Goal: Information Seeking & Learning: Learn about a topic

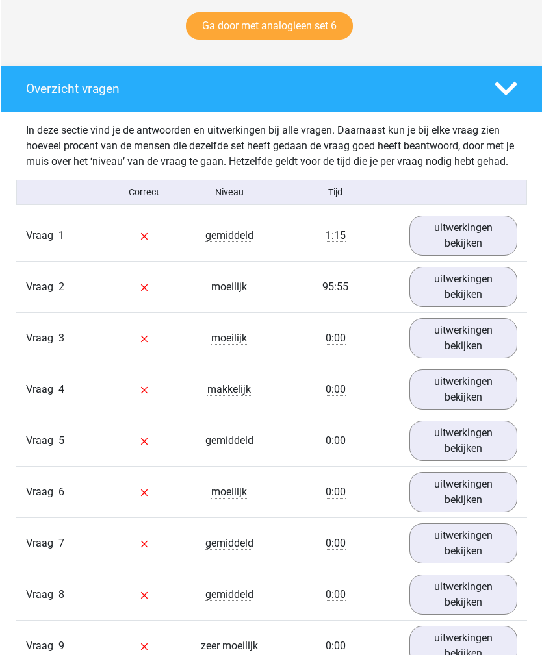
scroll to position [679, 0]
click at [468, 245] on link "uitwerkingen bekijken" at bounding box center [462, 236] width 108 height 40
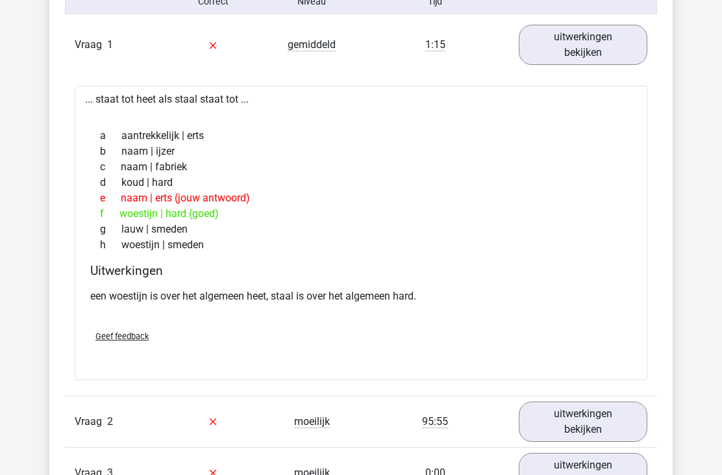
scroll to position [894, 0]
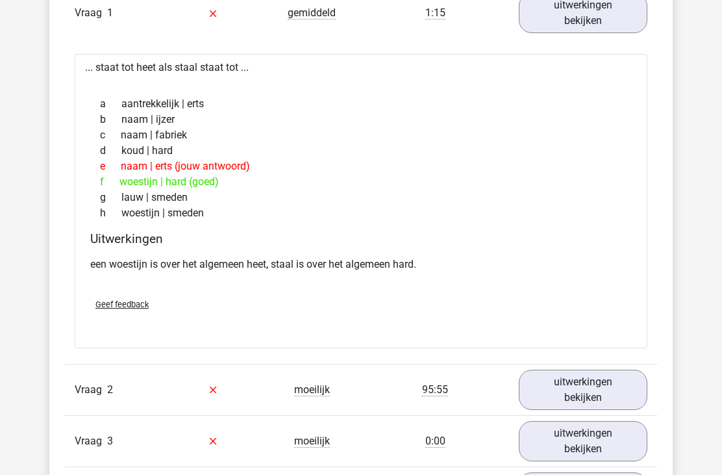
click at [541, 392] on link "uitwerkingen bekijken" at bounding box center [583, 390] width 129 height 40
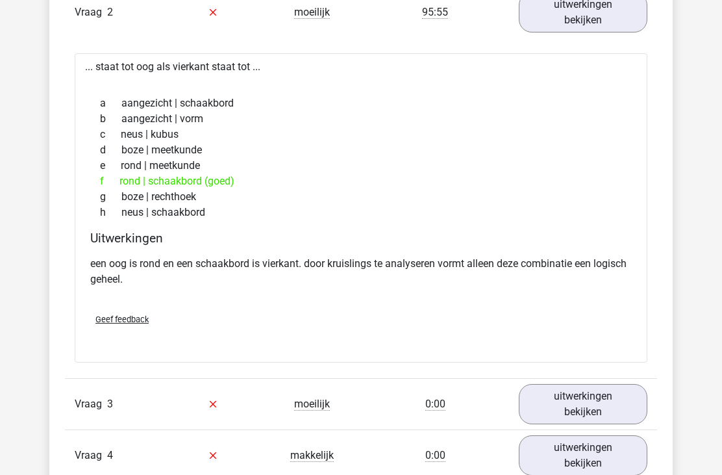
scroll to position [1283, 0]
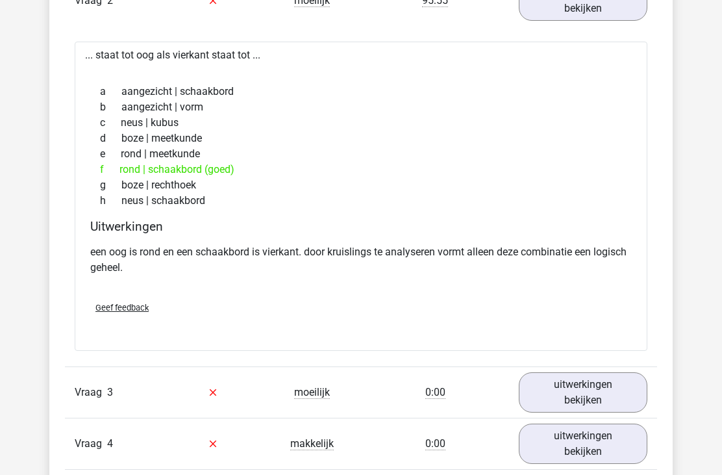
click at [541, 389] on link "uitwerkingen bekijken" at bounding box center [583, 393] width 129 height 40
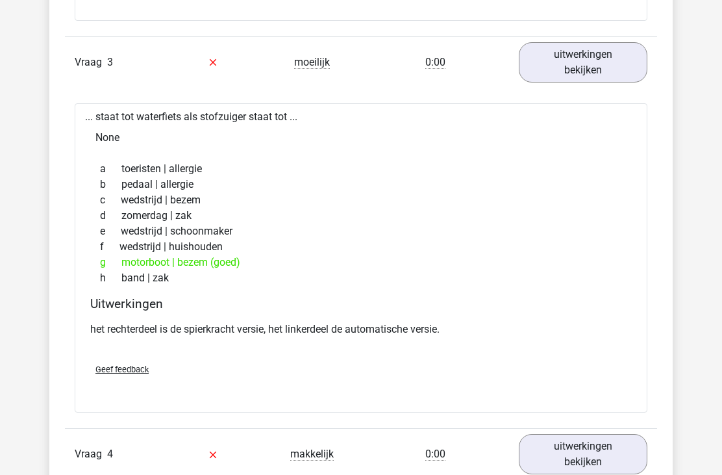
scroll to position [1618, 0]
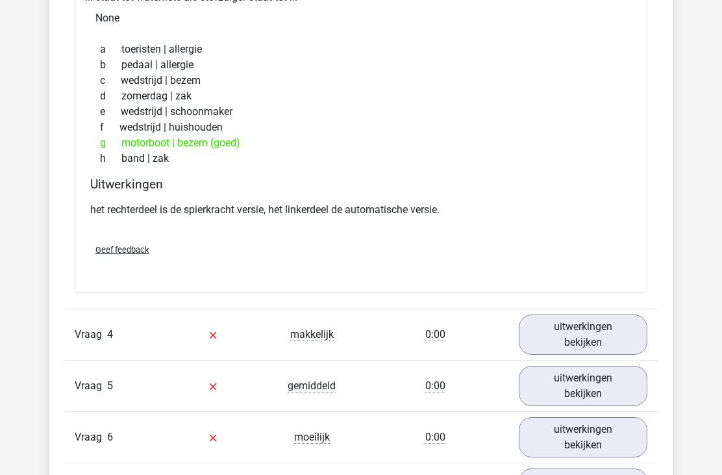
click at [541, 334] on link "uitwerkingen bekijken" at bounding box center [583, 334] width 129 height 40
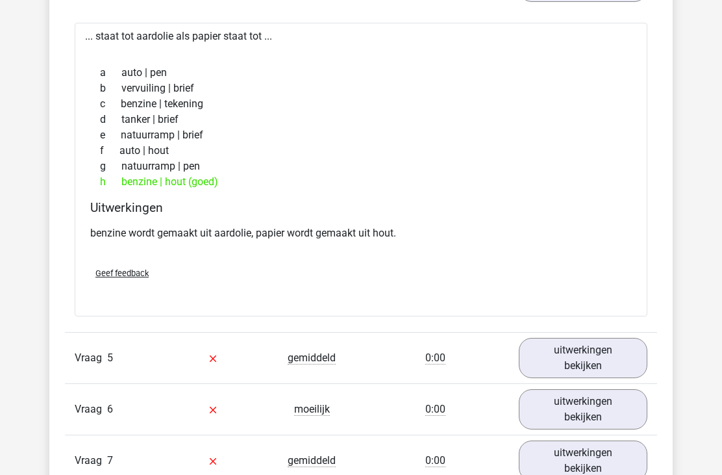
scroll to position [2086, 0]
click at [541, 355] on link "uitwerkingen bekijken" at bounding box center [583, 357] width 129 height 40
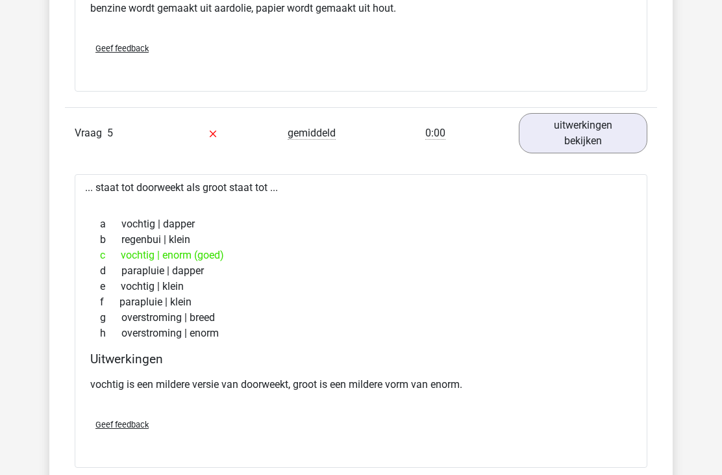
scroll to position [2311, 0]
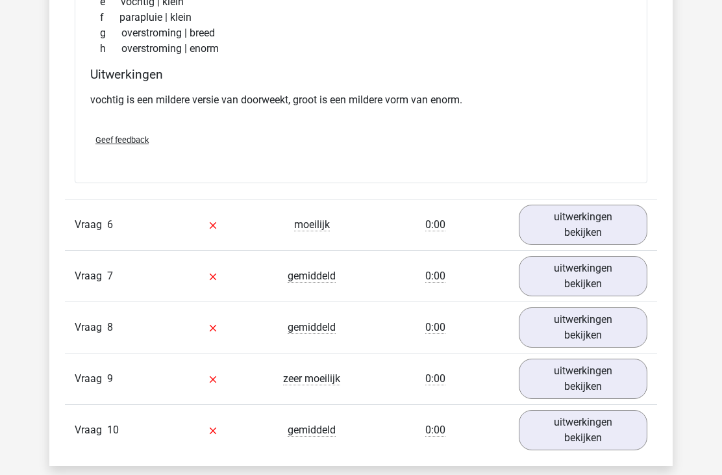
click at [541, 235] on link "uitwerkingen bekijken" at bounding box center [583, 225] width 129 height 40
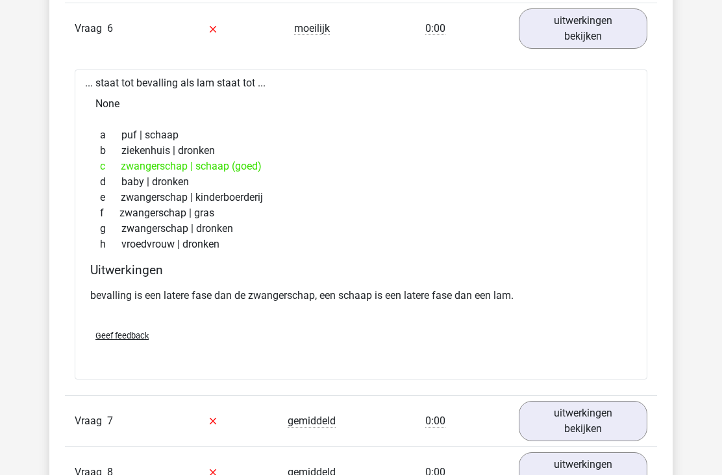
scroll to position [2909, 0]
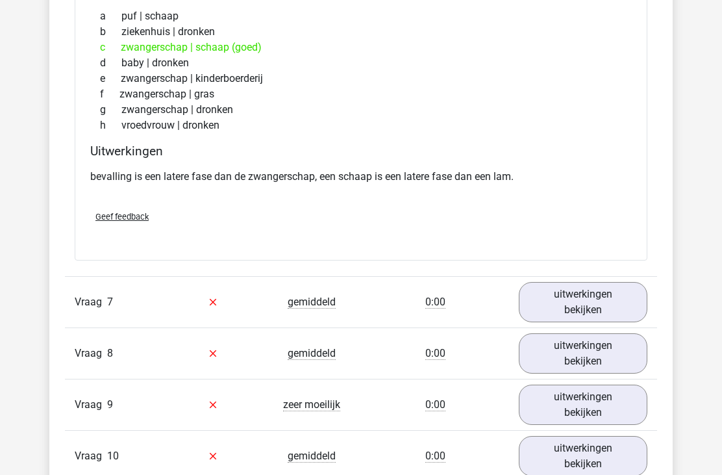
click at [541, 316] on link "uitwerkingen bekijken" at bounding box center [583, 302] width 129 height 40
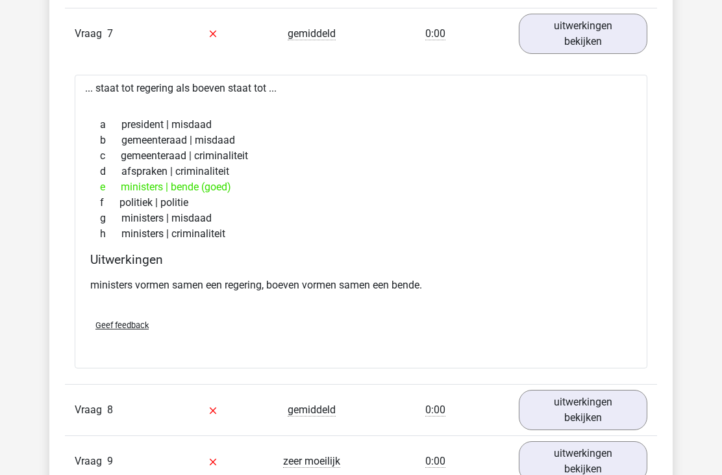
scroll to position [3245, 0]
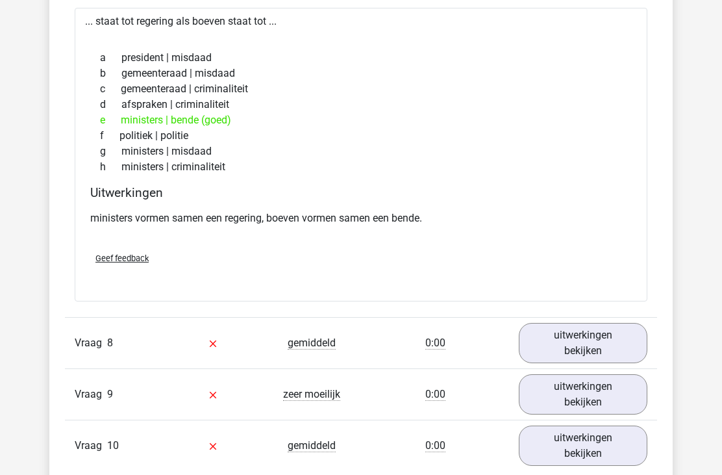
click at [541, 336] on link "uitwerkingen bekijken" at bounding box center [583, 343] width 129 height 40
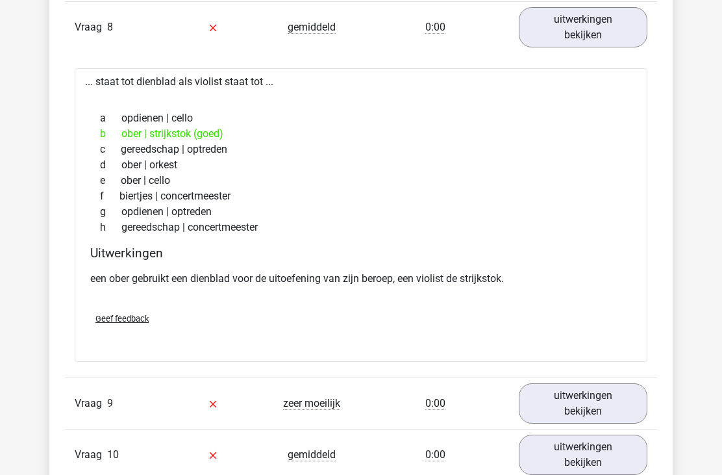
scroll to position [3561, 0]
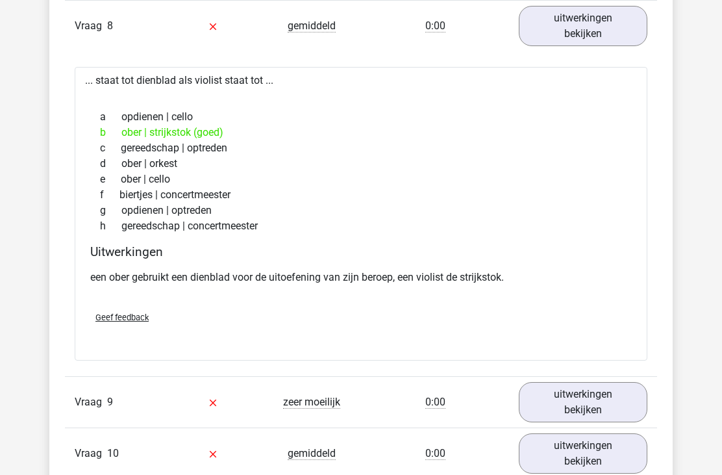
click at [539, 397] on link "uitwerkingen bekijken" at bounding box center [583, 402] width 129 height 40
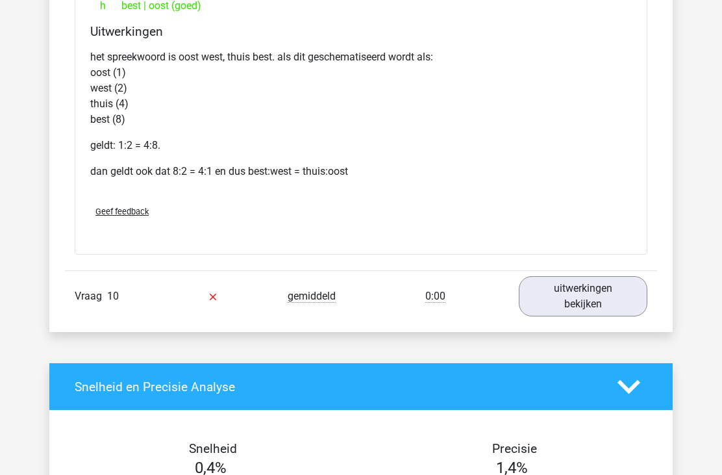
scroll to position [4158, 0]
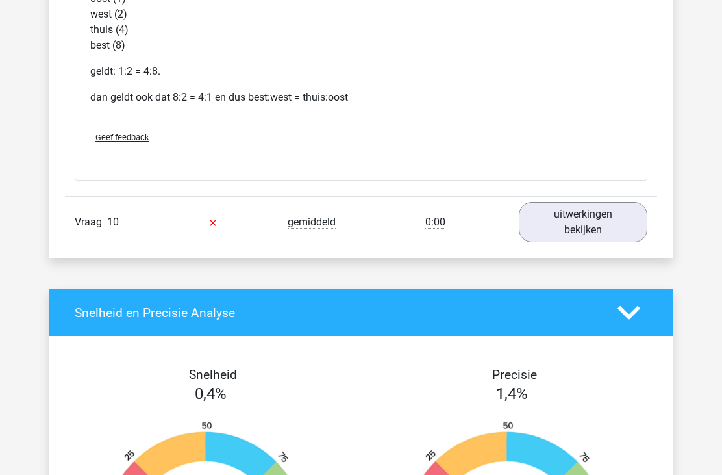
click at [541, 237] on link "uitwerkingen bekijken" at bounding box center [583, 222] width 129 height 40
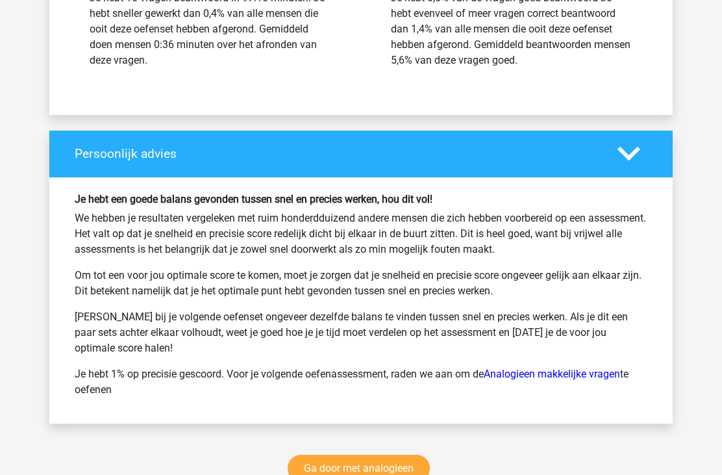
scroll to position [5203, 0]
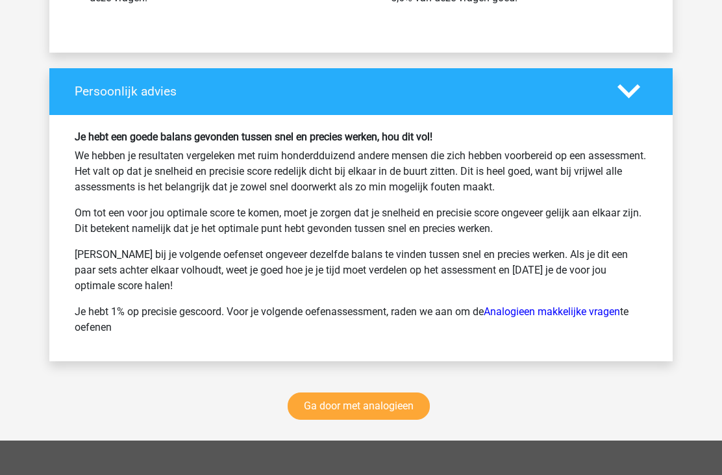
click at [366, 403] on link "Ga door met analogieen" at bounding box center [359, 405] width 142 height 27
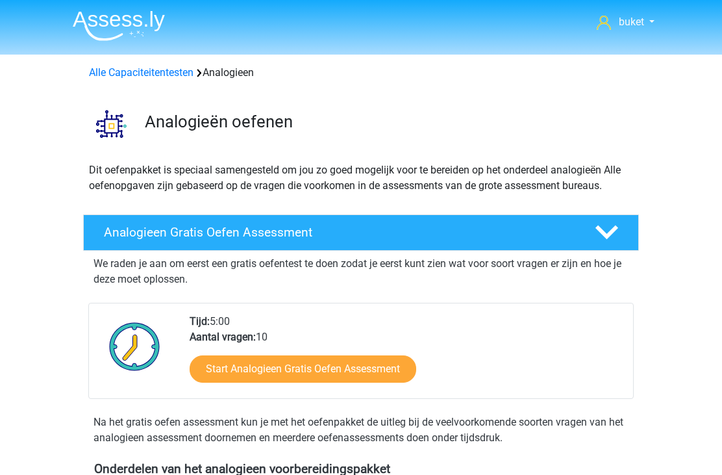
scroll to position [533, 0]
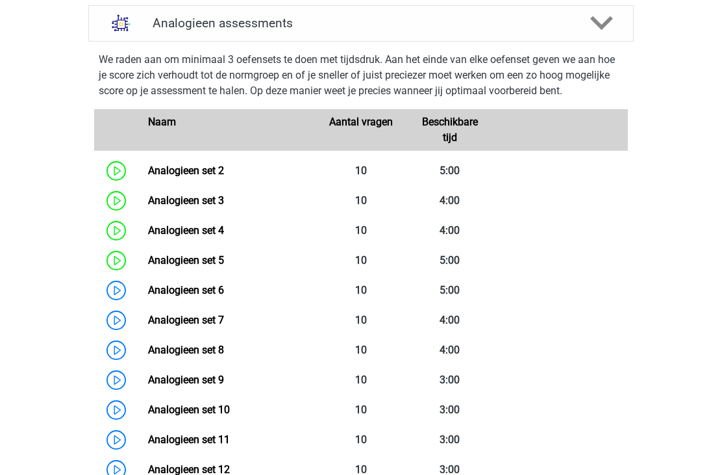
click at [220, 254] on link "Analogieen set 5" at bounding box center [186, 260] width 76 height 12
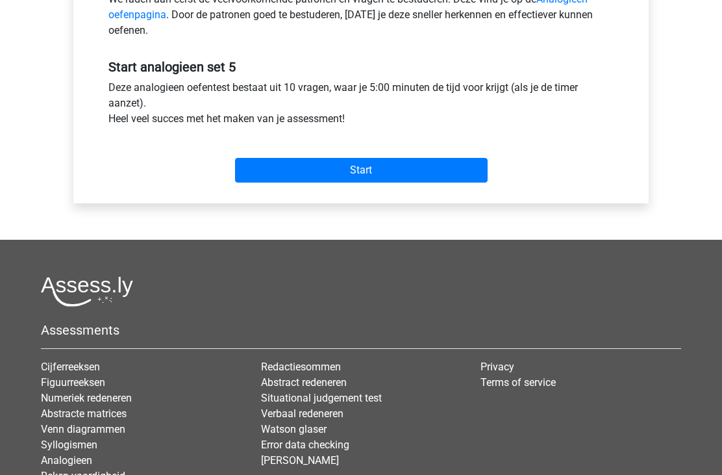
scroll to position [443, 0]
click at [390, 170] on input "Start" at bounding box center [361, 170] width 253 height 25
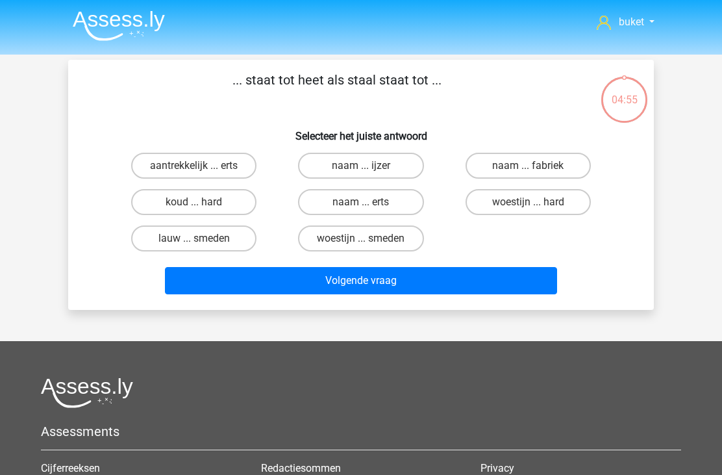
click at [519, 201] on label "woestijn ... hard" at bounding box center [528, 202] width 125 height 26
click at [528, 202] on input "woestijn ... hard" at bounding box center [532, 206] width 8 height 8
radio input "true"
click at [373, 284] on button "Volgende vraag" at bounding box center [361, 280] width 393 height 27
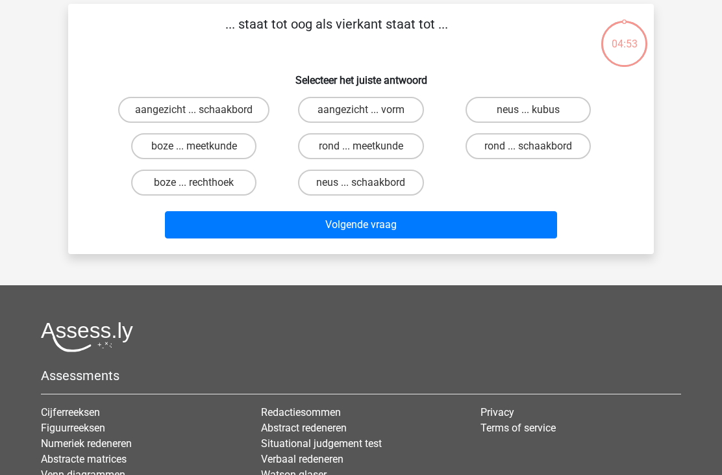
scroll to position [60, 0]
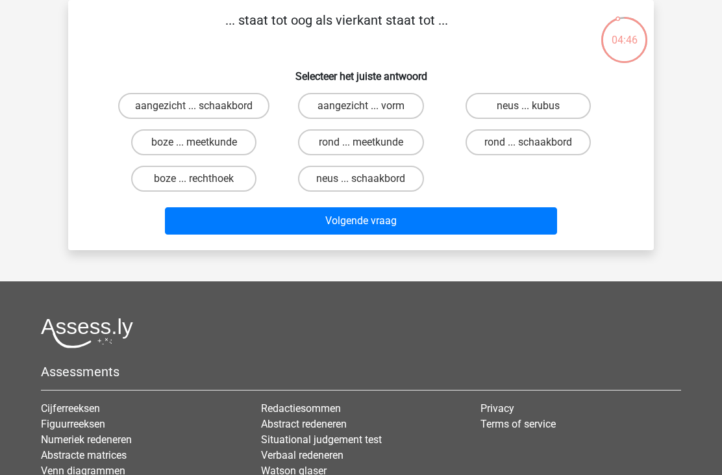
click at [492, 141] on label "rond ... schaakbord" at bounding box center [528, 142] width 125 height 26
click at [528, 142] on input "rond ... schaakbord" at bounding box center [532, 146] width 8 height 8
radio input "true"
click at [349, 209] on button "Volgende vraag" at bounding box center [361, 220] width 393 height 27
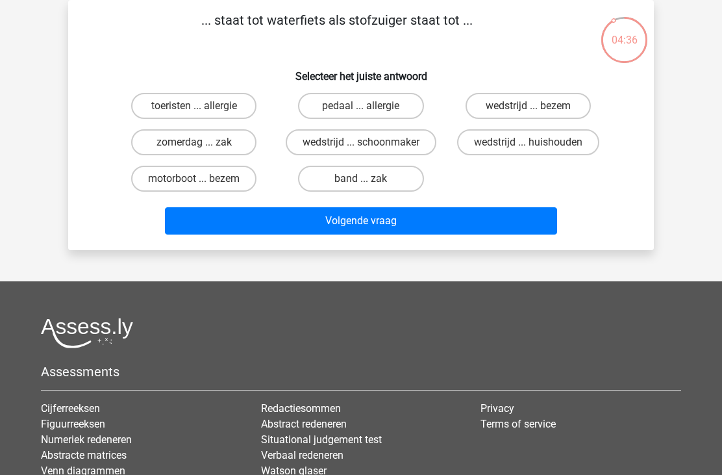
click at [230, 176] on label "motorboot ... bezem" at bounding box center [193, 179] width 125 height 26
click at [203, 179] on input "motorboot ... bezem" at bounding box center [198, 183] width 8 height 8
radio input "true"
click at [410, 227] on button "Volgende vraag" at bounding box center [361, 220] width 393 height 27
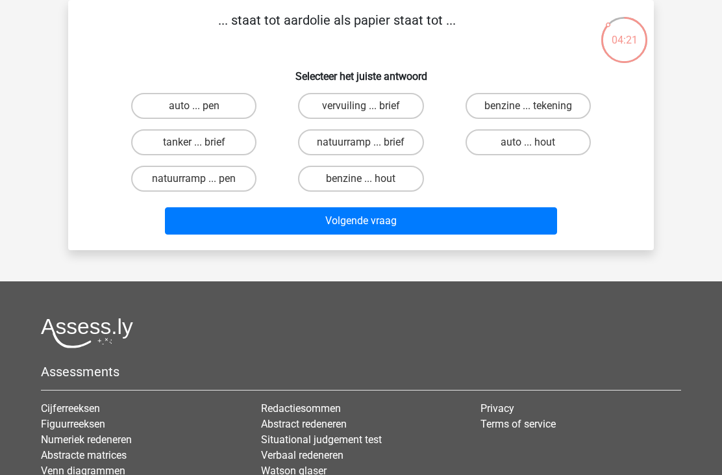
click at [375, 175] on label "benzine ... hout" at bounding box center [360, 179] width 125 height 26
click at [370, 179] on input "benzine ... hout" at bounding box center [365, 183] width 8 height 8
radio input "true"
click at [357, 227] on button "Volgende vraag" at bounding box center [361, 220] width 393 height 27
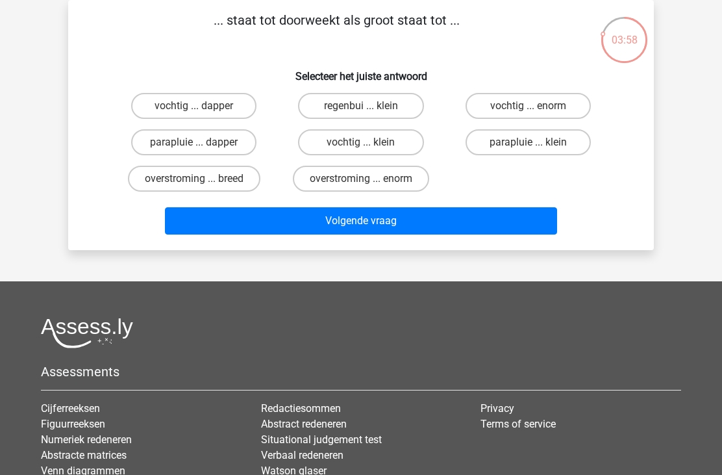
click at [554, 107] on label "vochtig ... enorm" at bounding box center [528, 106] width 125 height 26
click at [536, 107] on input "vochtig ... enorm" at bounding box center [532, 110] width 8 height 8
radio input "true"
click at [410, 220] on button "Volgende vraag" at bounding box center [361, 220] width 393 height 27
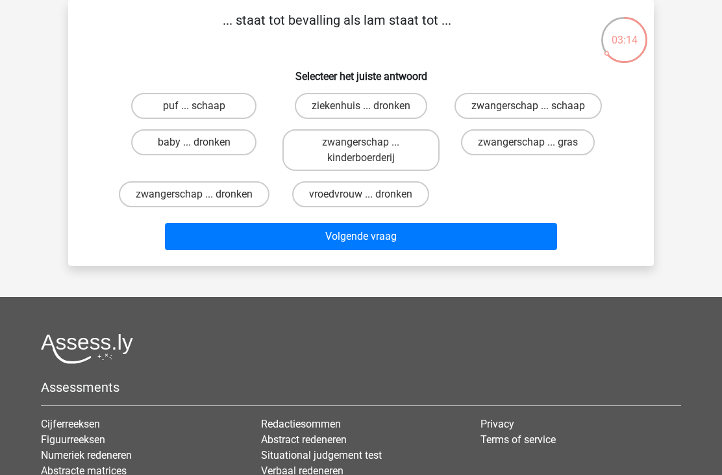
click at [533, 94] on label "zwangerschap ... schaap" at bounding box center [528, 106] width 147 height 26
click at [533, 106] on input "zwangerschap ... schaap" at bounding box center [532, 110] width 8 height 8
radio input "true"
click at [392, 250] on button "Volgende vraag" at bounding box center [361, 236] width 393 height 27
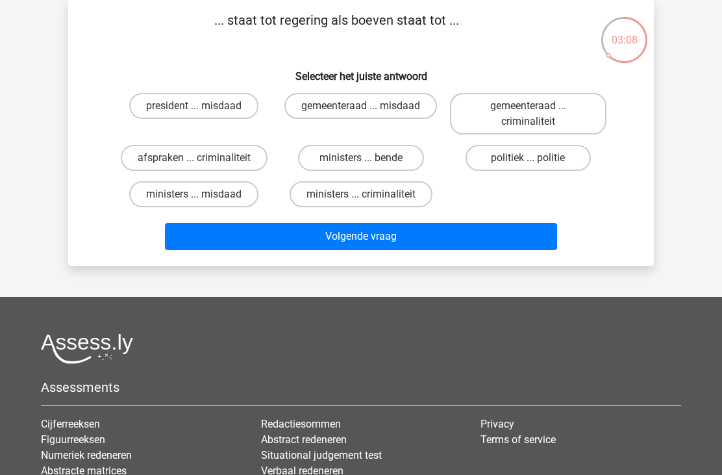
click at [387, 162] on label "ministers ... bende" at bounding box center [360, 158] width 125 height 26
click at [370, 162] on input "ministers ... bende" at bounding box center [365, 162] width 8 height 8
radio input "true"
click at [366, 230] on button "Volgende vraag" at bounding box center [361, 236] width 393 height 27
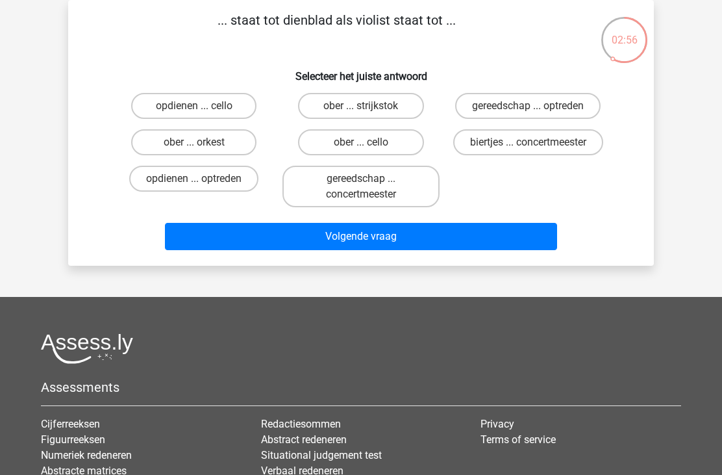
click at [378, 115] on label "ober ... strijkstok" at bounding box center [360, 106] width 125 height 26
click at [370, 114] on input "ober ... strijkstok" at bounding box center [365, 110] width 8 height 8
radio input "true"
click at [336, 245] on button "Volgende vraag" at bounding box center [361, 236] width 393 height 27
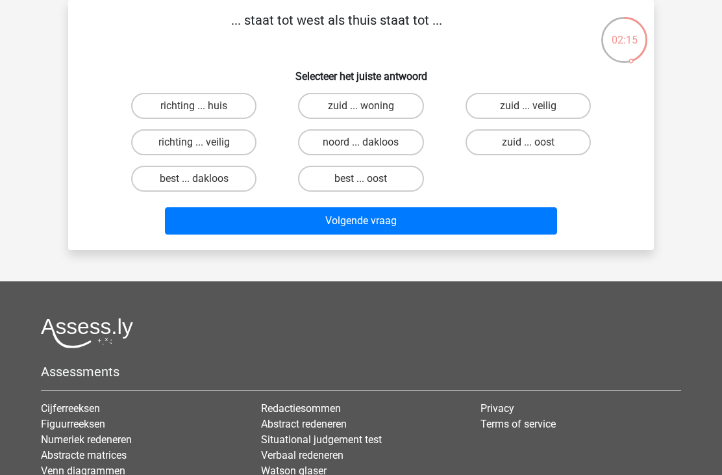
click at [366, 176] on label "best ... oost" at bounding box center [360, 179] width 125 height 26
click at [366, 179] on input "best ... oost" at bounding box center [365, 183] width 8 height 8
radio input "true"
click at [353, 229] on button "Volgende vraag" at bounding box center [361, 220] width 393 height 27
click at [499, 95] on label "werken ... kennis" at bounding box center [528, 106] width 125 height 26
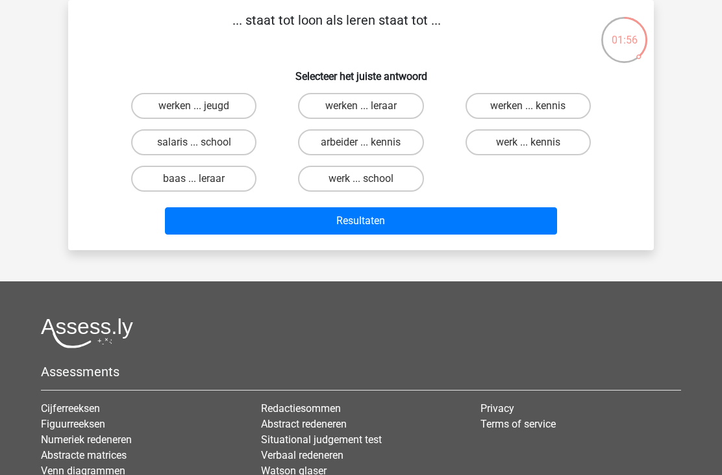
click at [528, 106] on input "werken ... kennis" at bounding box center [532, 110] width 8 height 8
radio input "true"
click at [391, 213] on button "Resultaten" at bounding box center [361, 220] width 393 height 27
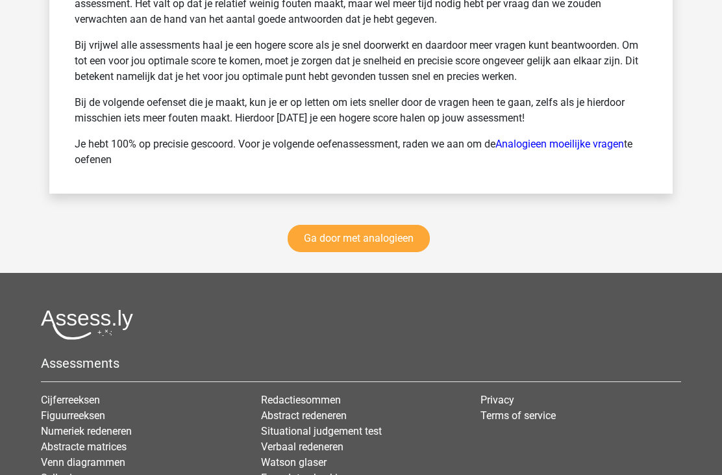
scroll to position [1960, 0]
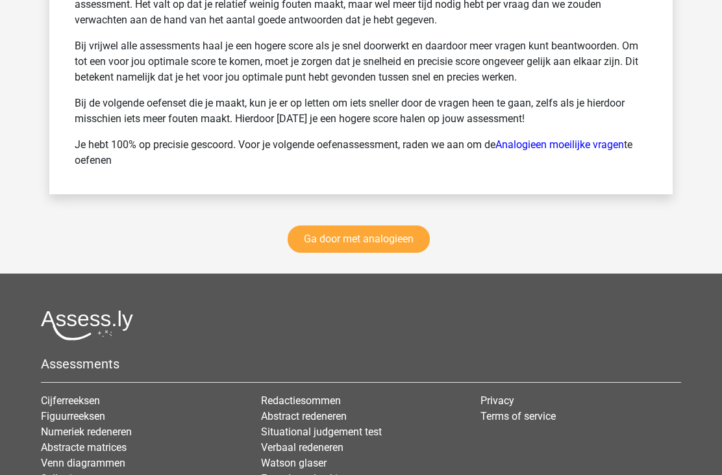
click at [365, 229] on link "Ga door met analogieen" at bounding box center [359, 238] width 142 height 27
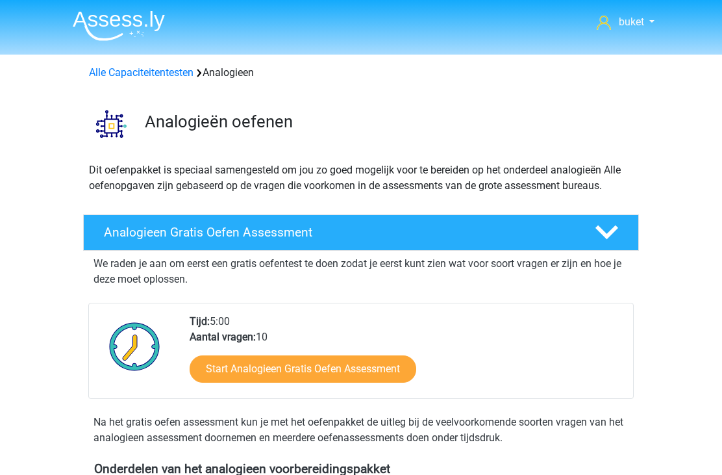
scroll to position [533, 0]
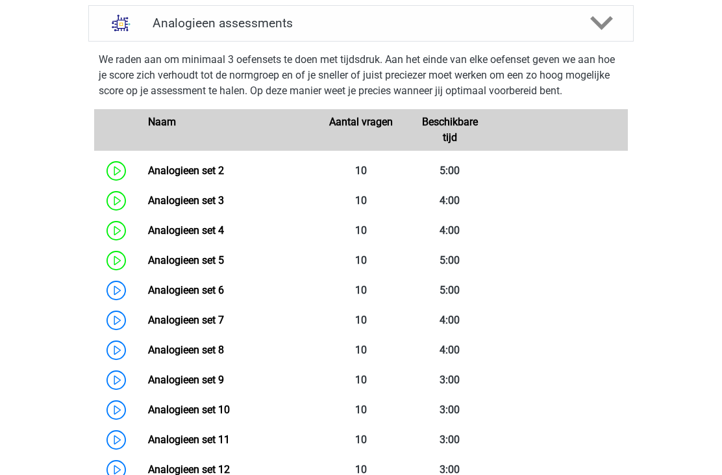
click at [224, 284] on link "Analogieen set 6" at bounding box center [186, 290] width 76 height 12
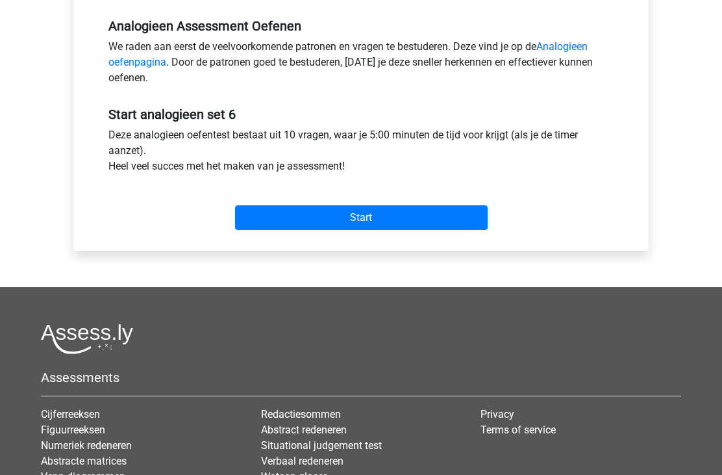
click at [357, 221] on input "Start" at bounding box center [361, 218] width 253 height 25
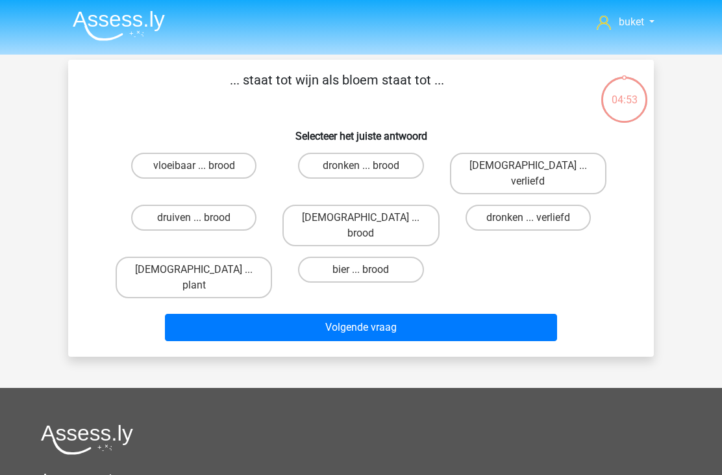
click at [229, 205] on label "druiven ... brood" at bounding box center [193, 218] width 125 height 26
click at [203, 218] on input "druiven ... brood" at bounding box center [198, 222] width 8 height 8
radio input "true"
click at [366, 314] on button "Volgende vraag" at bounding box center [361, 327] width 393 height 27
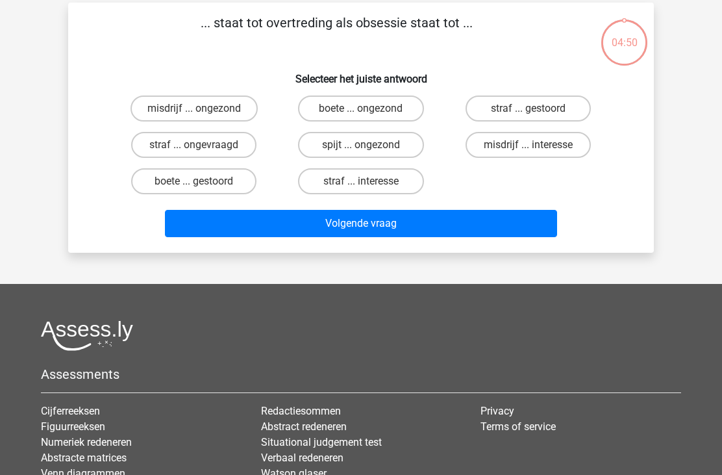
scroll to position [60, 0]
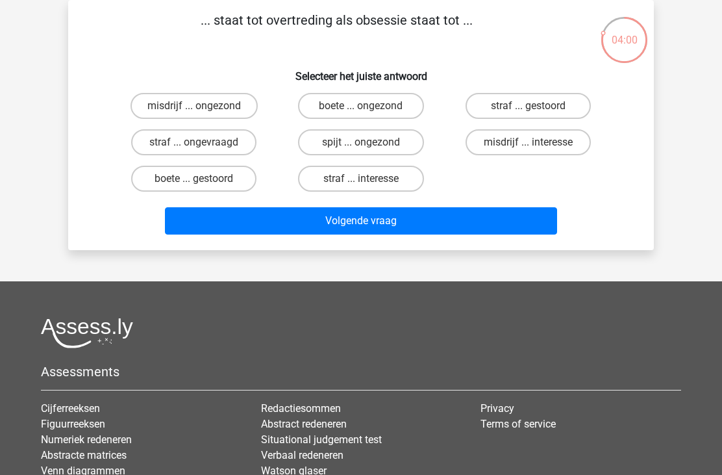
click at [508, 141] on label "misdrijf ... interesse" at bounding box center [528, 142] width 125 height 26
click at [528, 142] on input "misdrijf ... interesse" at bounding box center [532, 146] width 8 height 8
radio input "true"
click at [368, 220] on button "Volgende vraag" at bounding box center [361, 220] width 393 height 27
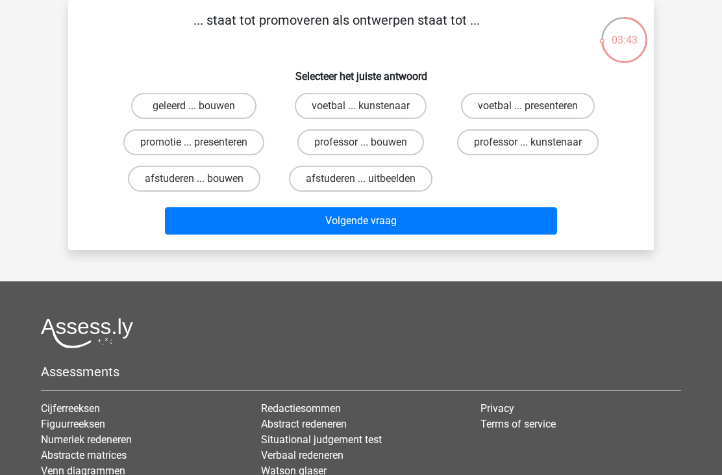
click at [247, 168] on label "afstuderen ... bouwen" at bounding box center [194, 179] width 132 height 26
click at [203, 179] on input "afstuderen ... bouwen" at bounding box center [198, 183] width 8 height 8
radio input "true"
click at [356, 231] on button "Volgende vraag" at bounding box center [361, 220] width 393 height 27
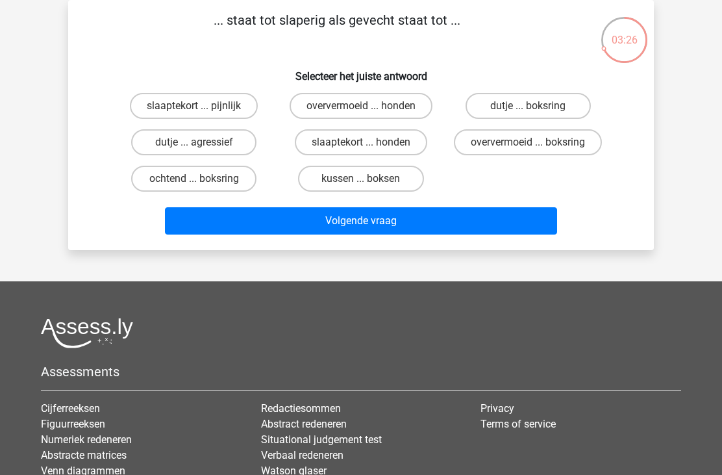
click at [229, 138] on label "dutje ... agressief" at bounding box center [193, 142] width 125 height 26
click at [203, 142] on input "dutje ... agressief" at bounding box center [198, 146] width 8 height 8
radio input "true"
click at [327, 231] on button "Volgende vraag" at bounding box center [361, 220] width 393 height 27
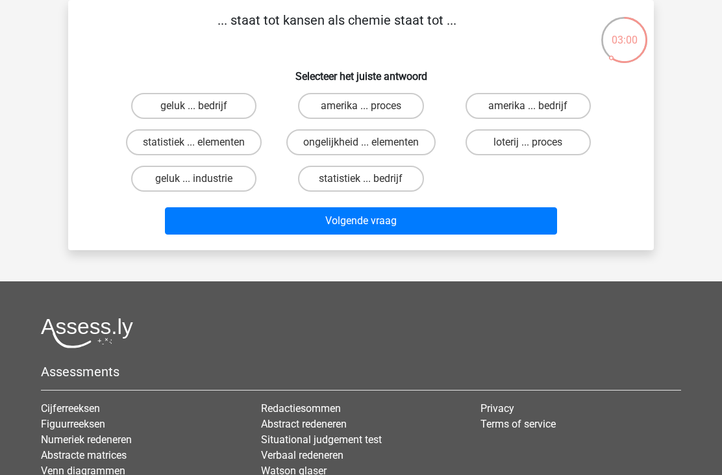
click at [232, 142] on label "statistiek ... elementen" at bounding box center [194, 142] width 136 height 26
click at [203, 142] on input "statistiek ... elementen" at bounding box center [198, 146] width 8 height 8
radio input "true"
click at [389, 225] on button "Volgende vraag" at bounding box center [361, 220] width 393 height 27
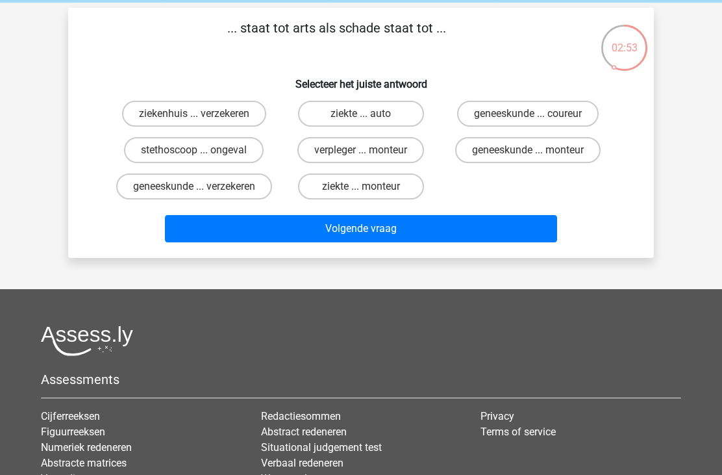
scroll to position [51, 0]
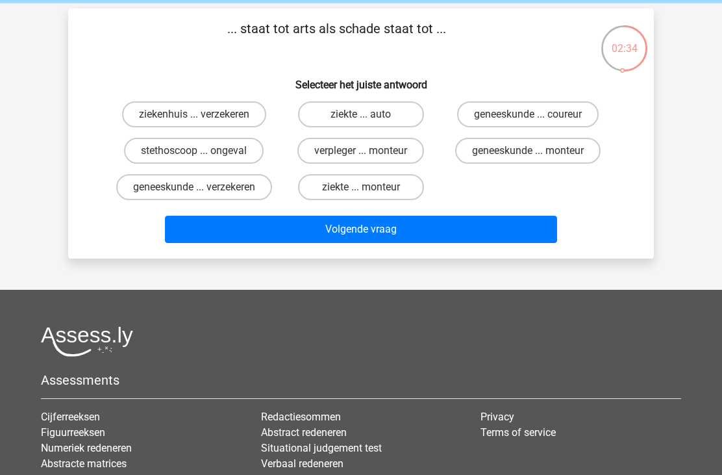
click at [362, 189] on input "ziekte ... monteur" at bounding box center [365, 191] width 8 height 8
radio input "true"
click at [348, 243] on button "Volgende vraag" at bounding box center [361, 229] width 393 height 27
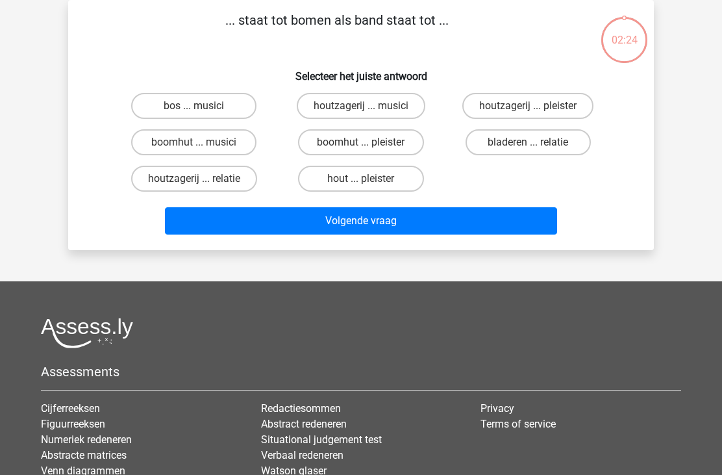
scroll to position [60, 0]
click at [166, 108] on label "bos ... musici" at bounding box center [193, 106] width 125 height 26
click at [194, 108] on input "bos ... musici" at bounding box center [198, 110] width 8 height 8
radio input "true"
click at [327, 231] on button "Volgende vraag" at bounding box center [361, 220] width 393 height 27
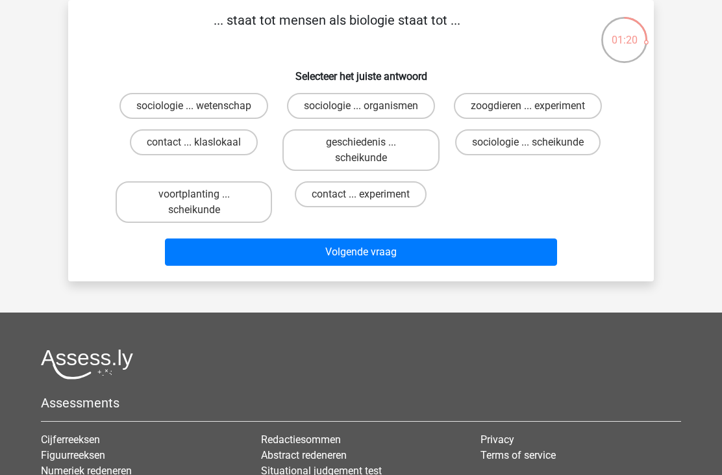
click at [382, 99] on label "sociologie ... organismen" at bounding box center [361, 106] width 148 height 26
click at [370, 106] on input "sociologie ... organismen" at bounding box center [365, 110] width 8 height 8
radio input "true"
click at [317, 264] on button "Volgende vraag" at bounding box center [361, 251] width 393 height 27
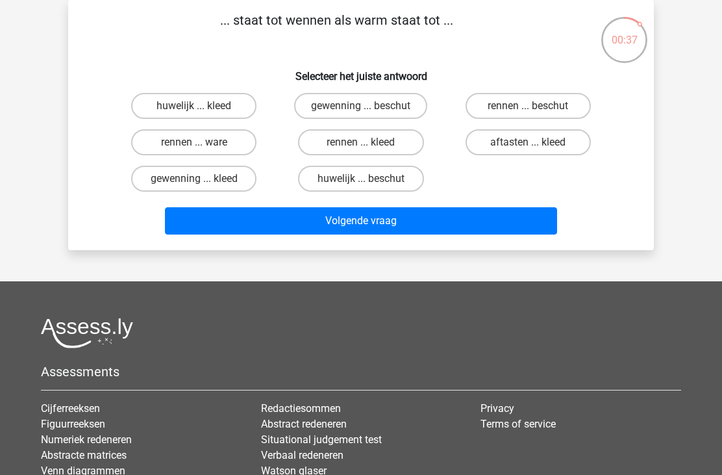
click at [233, 145] on label "rennen ... ware" at bounding box center [193, 142] width 125 height 26
click at [203, 145] on input "rennen ... ware" at bounding box center [198, 146] width 8 height 8
radio input "true"
click at [299, 217] on button "Volgende vraag" at bounding box center [361, 220] width 393 height 27
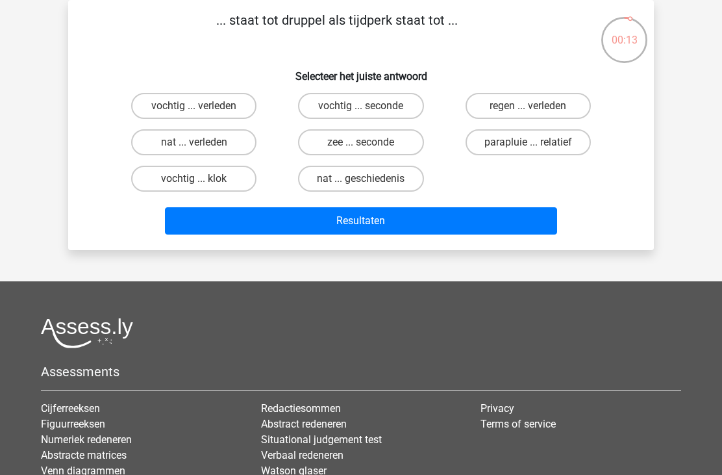
click at [526, 98] on label "regen ... verleden" at bounding box center [528, 106] width 125 height 26
click at [528, 106] on input "regen ... verleden" at bounding box center [532, 110] width 8 height 8
radio input "true"
click at [357, 104] on label "vochtig ... seconde" at bounding box center [360, 106] width 125 height 26
click at [361, 106] on input "vochtig ... seconde" at bounding box center [365, 110] width 8 height 8
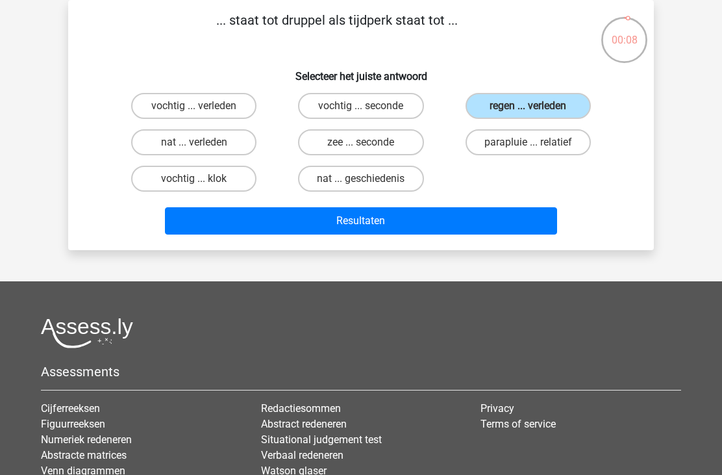
radio input "true"
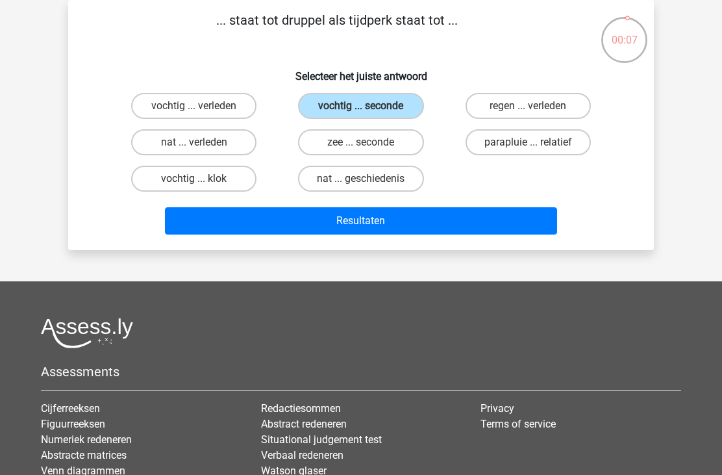
click at [348, 220] on button "Resultaten" at bounding box center [361, 220] width 393 height 27
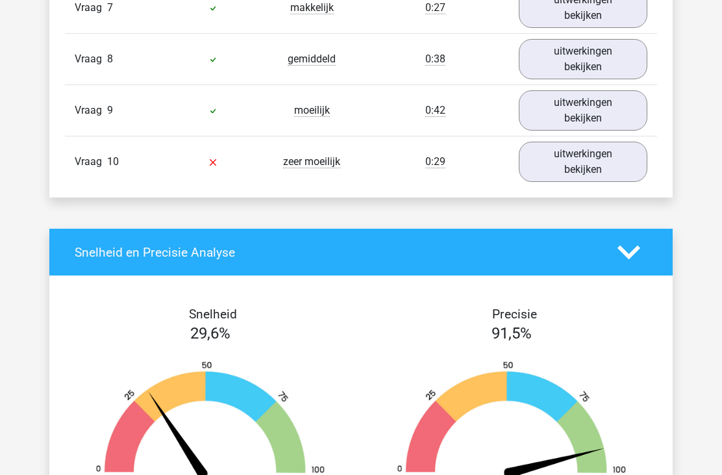
scroll to position [1207, 0]
click at [558, 155] on link "uitwerkingen bekijken" at bounding box center [583, 162] width 129 height 40
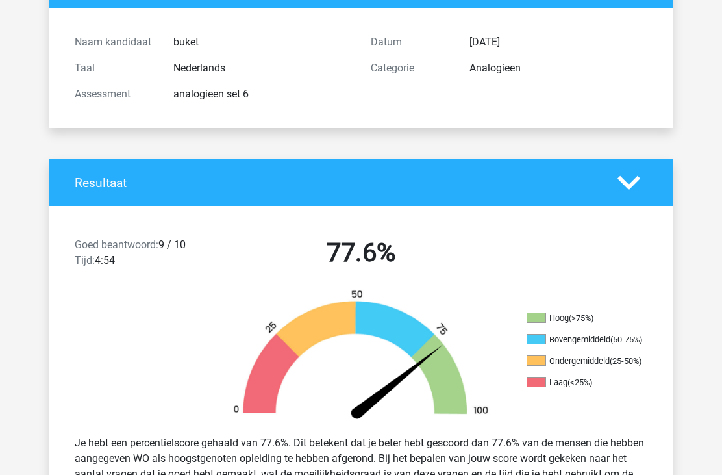
scroll to position [0, 0]
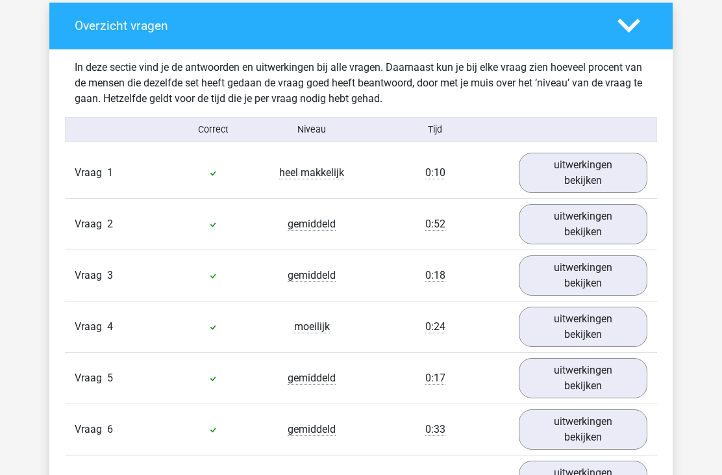
click at [573, 172] on link "uitwerkingen bekijken" at bounding box center [583, 173] width 129 height 40
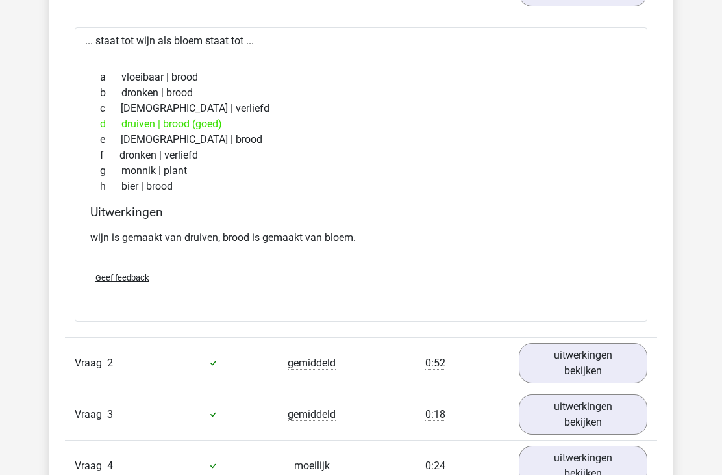
scroll to position [1003, 0]
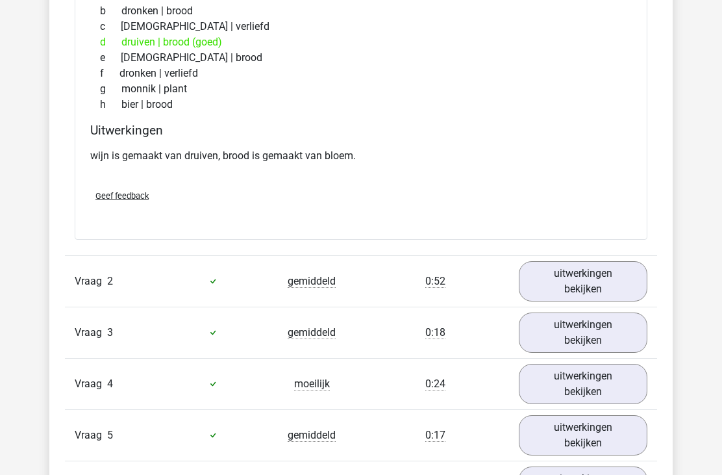
click at [564, 268] on link "uitwerkingen bekijken" at bounding box center [583, 281] width 129 height 40
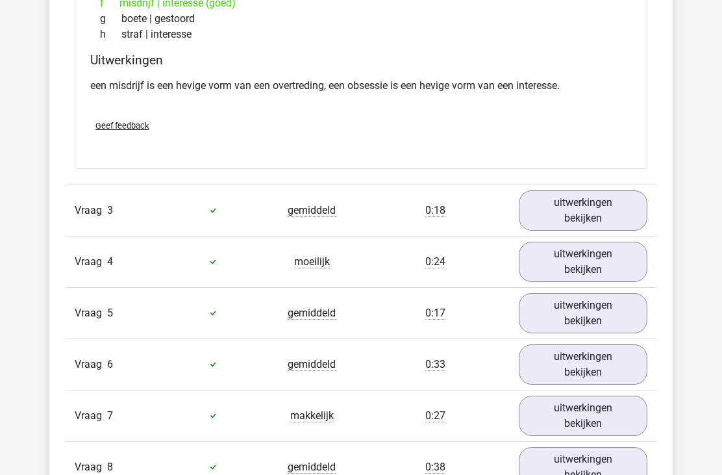
scroll to position [1544, 0]
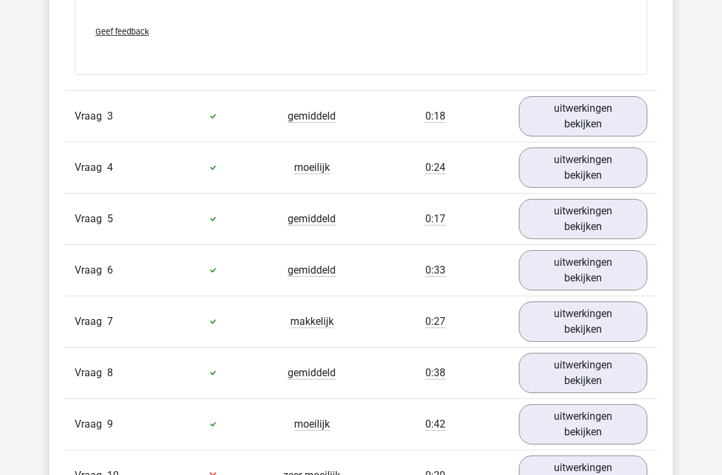
click at [572, 113] on link "uitwerkingen bekijken" at bounding box center [583, 116] width 129 height 40
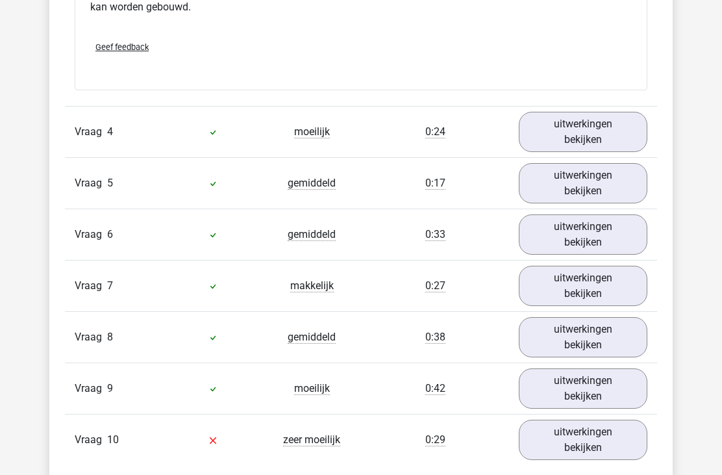
click at [573, 129] on link "uitwerkingen bekijken" at bounding box center [583, 132] width 129 height 40
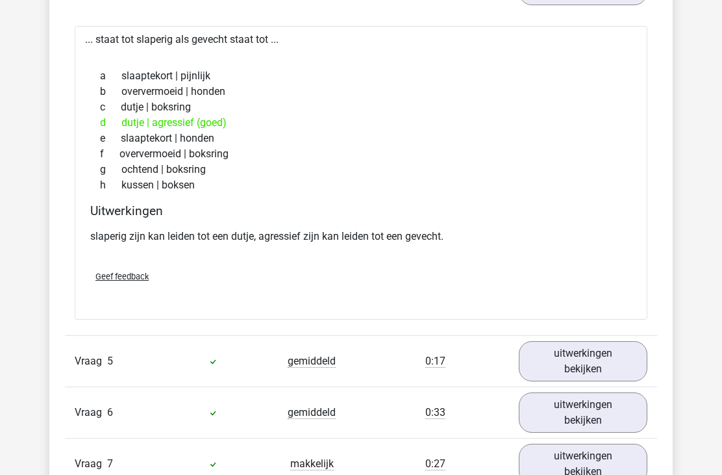
scroll to position [2095, 0]
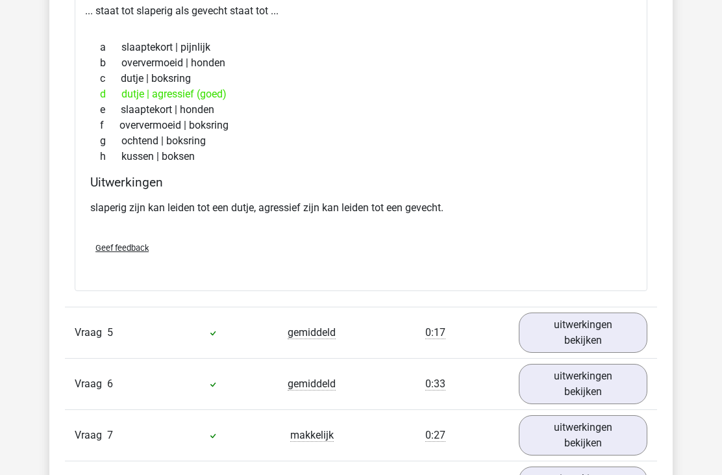
click at [566, 326] on link "uitwerkingen bekijken" at bounding box center [583, 332] width 129 height 40
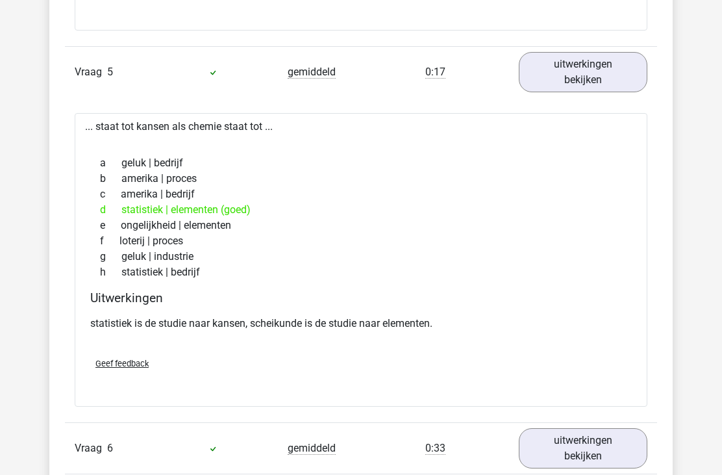
scroll to position [2398, 0]
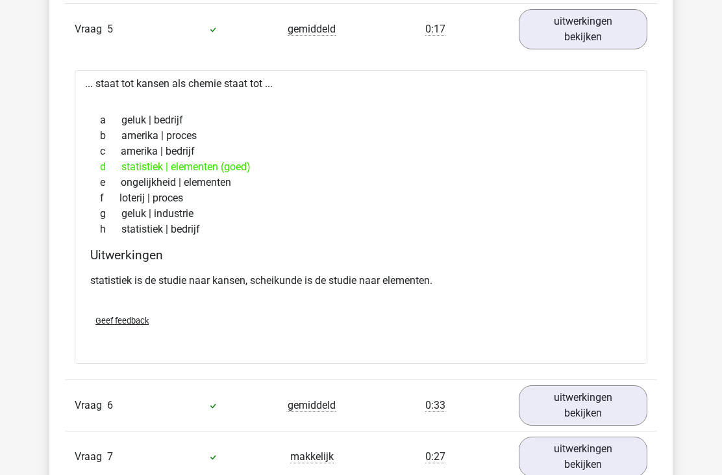
click at [546, 405] on link "uitwerkingen bekijken" at bounding box center [583, 405] width 129 height 40
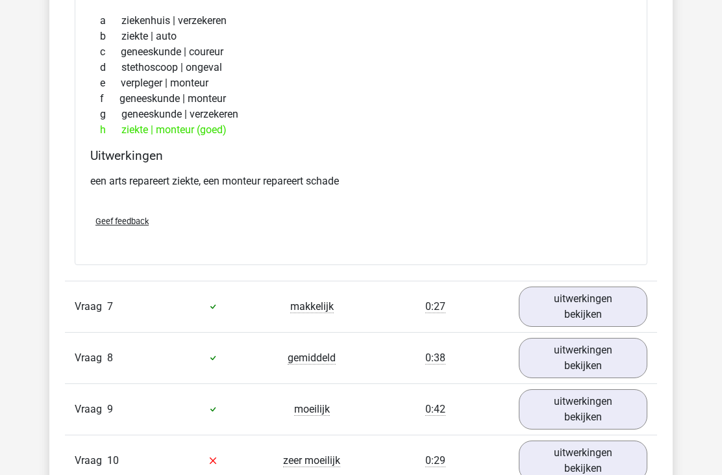
scroll to position [2946, 0]
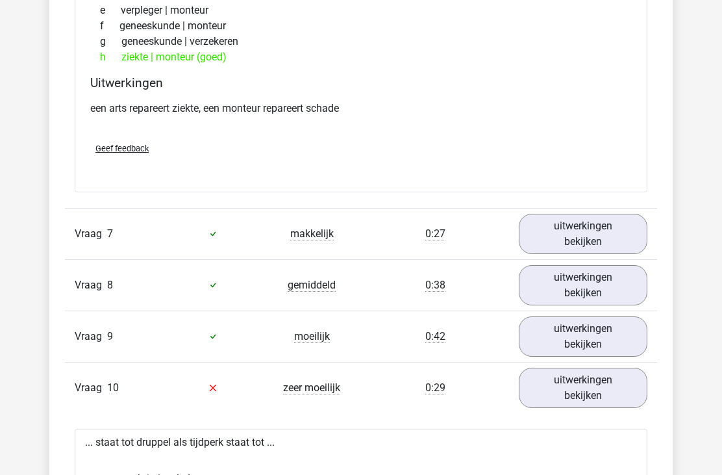
click at [559, 228] on link "uitwerkingen bekijken" at bounding box center [583, 234] width 129 height 40
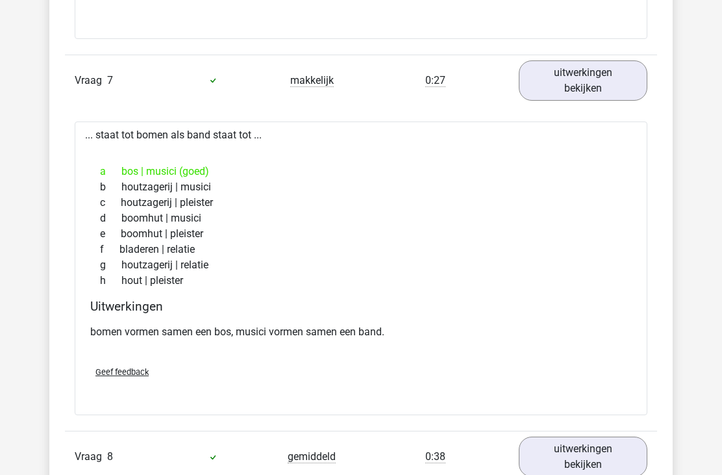
scroll to position [3106, 0]
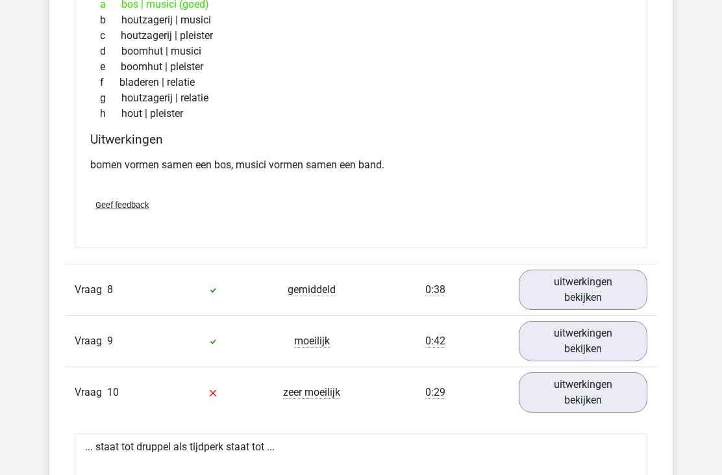
click at [570, 290] on link "uitwerkingen bekijken" at bounding box center [583, 290] width 129 height 40
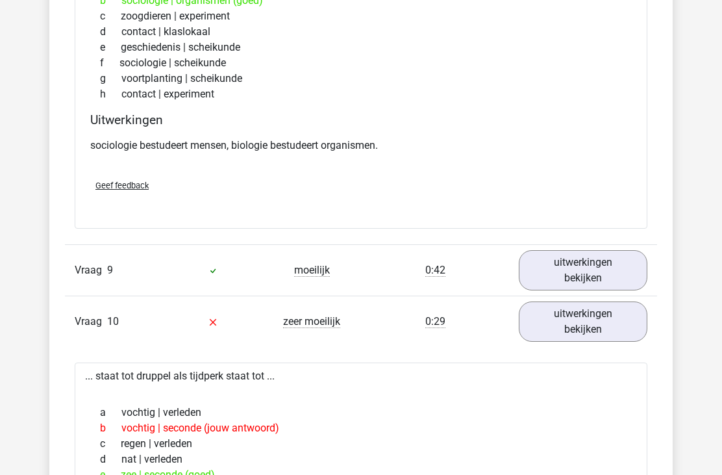
scroll to position [3685, 0]
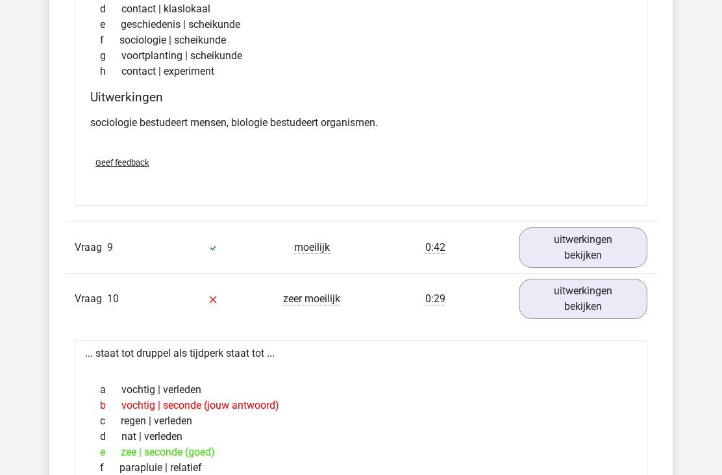
click at [557, 251] on link "uitwerkingen bekijken" at bounding box center [583, 247] width 129 height 40
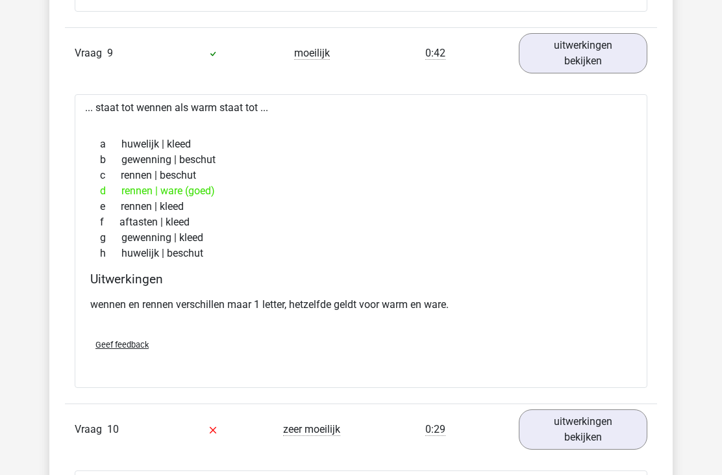
scroll to position [3883, 0]
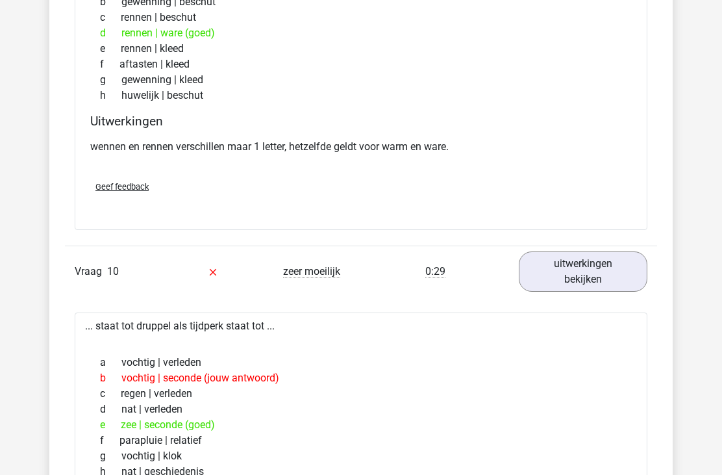
click at [558, 268] on link "uitwerkingen bekijken" at bounding box center [583, 272] width 129 height 40
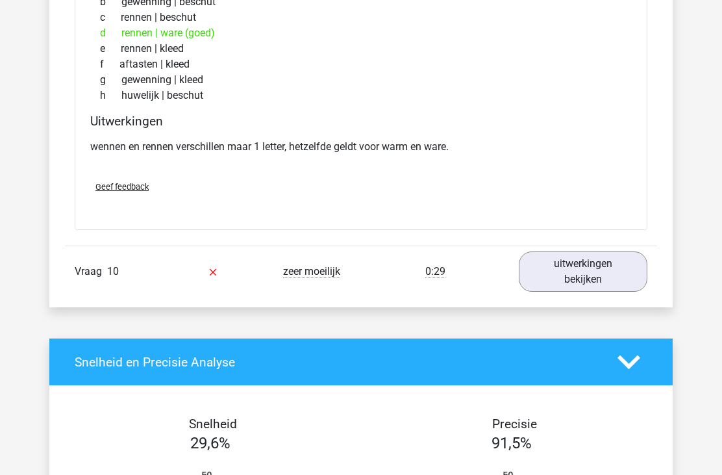
click at [557, 266] on link "uitwerkingen bekijken" at bounding box center [583, 271] width 129 height 40
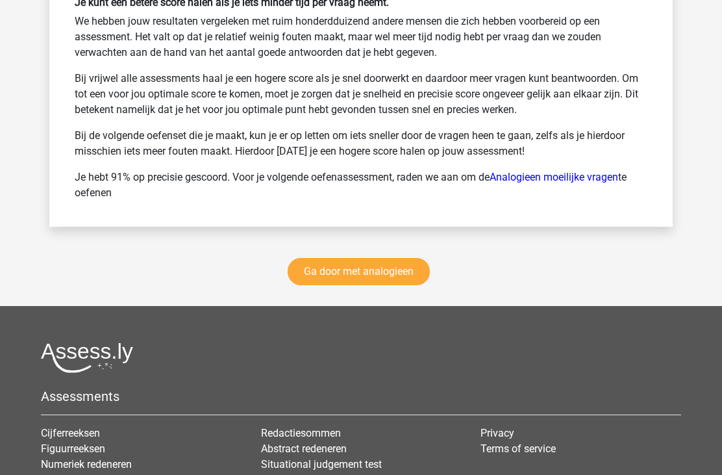
scroll to position [5206, 0]
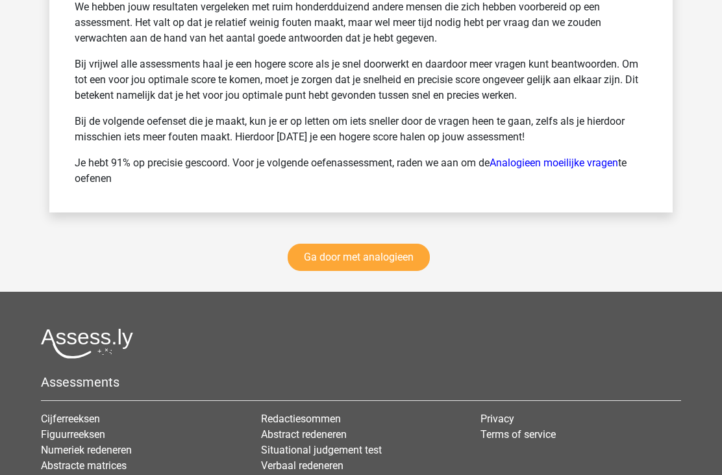
click at [373, 249] on link "Ga door met analogieen" at bounding box center [359, 257] width 142 height 27
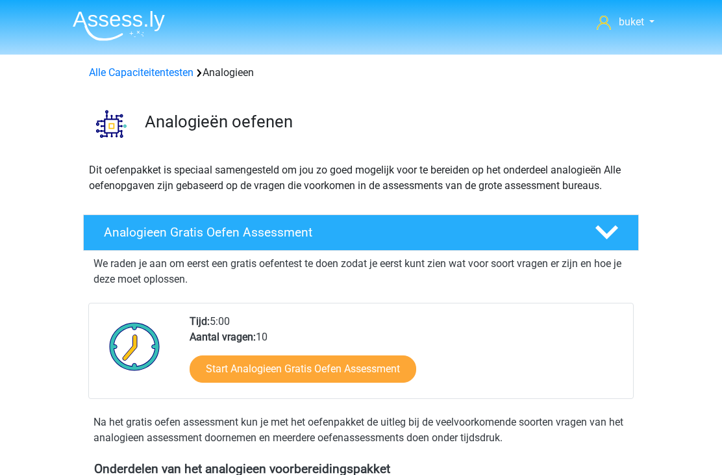
scroll to position [533, 0]
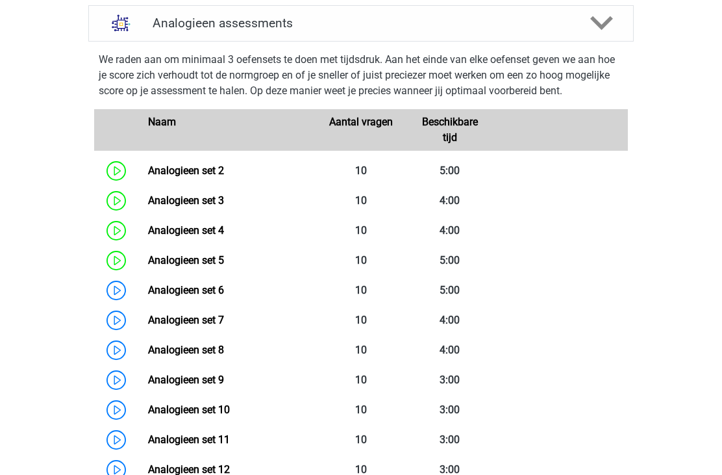
click at [208, 288] on link "Analogieen set 6" at bounding box center [186, 290] width 76 height 12
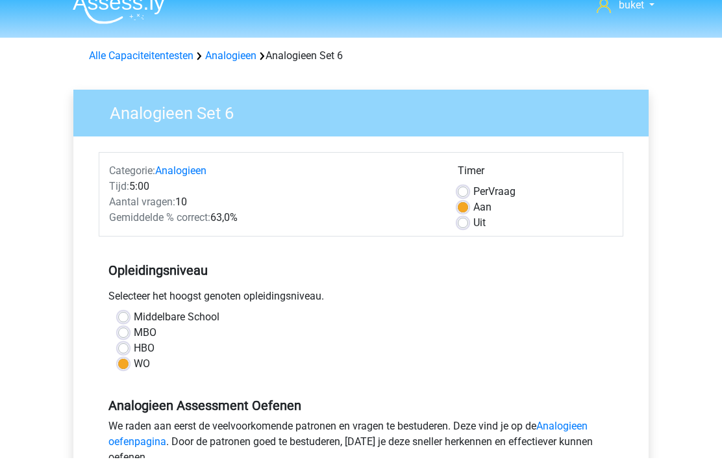
scroll to position [18, 0]
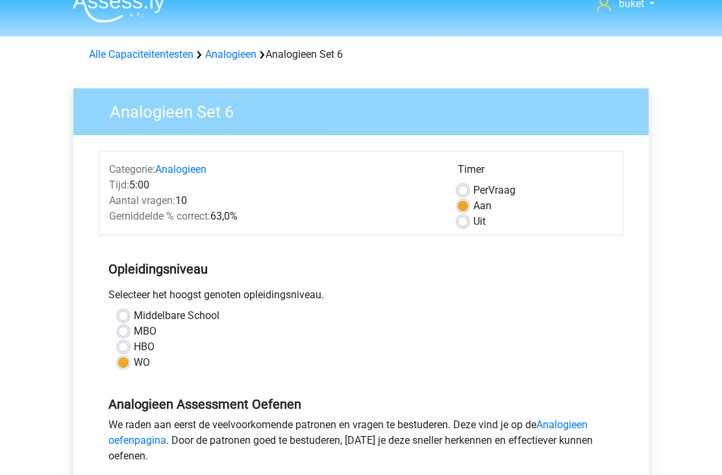
click at [241, 59] on link "Analogieen" at bounding box center [230, 54] width 51 height 12
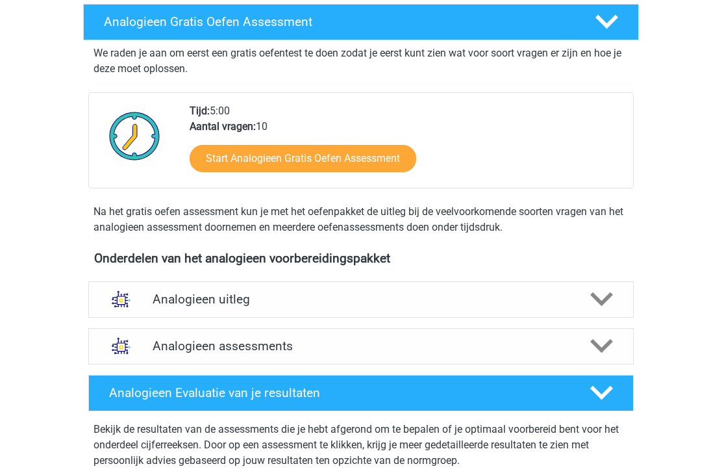
scroll to position [215, 0]
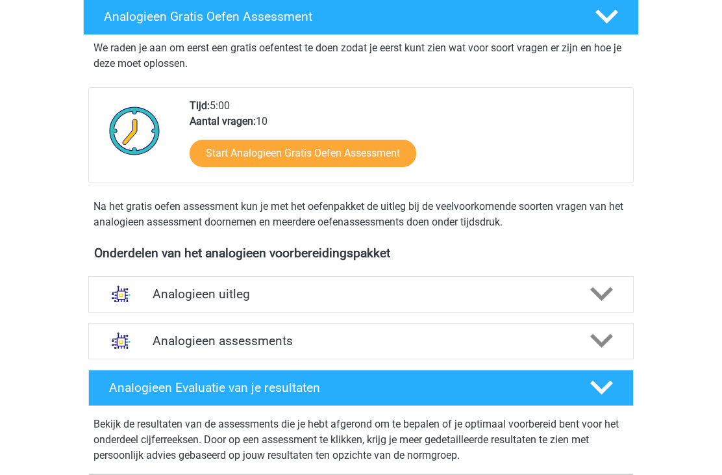
click at [328, 152] on link "Start Analogieen Gratis Oefen Assessment" at bounding box center [303, 153] width 227 height 27
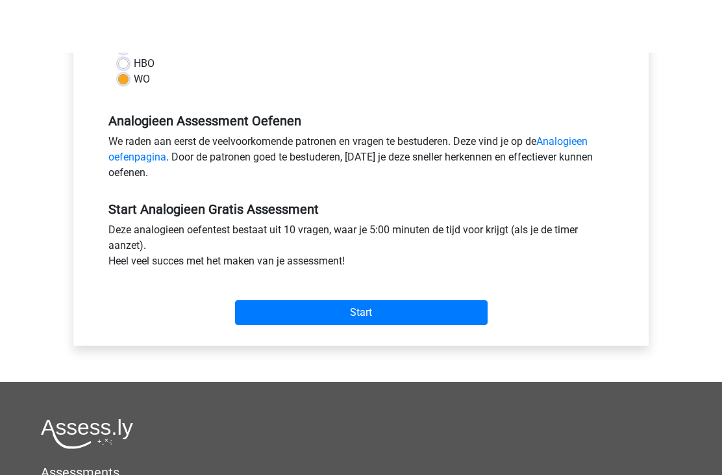
scroll to position [220, 0]
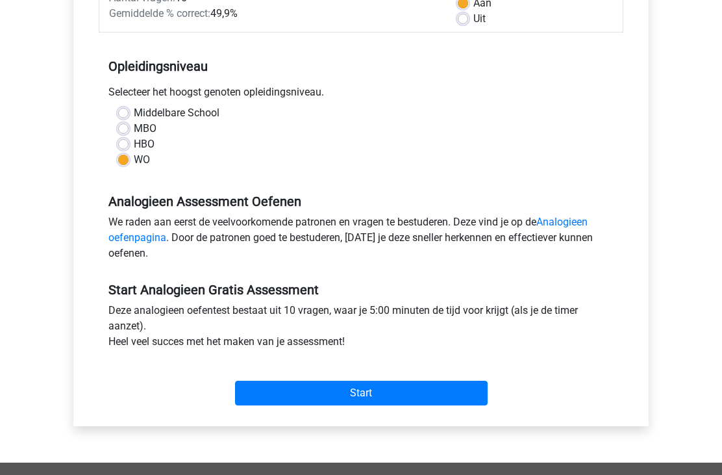
click at [286, 383] on input "Start" at bounding box center [361, 393] width 253 height 25
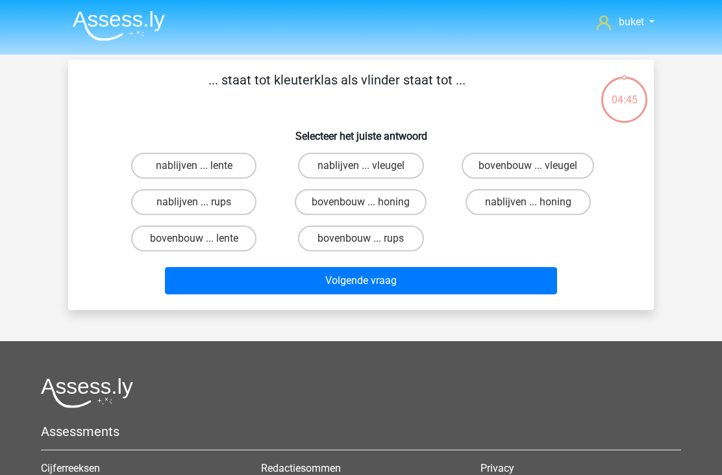
click at [348, 235] on label "bovenbouw ... rups" at bounding box center [360, 238] width 125 height 26
click at [361, 238] on input "bovenbouw ... rups" at bounding box center [365, 242] width 8 height 8
radio input "true"
click at [316, 282] on button "Volgende vraag" at bounding box center [361, 280] width 393 height 27
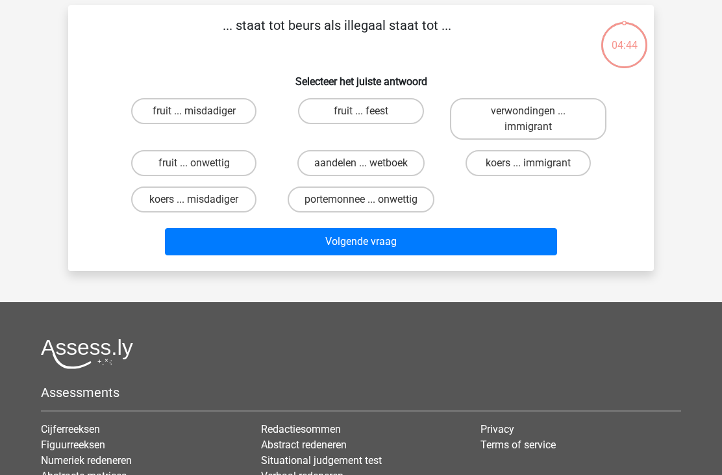
scroll to position [60, 0]
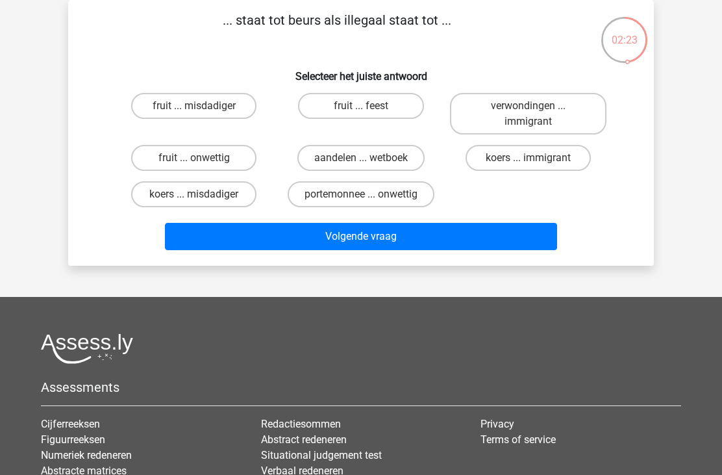
click at [517, 153] on label "koers ... immigrant" at bounding box center [528, 158] width 125 height 26
click at [528, 158] on input "koers ... immigrant" at bounding box center [532, 162] width 8 height 8
radio input "true"
click at [418, 245] on button "Volgende vraag" at bounding box center [361, 236] width 393 height 27
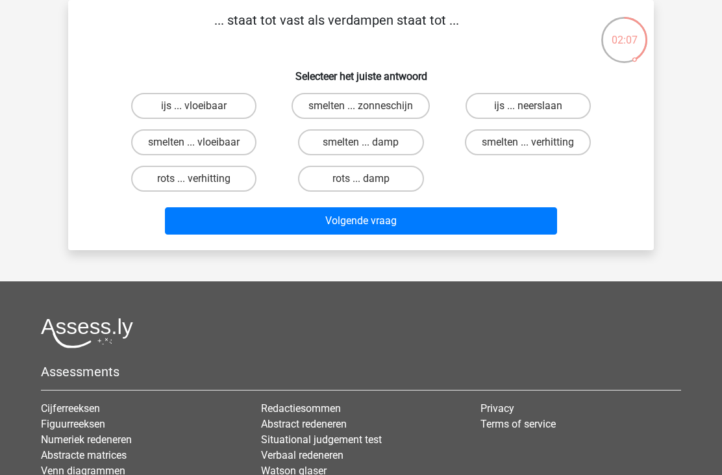
click at [210, 140] on label "smelten ... vloeibaar" at bounding box center [193, 142] width 125 height 26
click at [203, 142] on input "smelten ... vloeibaar" at bounding box center [198, 146] width 8 height 8
radio input "true"
click at [341, 227] on button "Volgende vraag" at bounding box center [361, 220] width 393 height 27
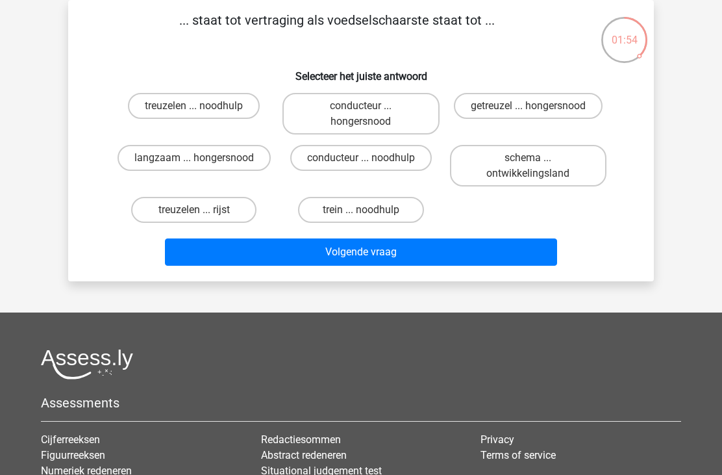
click at [223, 149] on label "langzaam ... hongersnood" at bounding box center [194, 158] width 153 height 26
click at [203, 158] on input "langzaam ... hongersnood" at bounding box center [198, 162] width 8 height 8
radio input "true"
click at [396, 255] on button "Volgende vraag" at bounding box center [361, 251] width 393 height 27
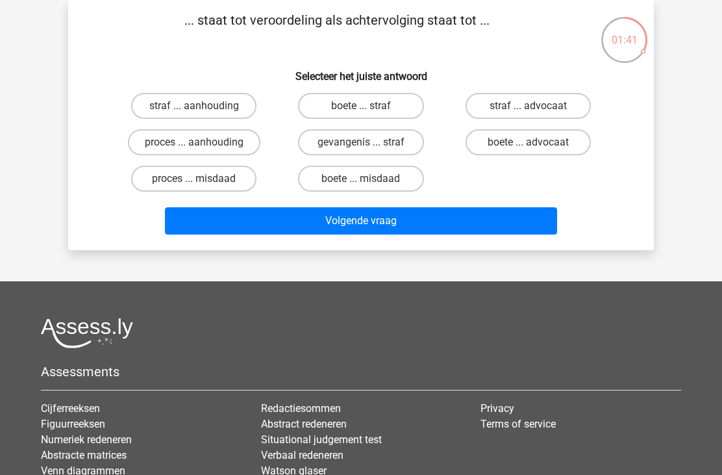
click at [230, 107] on label "straf ... aanhouding" at bounding box center [193, 106] width 125 height 26
click at [203, 107] on input "straf ... aanhouding" at bounding box center [198, 110] width 8 height 8
radio input "true"
click at [309, 221] on button "Volgende vraag" at bounding box center [361, 220] width 393 height 27
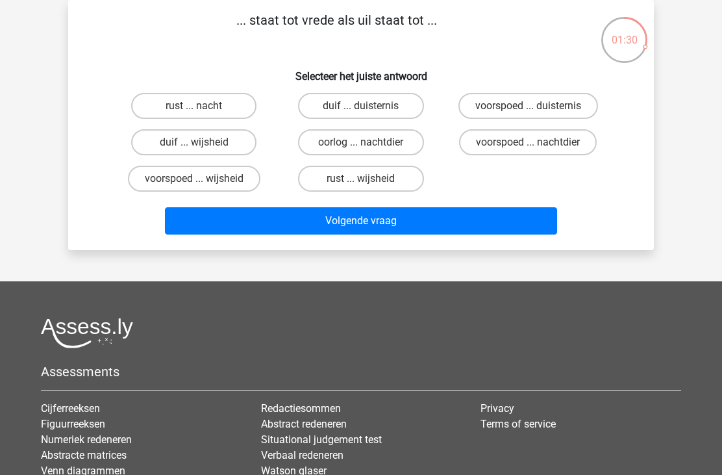
click at [208, 144] on label "duif ... wijsheid" at bounding box center [193, 142] width 125 height 26
click at [203, 144] on input "duif ... wijsheid" at bounding box center [198, 146] width 8 height 8
radio input "true"
click at [277, 209] on button "Volgende vraag" at bounding box center [361, 220] width 393 height 27
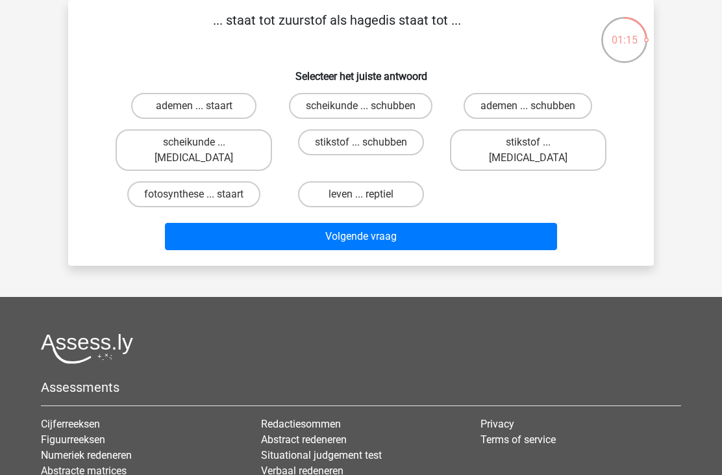
click at [501, 136] on label "stikstof ... [MEDICAL_DATA]" at bounding box center [528, 150] width 157 height 42
click at [528, 142] on input "stikstof ... [MEDICAL_DATA]" at bounding box center [532, 146] width 8 height 8
radio input "true"
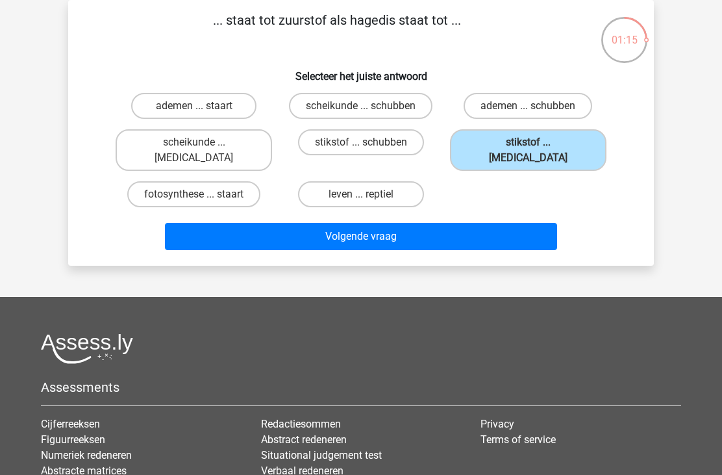
click at [444, 226] on button "Volgende vraag" at bounding box center [361, 236] width 393 height 27
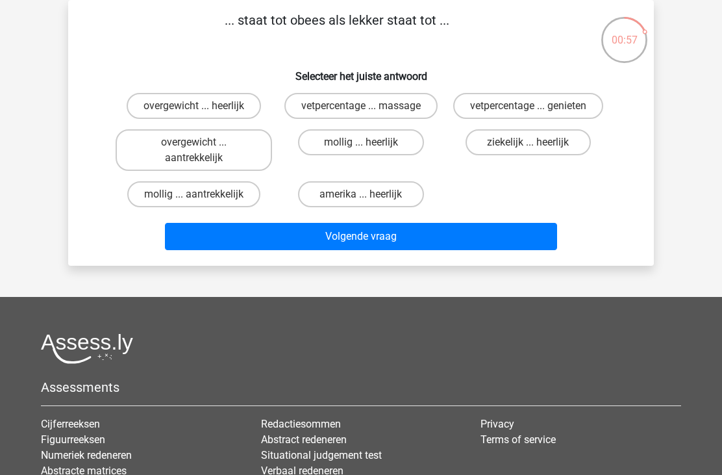
click at [498, 134] on label "ziekelijk ... heerlijk" at bounding box center [528, 142] width 125 height 26
click at [528, 142] on input "ziekelijk ... heerlijk" at bounding box center [532, 146] width 8 height 8
radio input "true"
click at [340, 139] on label "mollig ... heerlijk" at bounding box center [360, 142] width 125 height 26
click at [361, 142] on input "mollig ... heerlijk" at bounding box center [365, 146] width 8 height 8
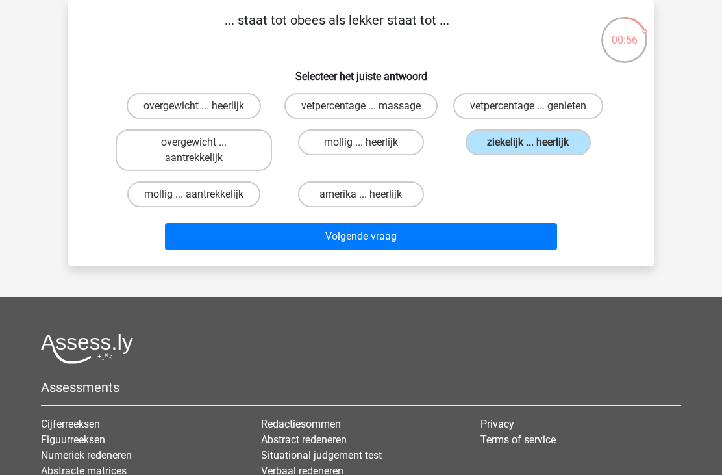
radio input "true"
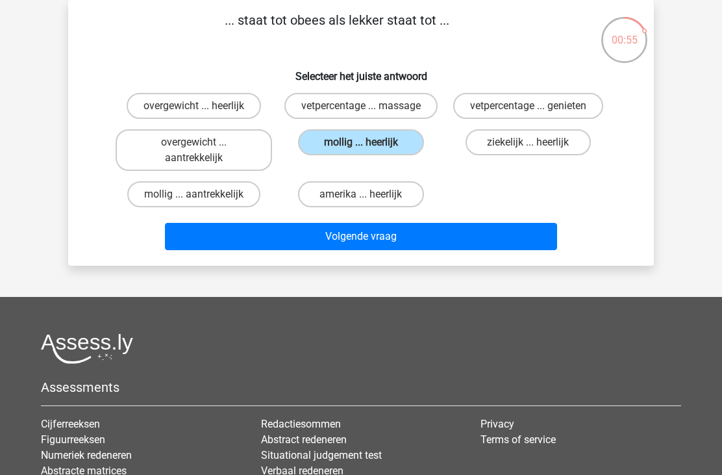
click at [405, 237] on button "Volgende vraag" at bounding box center [361, 236] width 393 height 27
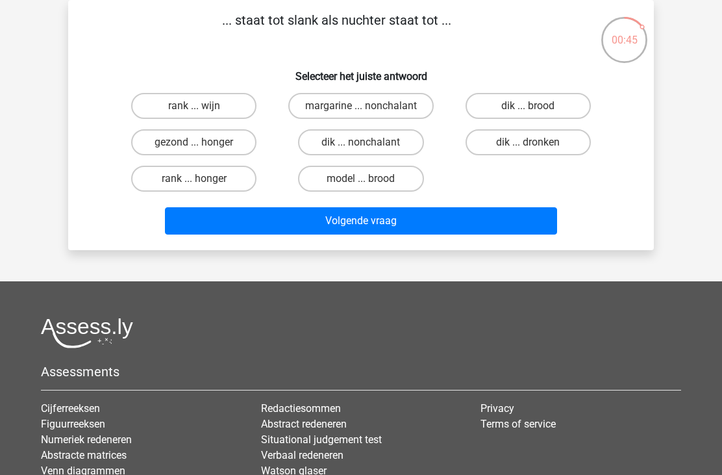
click at [548, 145] on label "dik ... dronken" at bounding box center [528, 142] width 125 height 26
click at [536, 145] on input "dik ... dronken" at bounding box center [532, 146] width 8 height 8
radio input "true"
click at [473, 233] on button "Volgende vraag" at bounding box center [361, 220] width 393 height 27
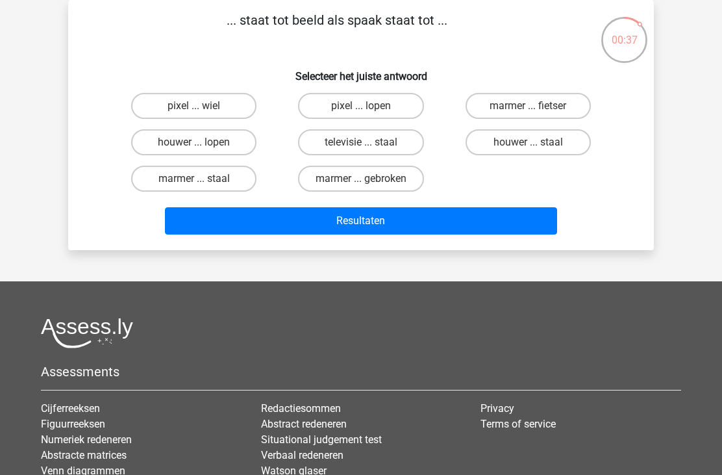
click at [200, 109] on input "pixel ... wiel" at bounding box center [198, 110] width 8 height 8
radio input "true"
click at [257, 234] on button "Resultaten" at bounding box center [361, 220] width 393 height 27
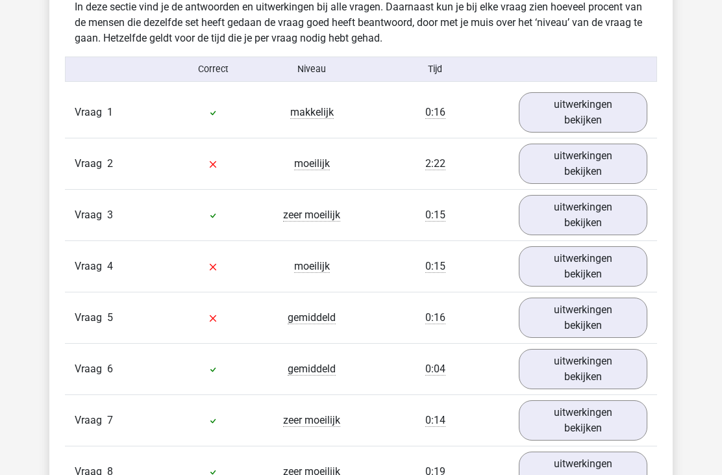
scroll to position [792, 0]
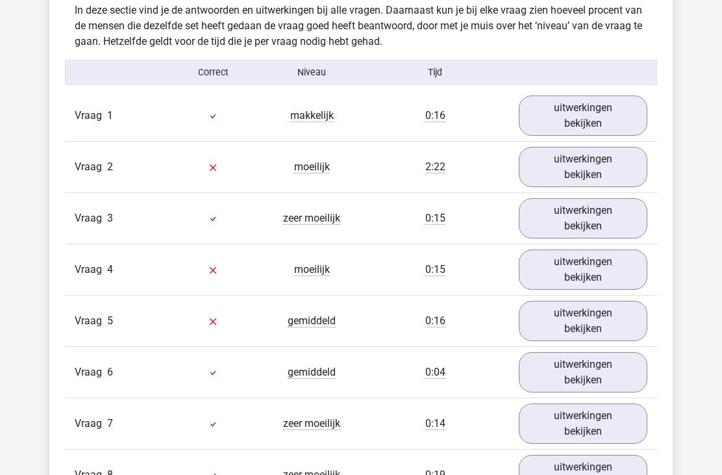
click at [609, 162] on link "uitwerkingen bekijken" at bounding box center [583, 167] width 129 height 40
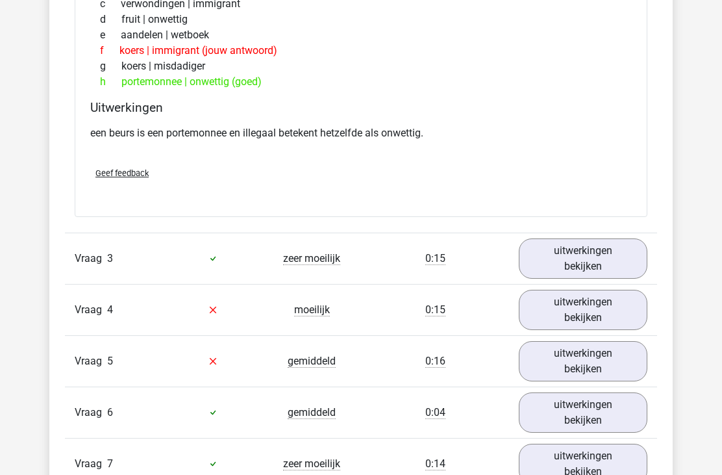
scroll to position [1076, 0]
click at [573, 315] on link "uitwerkingen bekijken" at bounding box center [583, 310] width 129 height 40
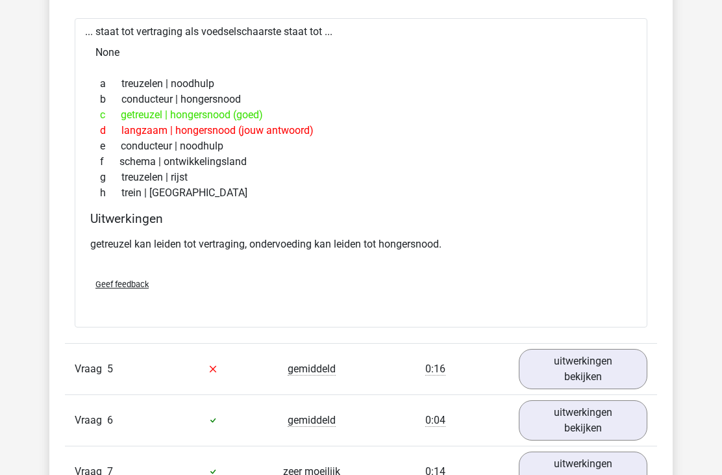
scroll to position [1409, 0]
click at [600, 377] on link "uitwerkingen bekijken" at bounding box center [583, 368] width 129 height 40
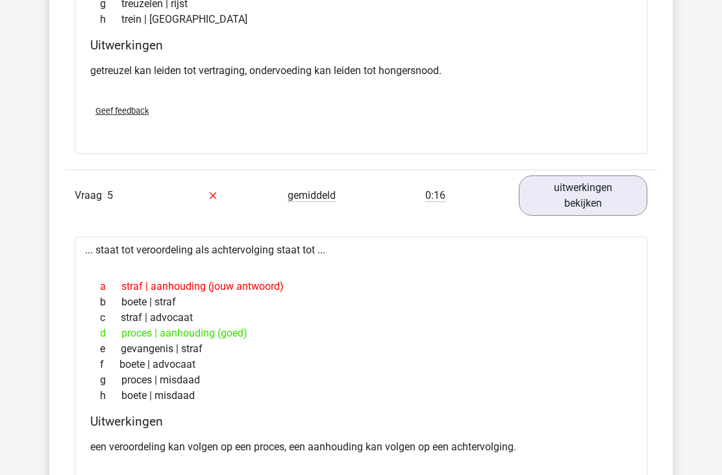
scroll to position [1581, 0]
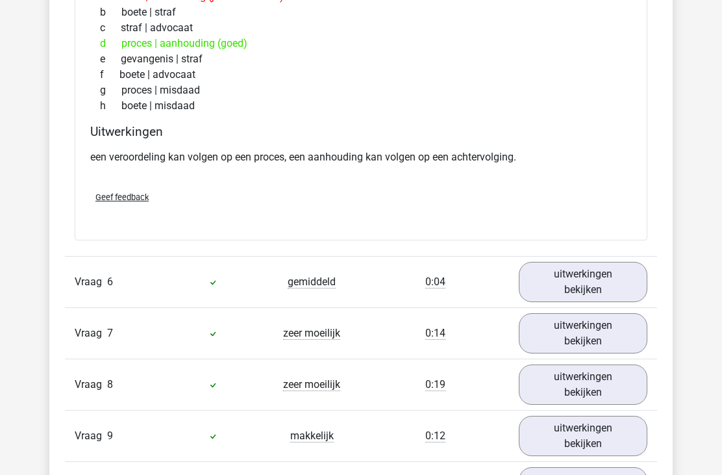
click at [608, 289] on link "uitwerkingen bekijken" at bounding box center [583, 282] width 129 height 40
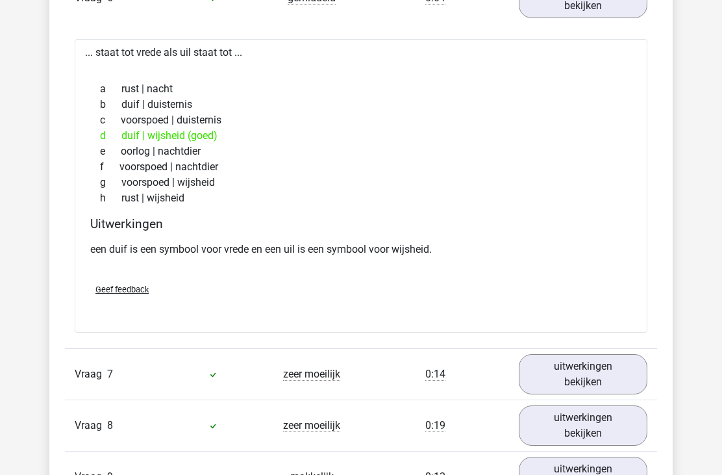
scroll to position [2186, 0]
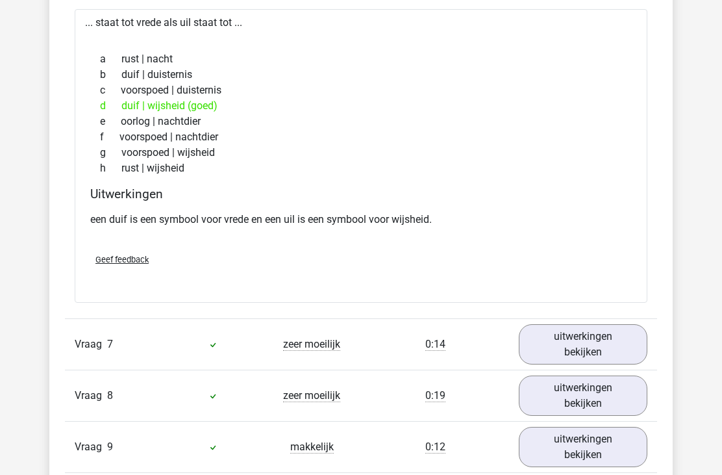
click at [605, 350] on link "uitwerkingen bekijken" at bounding box center [583, 344] width 129 height 40
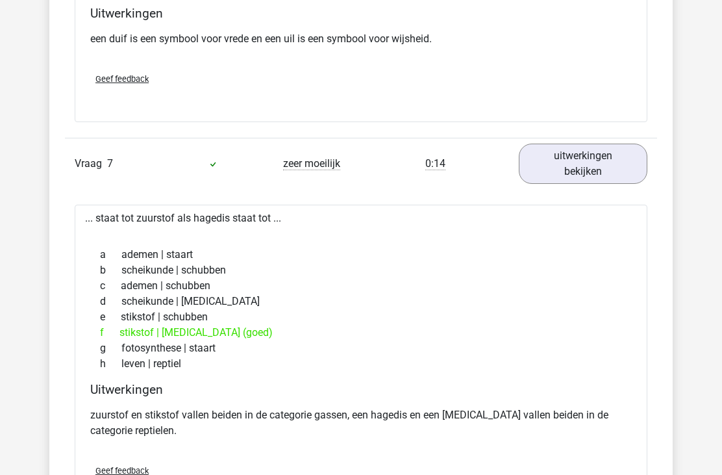
scroll to position [2389, 0]
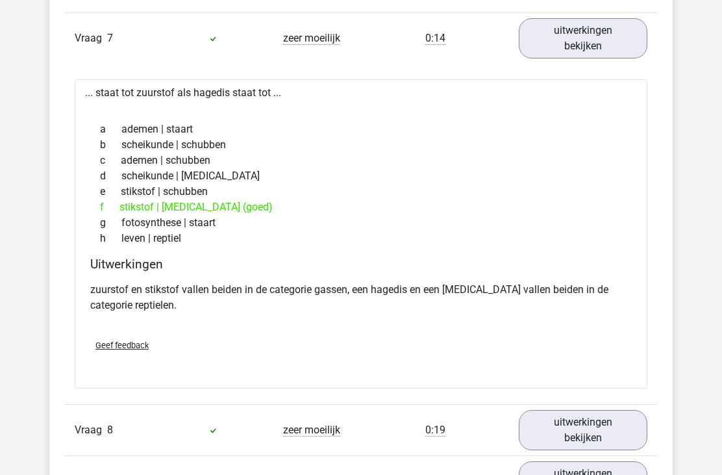
click at [590, 427] on link "uitwerkingen bekijken" at bounding box center [583, 430] width 129 height 40
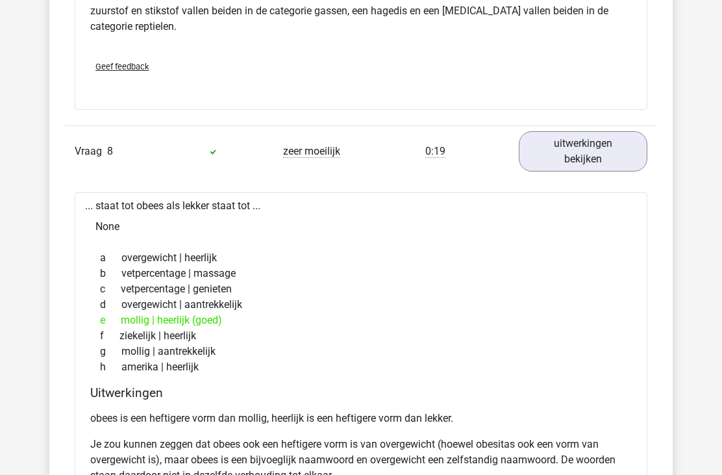
scroll to position [2773, 0]
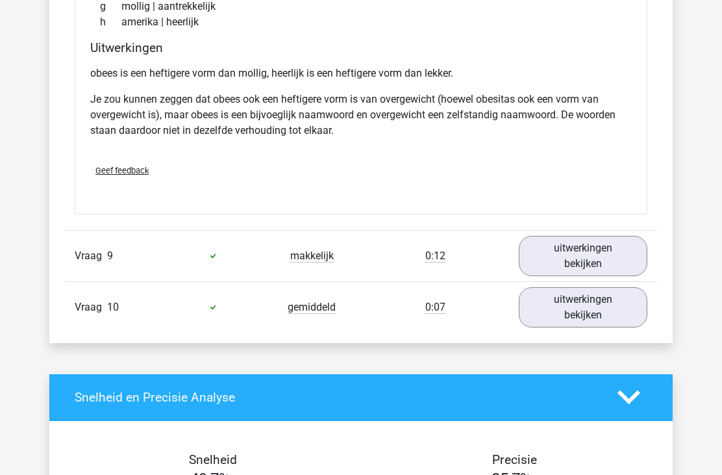
click at [622, 260] on link "uitwerkingen bekijken" at bounding box center [583, 256] width 129 height 40
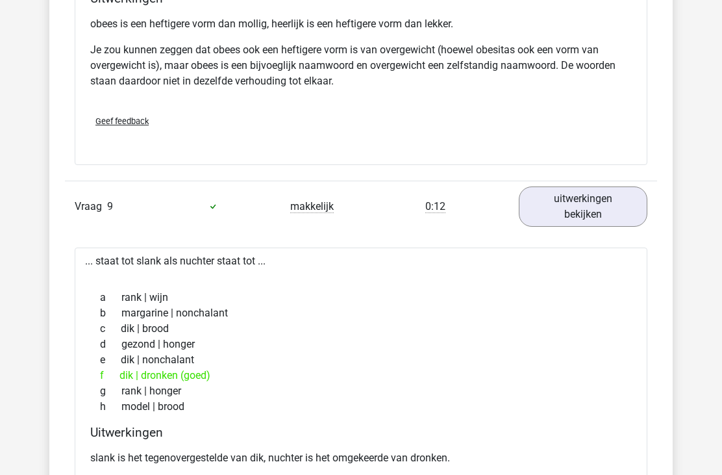
scroll to position [3219, 0]
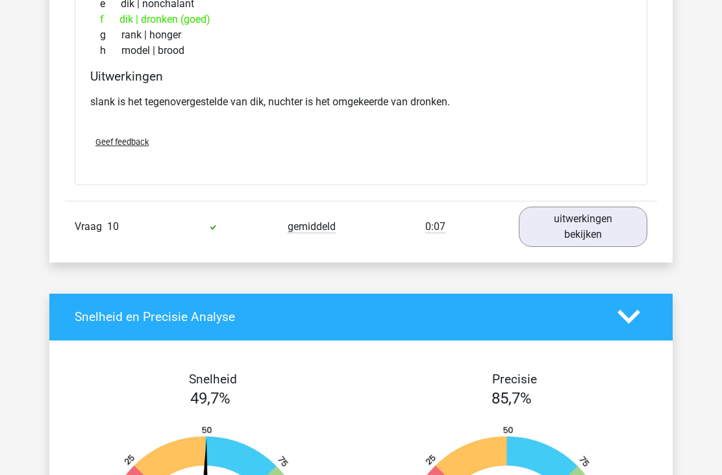
click at [620, 236] on link "uitwerkingen bekijken" at bounding box center [583, 227] width 129 height 40
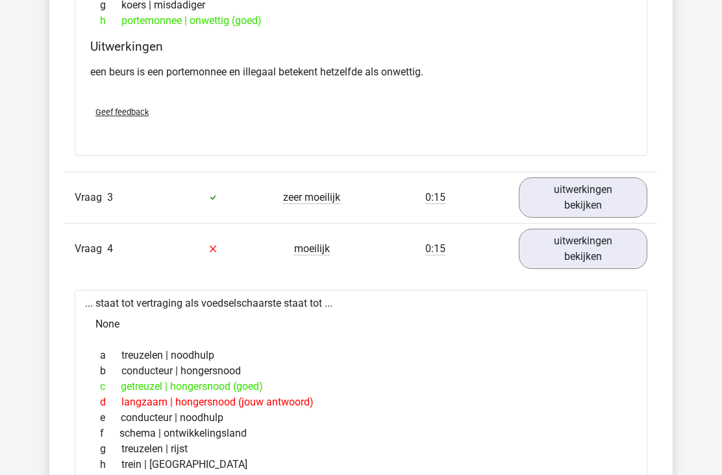
click at [619, 213] on link "uitwerkingen bekijken" at bounding box center [583, 198] width 129 height 40
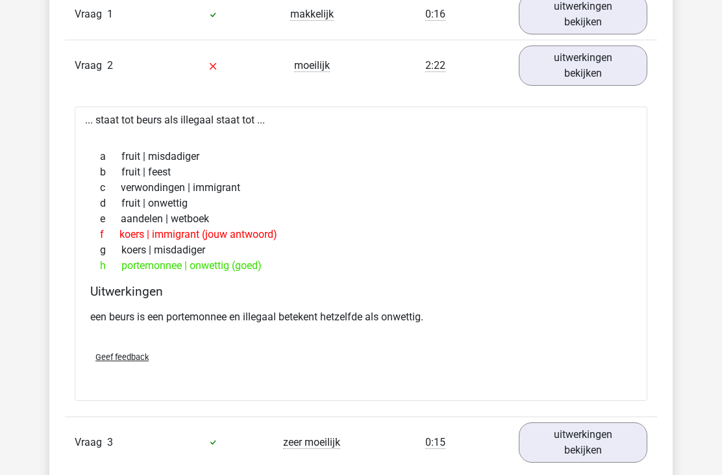
scroll to position [885, 0]
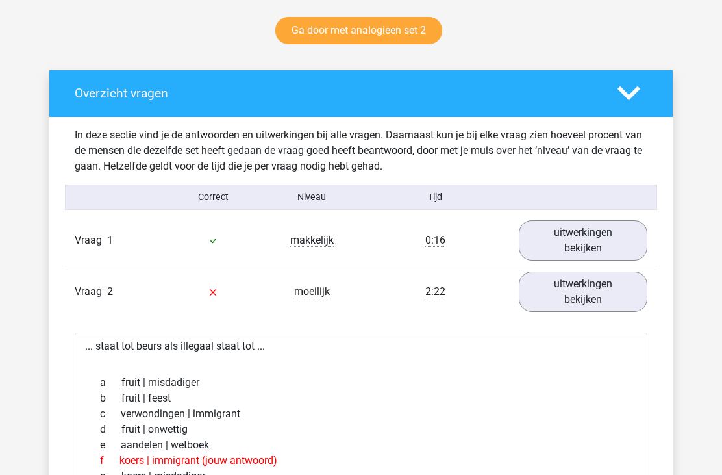
click at [589, 288] on link "uitwerkingen bekijken" at bounding box center [583, 292] width 129 height 40
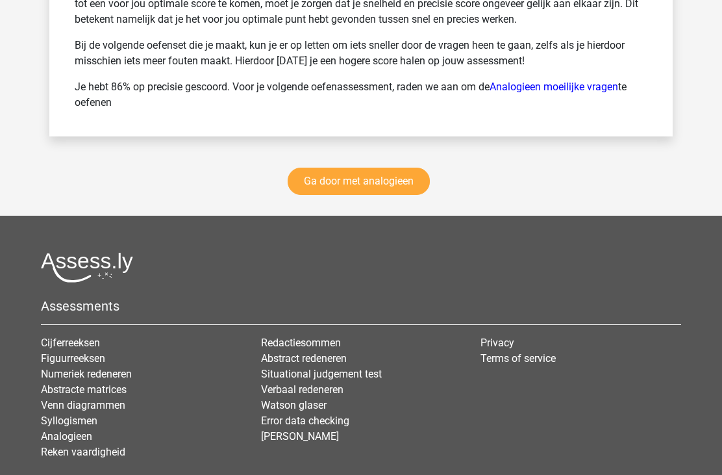
scroll to position [4824, 0]
click at [386, 169] on link "Ga door met analogieen" at bounding box center [359, 181] width 142 height 27
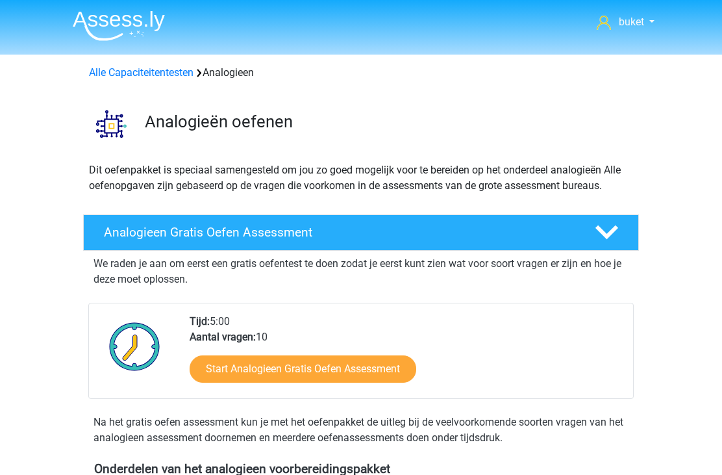
scroll to position [636, 0]
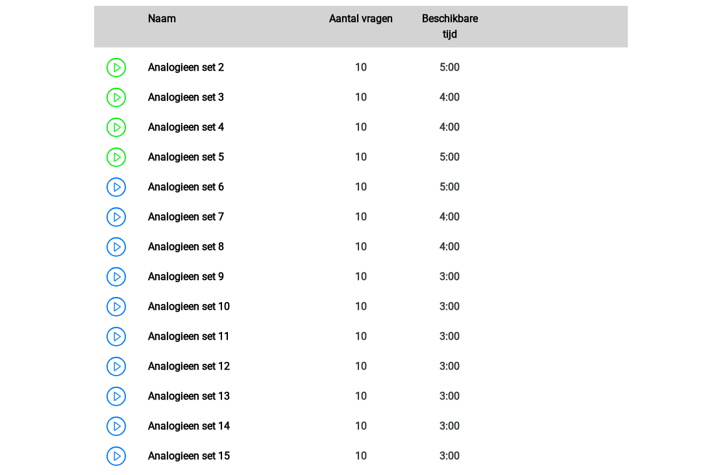
click at [194, 240] on link "Analogieen set 8" at bounding box center [186, 246] width 76 height 12
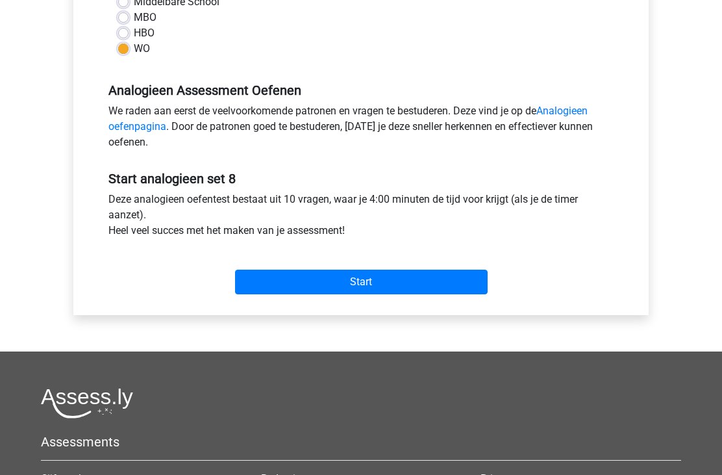
scroll to position [325, 0]
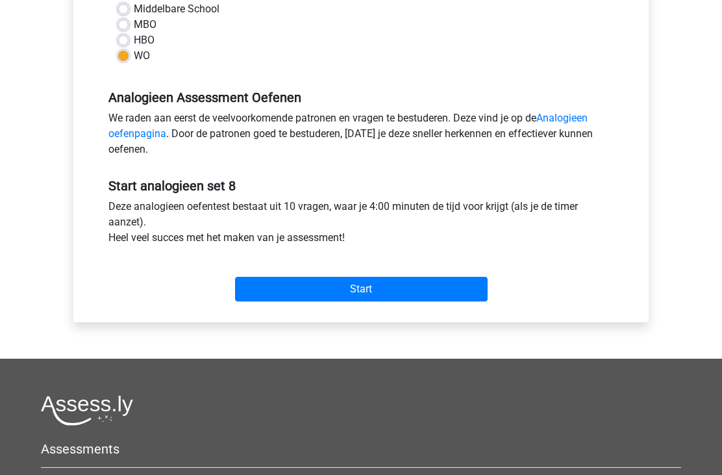
click at [374, 286] on input "Start" at bounding box center [361, 289] width 253 height 25
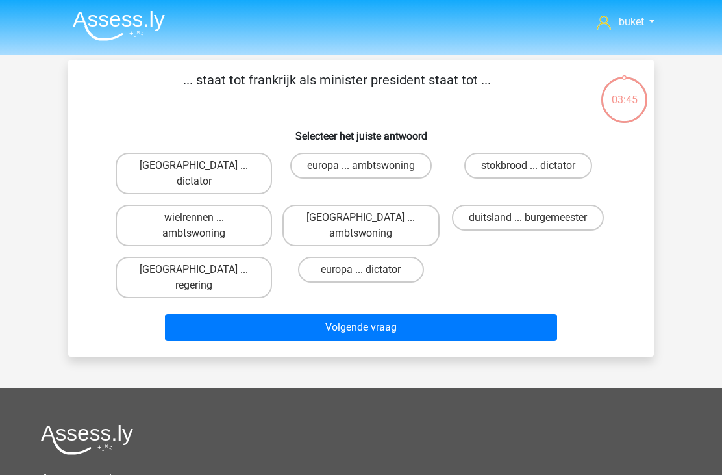
click at [165, 257] on label "[GEOGRAPHIC_DATA] ... regering" at bounding box center [194, 278] width 157 height 42
click at [194, 270] on input "[GEOGRAPHIC_DATA] ... regering" at bounding box center [198, 274] width 8 height 8
radio input "true"
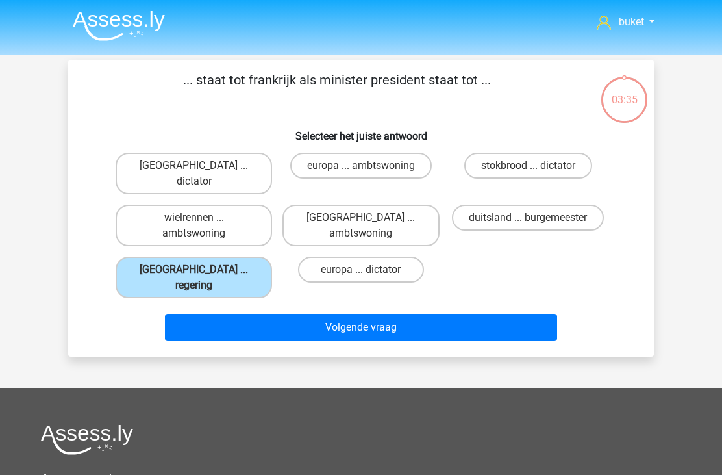
click at [224, 314] on button "Volgende vraag" at bounding box center [361, 327] width 393 height 27
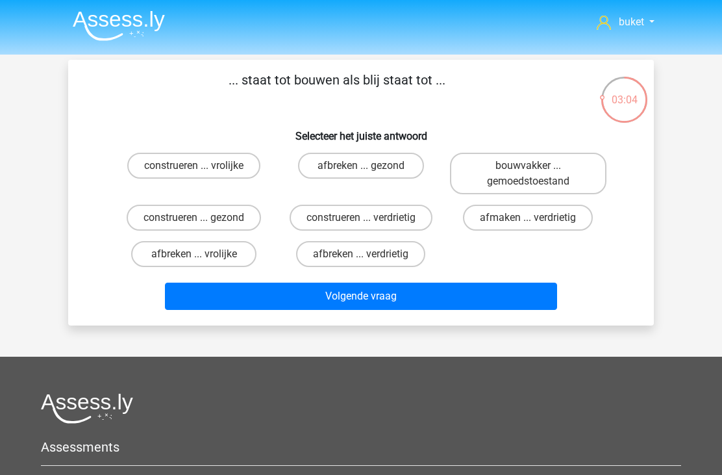
click at [346, 252] on label "afbreken ... verdrietig" at bounding box center [360, 254] width 129 height 26
click at [361, 254] on input "afbreken ... verdrietig" at bounding box center [365, 258] width 8 height 8
radio input "true"
click at [345, 295] on button "Volgende vraag" at bounding box center [361, 295] width 393 height 27
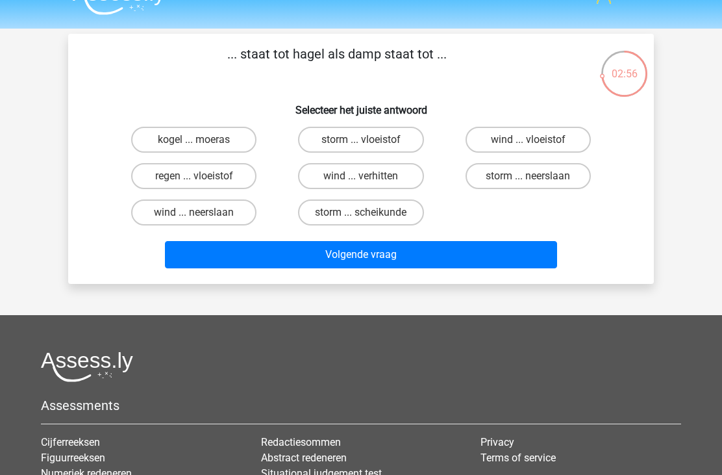
scroll to position [26, 0]
click at [150, 187] on label "regen ... vloeistof" at bounding box center [193, 176] width 125 height 26
click at [194, 184] on input "regen ... vloeistof" at bounding box center [198, 180] width 8 height 8
radio input "true"
click at [352, 247] on button "Volgende vraag" at bounding box center [361, 254] width 393 height 27
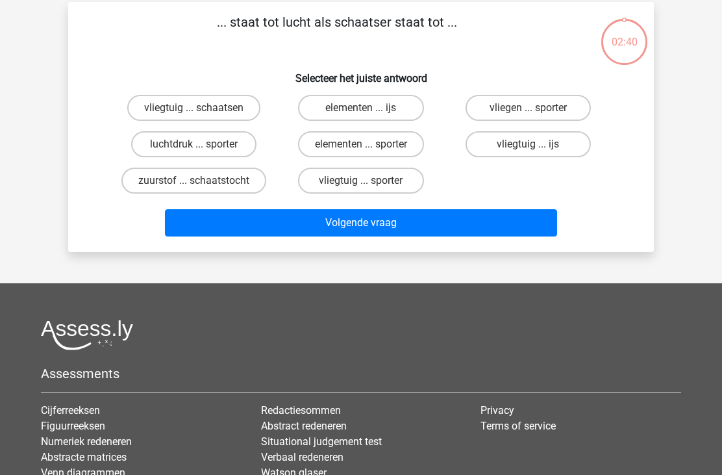
scroll to position [60, 0]
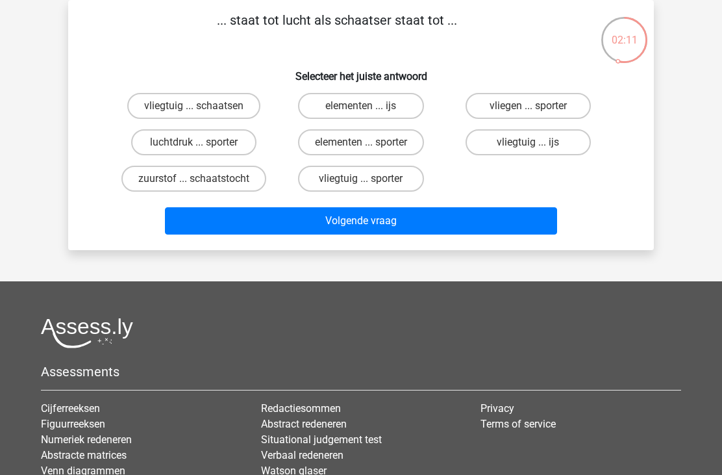
click at [508, 146] on label "vliegtuig ... ijs" at bounding box center [528, 142] width 125 height 26
click at [528, 146] on input "vliegtuig ... ijs" at bounding box center [532, 146] width 8 height 8
radio input "true"
click at [444, 215] on button "Volgende vraag" at bounding box center [361, 220] width 393 height 27
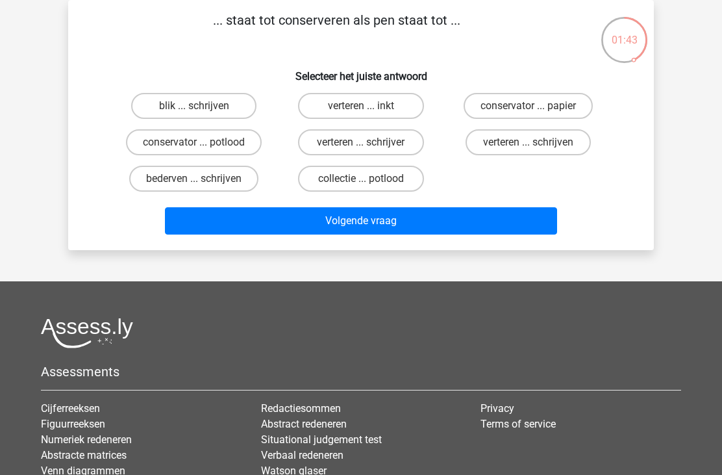
click at [508, 104] on label "conservator ... papier" at bounding box center [528, 106] width 129 height 26
click at [528, 106] on input "conservator ... papier" at bounding box center [532, 110] width 8 height 8
radio input "true"
click at [188, 218] on button "Volgende vraag" at bounding box center [361, 220] width 393 height 27
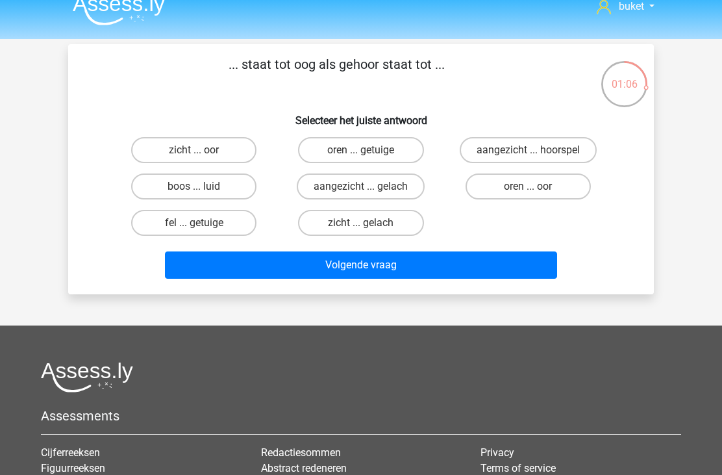
scroll to position [16, 0]
click at [210, 134] on div "zicht ... oor" at bounding box center [193, 150] width 167 height 36
click at [203, 146] on label "zicht ... oor" at bounding box center [193, 150] width 125 height 26
click at [203, 150] on input "zicht ... oor" at bounding box center [198, 154] width 8 height 8
radio input "true"
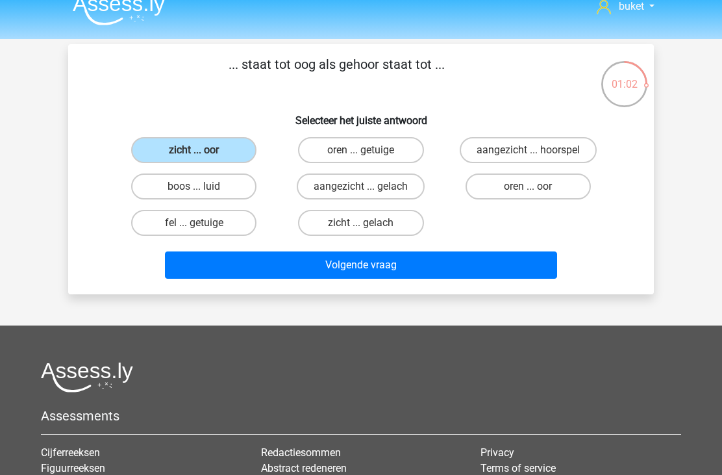
click at [402, 275] on button "Volgende vraag" at bounding box center [361, 264] width 393 height 27
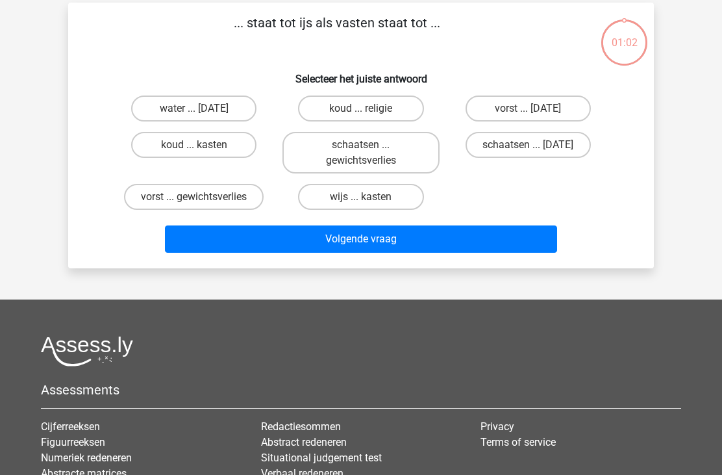
scroll to position [60, 0]
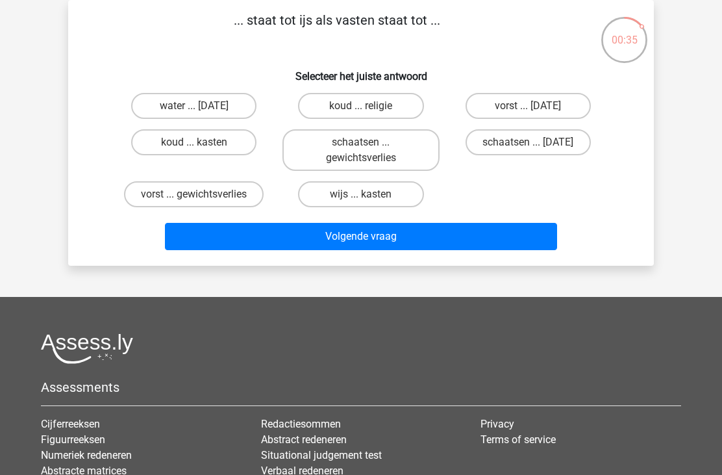
click at [533, 112] on input "vorst ... suikerfeest" at bounding box center [532, 110] width 8 height 8
radio input "true"
click at [447, 240] on button "Volgende vraag" at bounding box center [361, 236] width 393 height 27
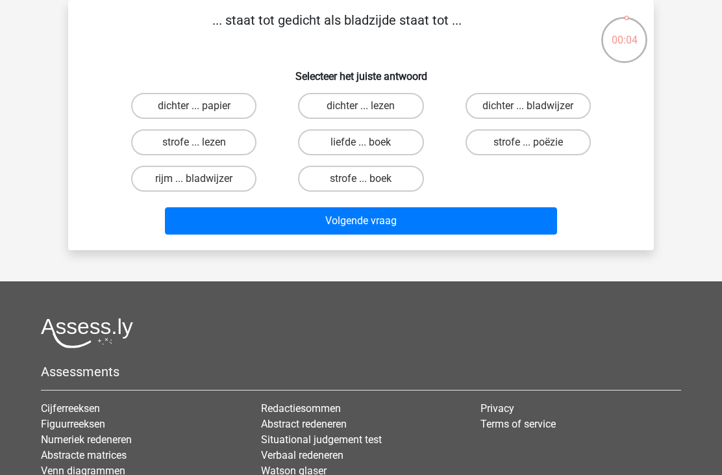
click at [206, 140] on label "strofe ... lezen" at bounding box center [193, 142] width 125 height 26
click at [203, 142] on input "strofe ... lezen" at bounding box center [198, 146] width 8 height 8
radio input "true"
click at [291, 212] on button "Volgende vraag" at bounding box center [361, 220] width 393 height 27
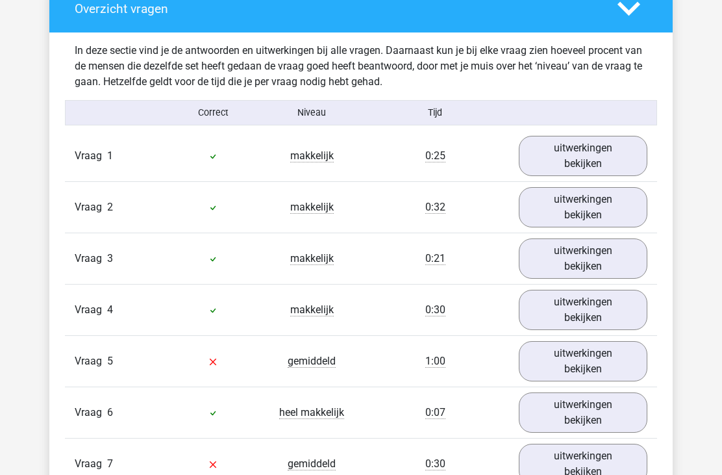
scroll to position [748, 0]
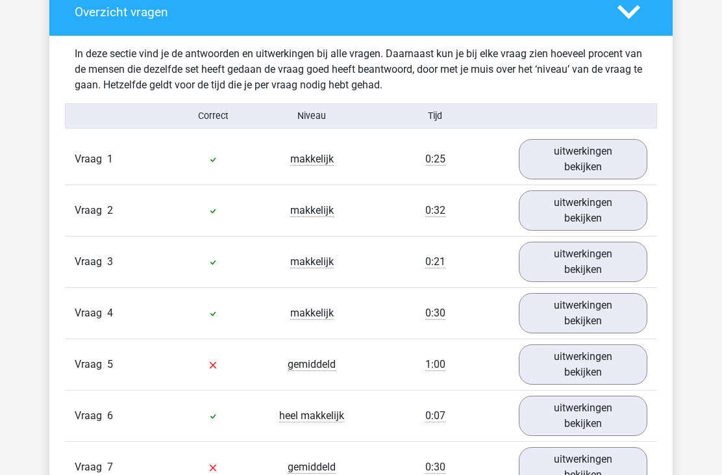
click at [605, 164] on link "uitwerkingen bekijken" at bounding box center [583, 159] width 129 height 40
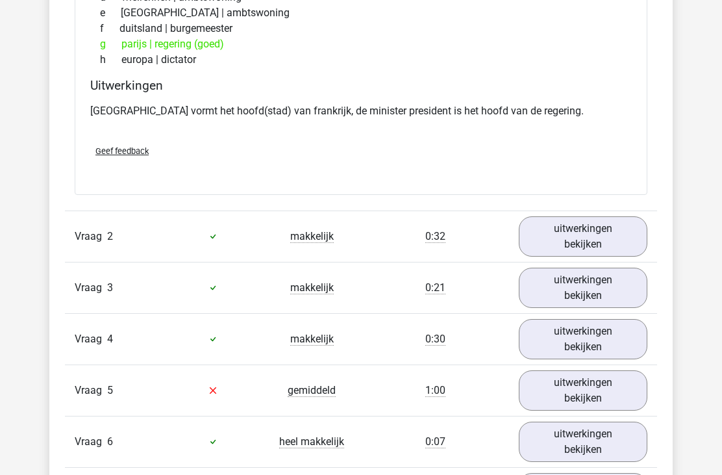
scroll to position [1049, 0]
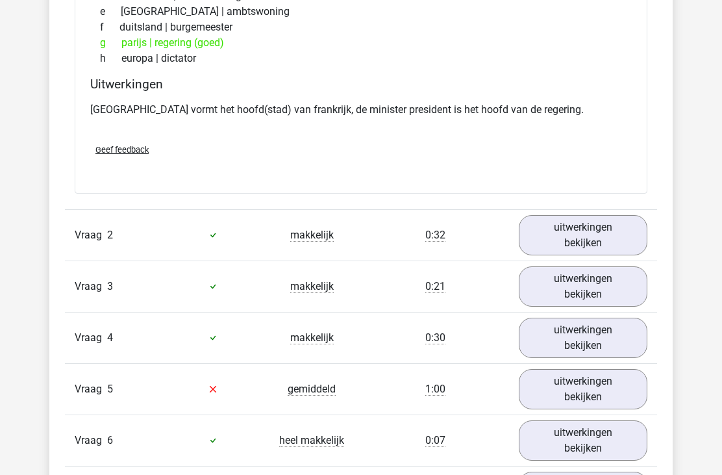
click at [610, 240] on link "uitwerkingen bekijken" at bounding box center [583, 235] width 129 height 40
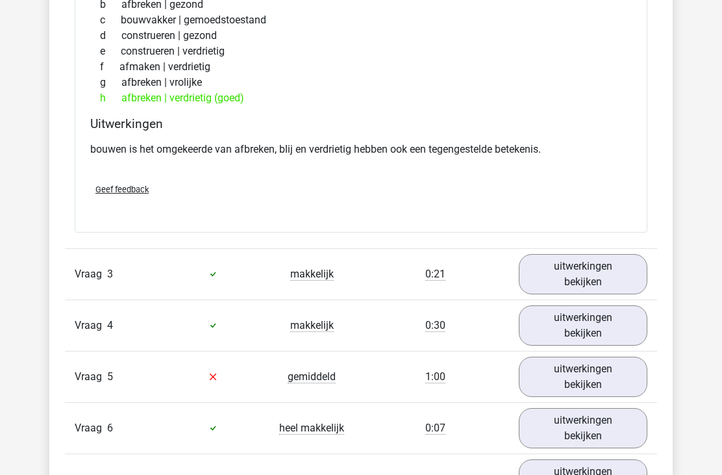
scroll to position [1422, 0]
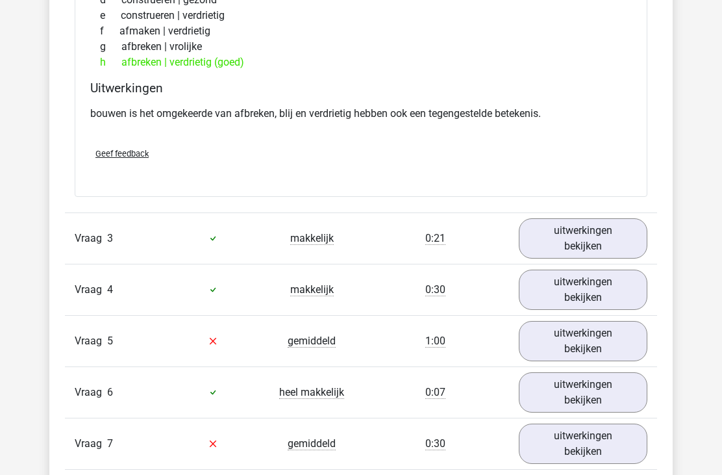
click at [596, 251] on link "uitwerkingen bekijken" at bounding box center [583, 238] width 129 height 40
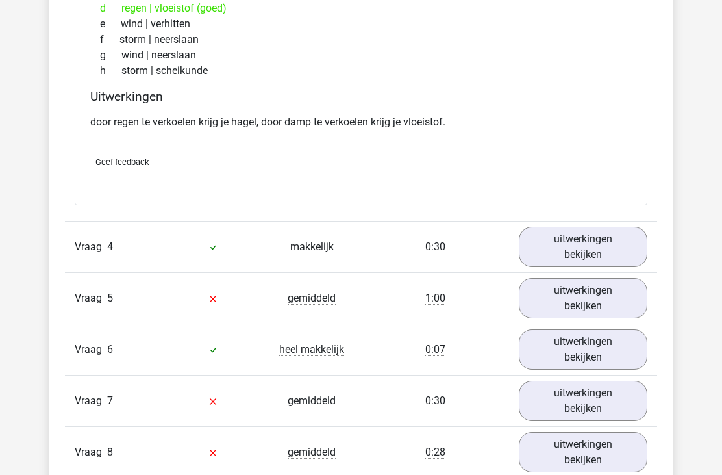
scroll to position [1790, 0]
click at [605, 253] on link "uitwerkingen bekijken" at bounding box center [583, 246] width 129 height 40
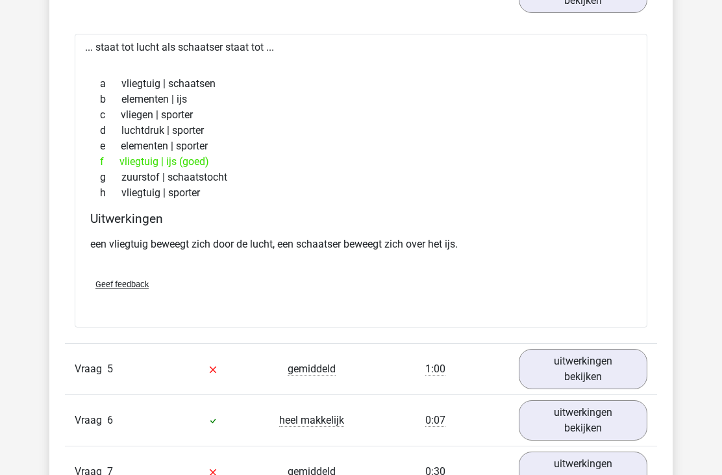
scroll to position [2044, 0]
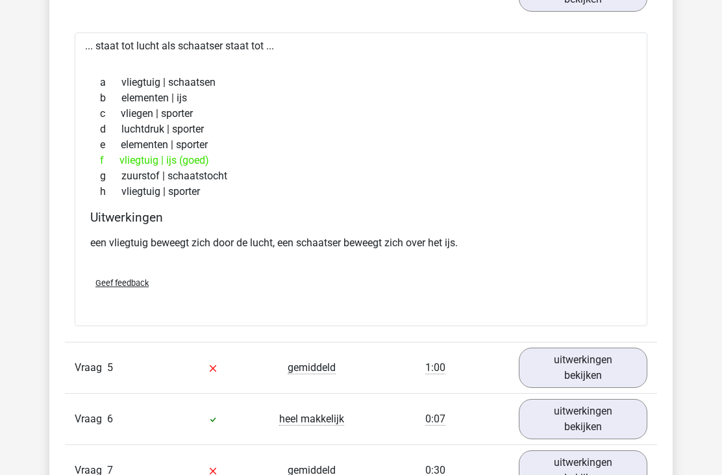
click at [577, 365] on link "uitwerkingen bekijken" at bounding box center [583, 367] width 129 height 40
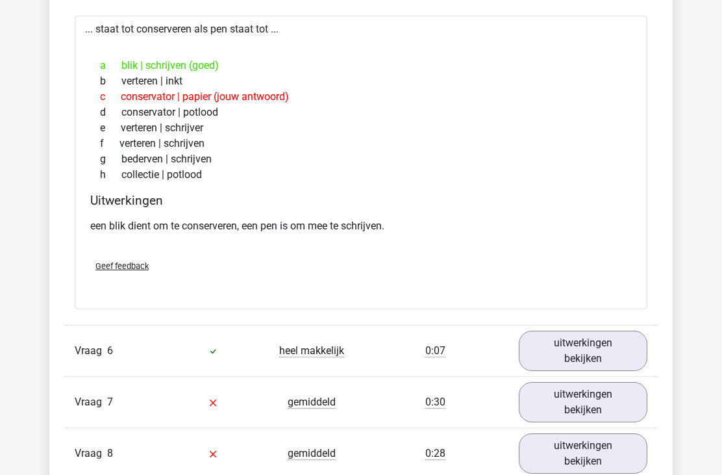
scroll to position [2465, 0]
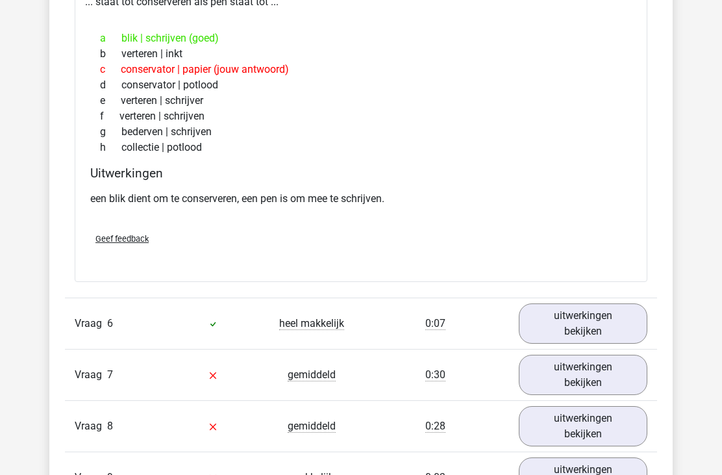
click at [590, 324] on link "uitwerkingen bekijken" at bounding box center [583, 323] width 129 height 40
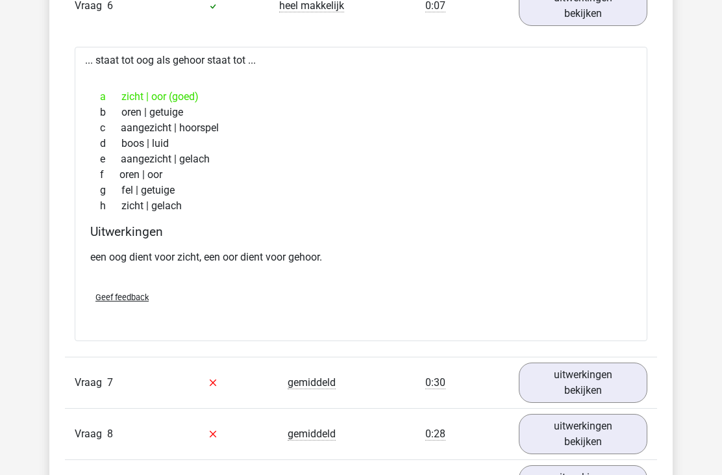
scroll to position [2785, 0]
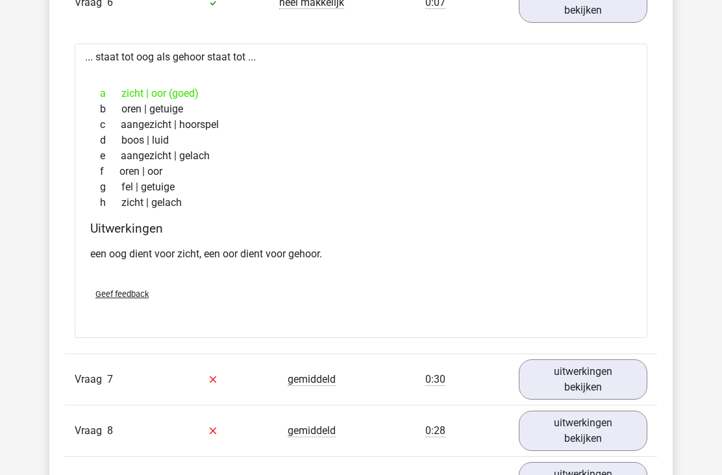
click at [568, 386] on link "uitwerkingen bekijken" at bounding box center [583, 379] width 129 height 40
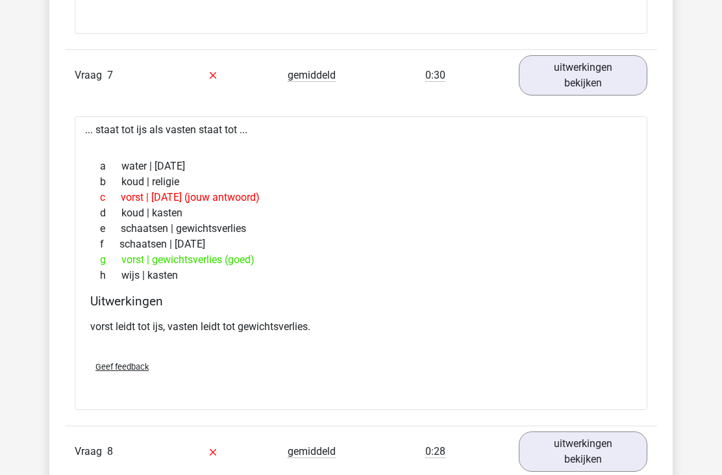
scroll to position [3094, 0]
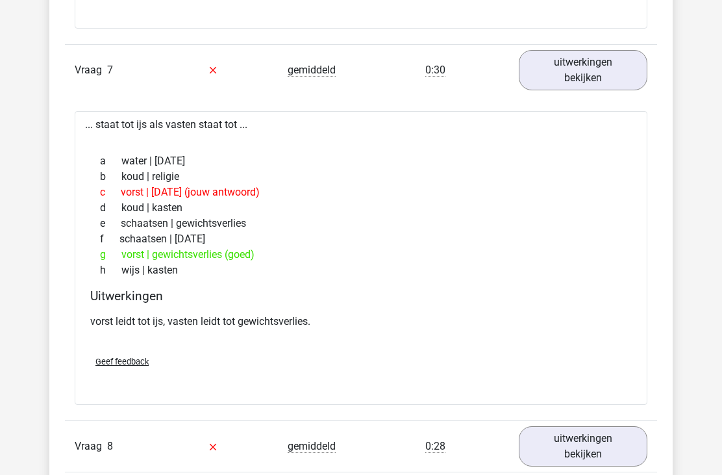
click at [581, 448] on link "uitwerkingen bekijken" at bounding box center [583, 447] width 129 height 40
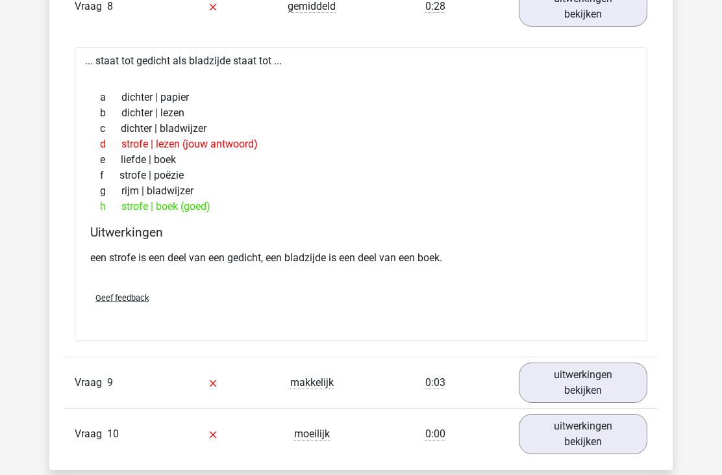
scroll to position [3535, 0]
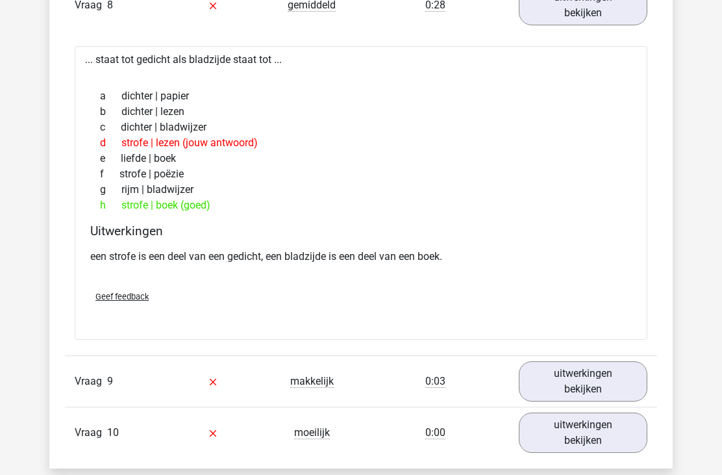
click at [600, 390] on link "uitwerkingen bekijken" at bounding box center [583, 381] width 129 height 40
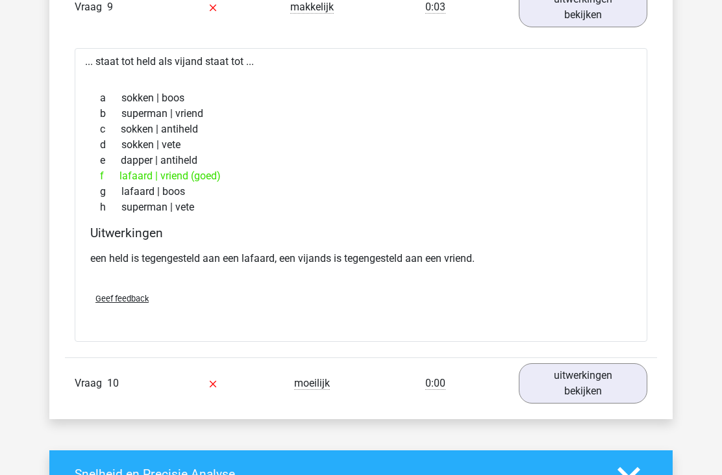
scroll to position [3911, 0]
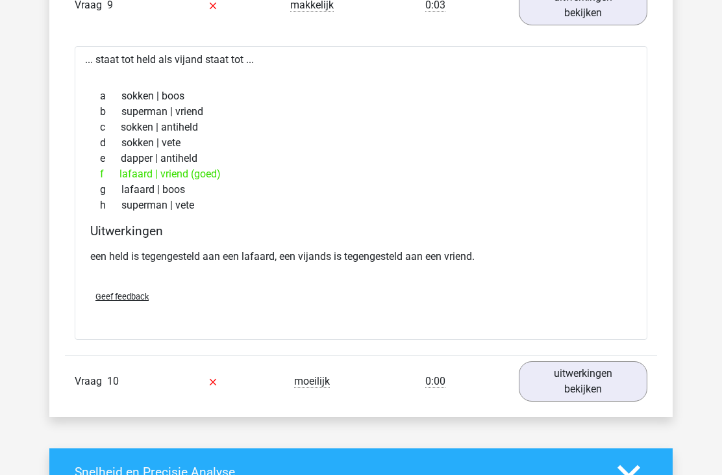
click at [581, 388] on link "uitwerkingen bekijken" at bounding box center [583, 382] width 129 height 40
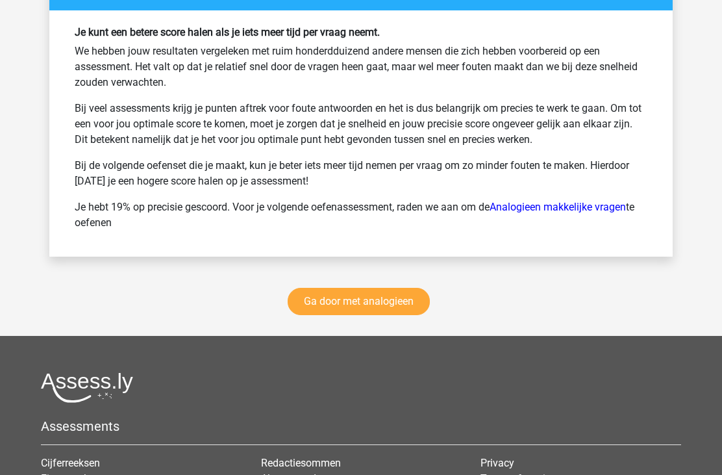
scroll to position [5184, 0]
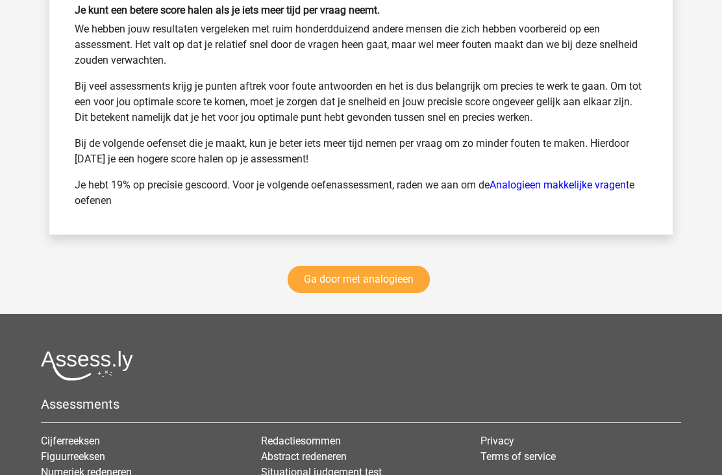
click at [410, 273] on link "Ga door met analogieen" at bounding box center [359, 279] width 142 height 27
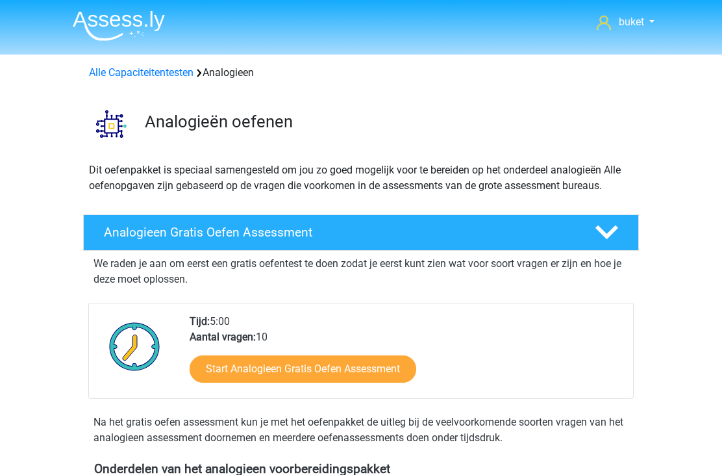
scroll to position [533, 0]
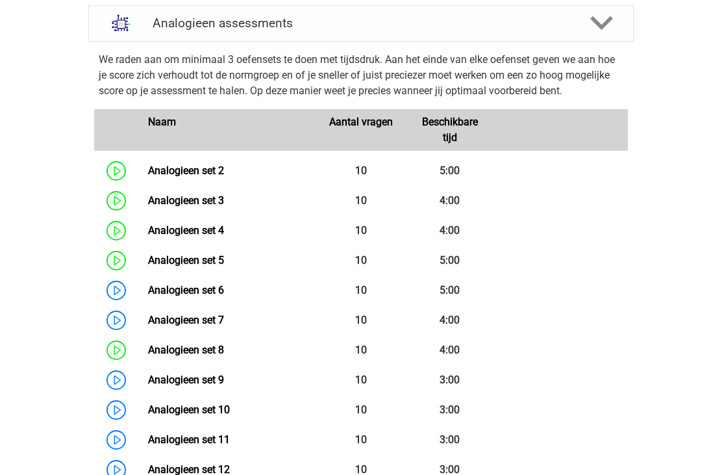
click at [208, 345] on link "Analogieen set 8" at bounding box center [186, 350] width 76 height 12
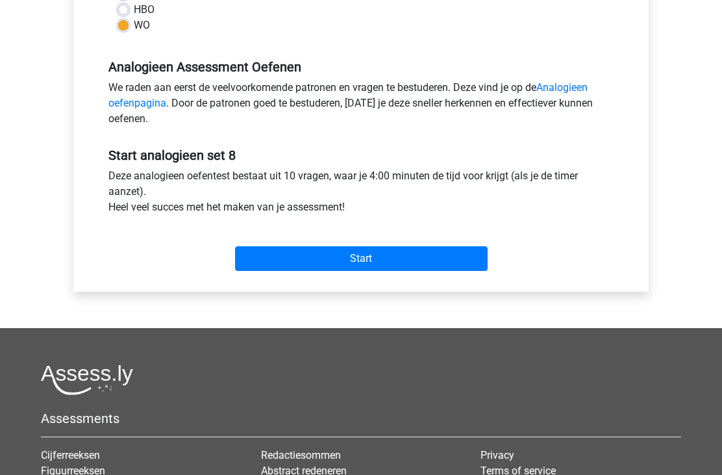
scroll to position [362, 0]
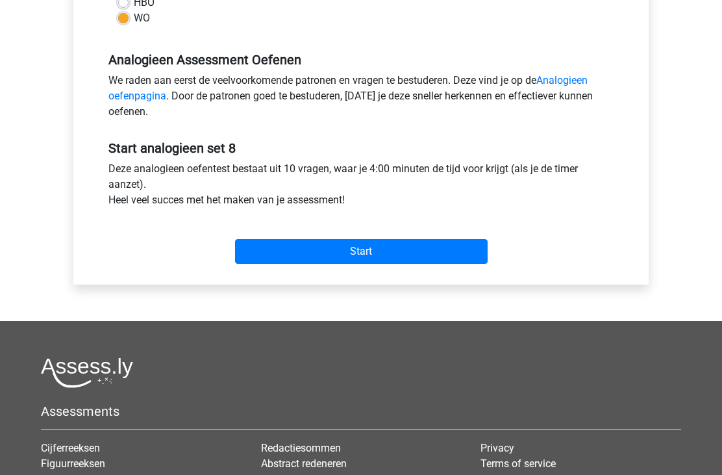
click at [424, 253] on input "Start" at bounding box center [361, 252] width 253 height 25
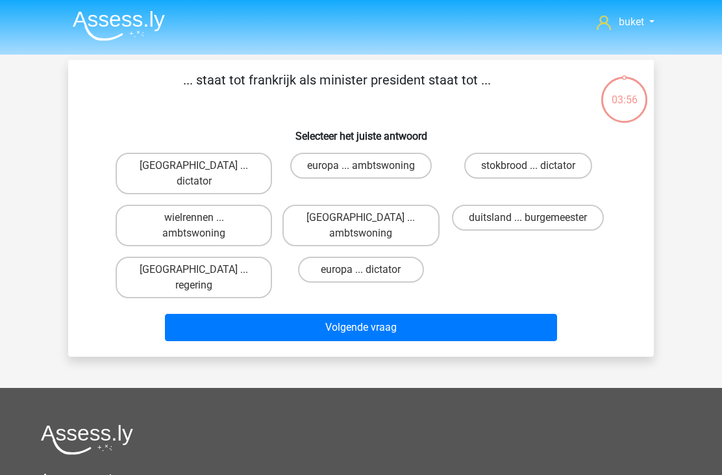
click at [212, 257] on label "[GEOGRAPHIC_DATA] ... regering" at bounding box center [194, 278] width 157 height 42
click at [203, 270] on input "[GEOGRAPHIC_DATA] ... regering" at bounding box center [198, 274] width 8 height 8
radio input "true"
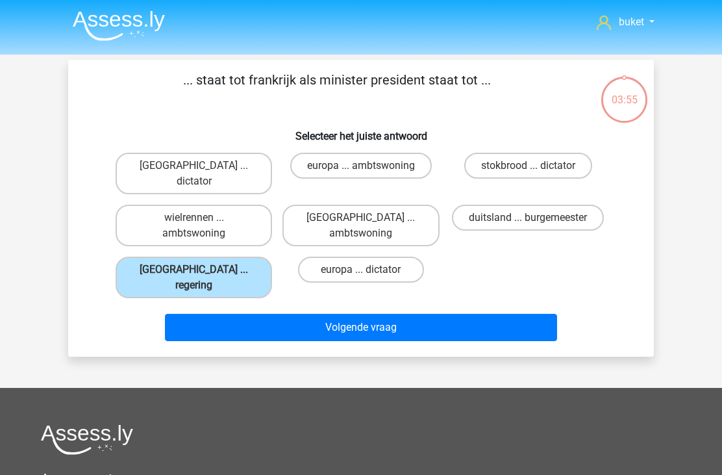
click at [399, 314] on button "Volgende vraag" at bounding box center [361, 327] width 393 height 27
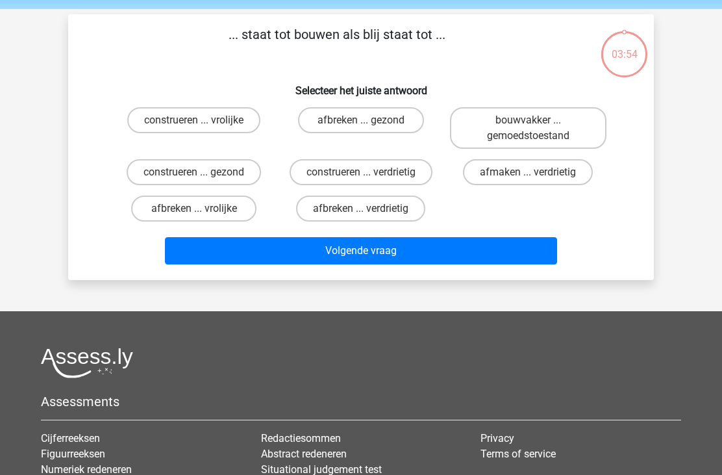
scroll to position [60, 0]
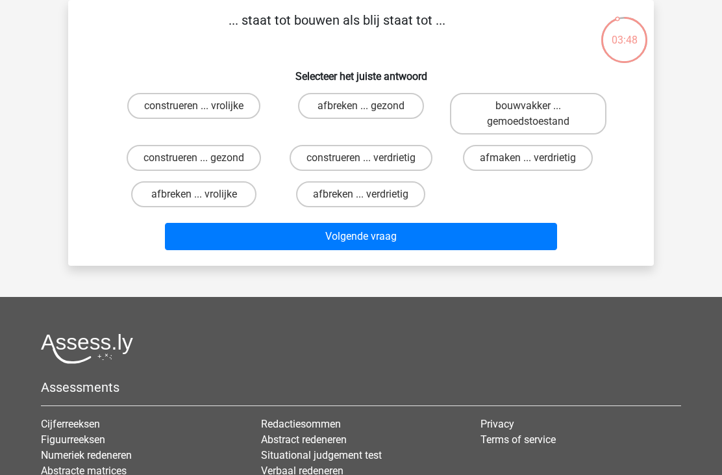
click at [366, 193] on label "afbreken ... verdrietig" at bounding box center [360, 194] width 129 height 26
click at [366, 194] on input "afbreken ... verdrietig" at bounding box center [365, 198] width 8 height 8
radio input "true"
click at [368, 240] on button "Volgende vraag" at bounding box center [361, 236] width 393 height 27
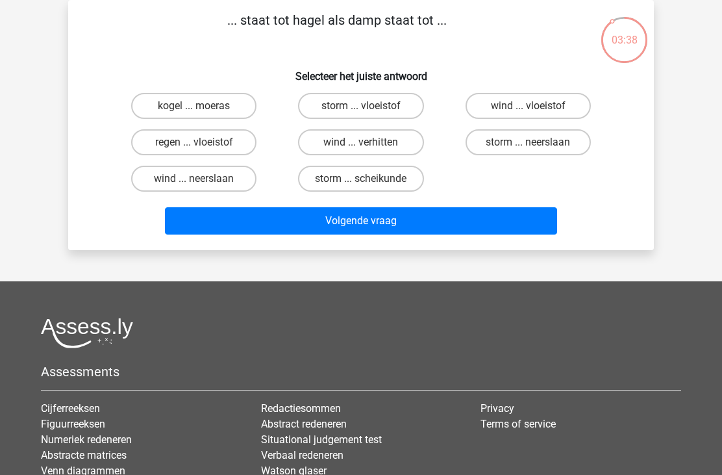
click at [216, 147] on label "regen ... vloeistof" at bounding box center [193, 142] width 125 height 26
click at [203, 147] on input "regen ... vloeistof" at bounding box center [198, 146] width 8 height 8
radio input "true"
click at [429, 223] on button "Volgende vraag" at bounding box center [361, 220] width 393 height 27
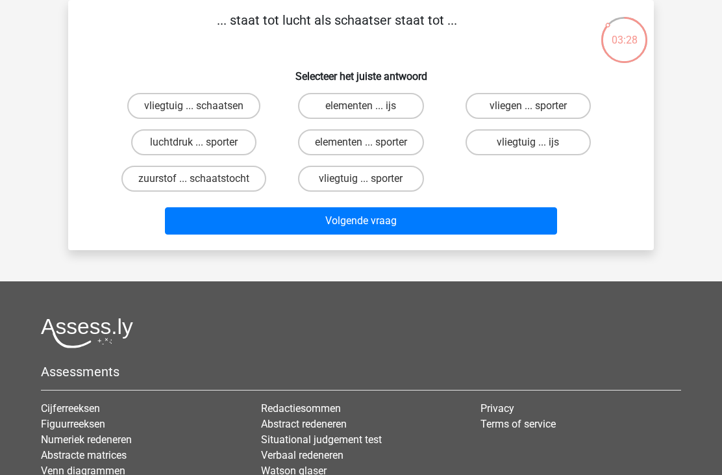
click at [498, 149] on label "vliegtuig ... ijs" at bounding box center [528, 142] width 125 height 26
click at [528, 149] on input "vliegtuig ... ijs" at bounding box center [532, 146] width 8 height 8
radio input "true"
click at [357, 224] on button "Volgende vraag" at bounding box center [361, 220] width 393 height 27
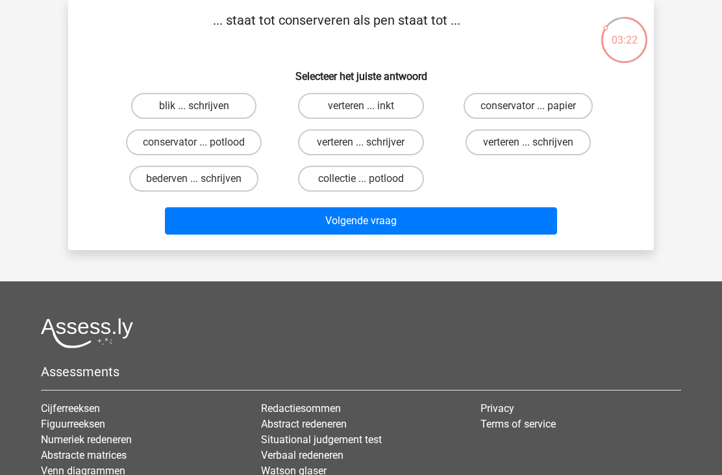
click at [221, 88] on div "blik ... schrijven" at bounding box center [193, 106] width 167 height 36
click at [207, 99] on label "blik ... schrijven" at bounding box center [193, 106] width 125 height 26
click at [203, 106] on input "blik ... schrijven" at bounding box center [198, 110] width 8 height 8
radio input "true"
click at [407, 220] on button "Volgende vraag" at bounding box center [361, 220] width 393 height 27
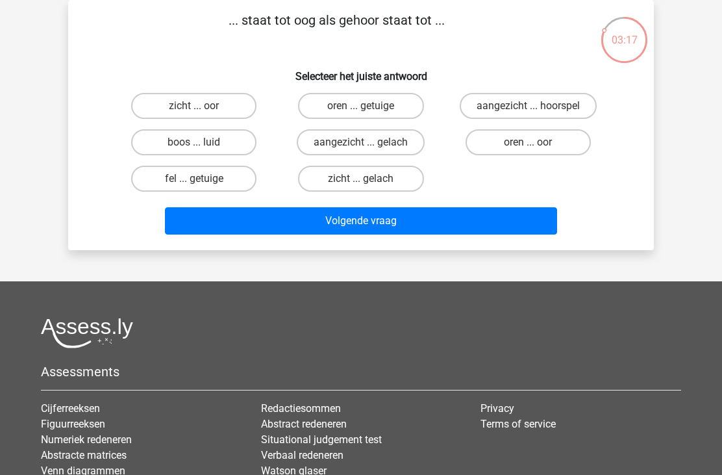
click at [216, 100] on label "zicht ... oor" at bounding box center [193, 106] width 125 height 26
click at [203, 106] on input "zicht ... oor" at bounding box center [198, 110] width 8 height 8
radio input "true"
click at [408, 221] on button "Volgende vraag" at bounding box center [361, 220] width 393 height 27
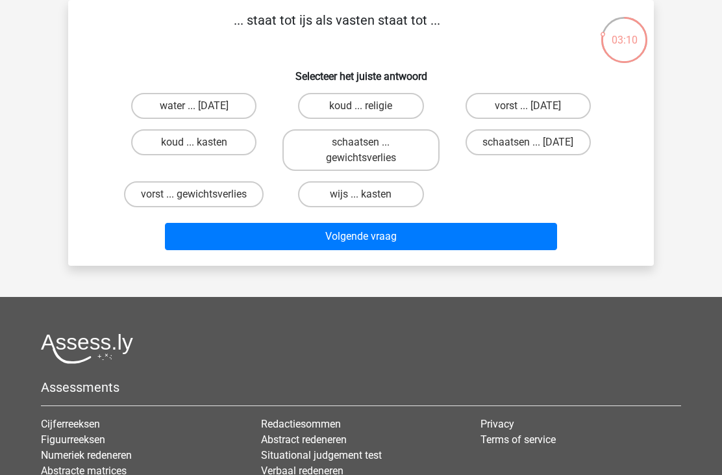
click at [210, 184] on label "vorst ... gewichtsverlies" at bounding box center [194, 194] width 140 height 26
click at [203, 194] on input "vorst ... gewichtsverlies" at bounding box center [198, 198] width 8 height 8
radio input "true"
click at [444, 245] on button "Volgende vraag" at bounding box center [361, 236] width 393 height 27
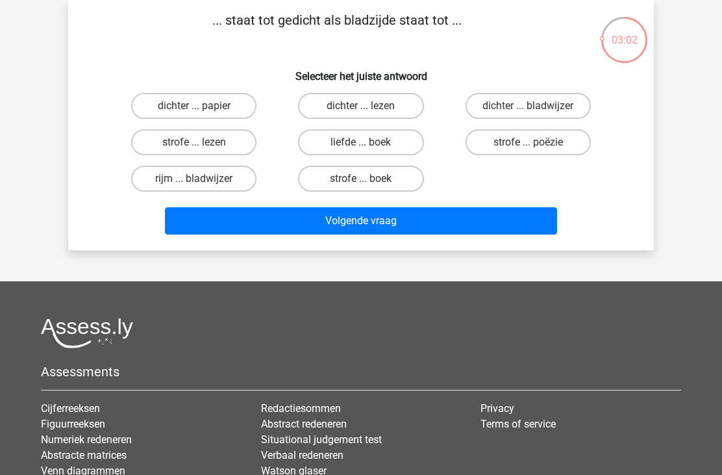
click at [360, 178] on label "strofe ... boek" at bounding box center [360, 179] width 125 height 26
click at [361, 179] on input "strofe ... boek" at bounding box center [365, 183] width 8 height 8
radio input "true"
click at [380, 220] on button "Volgende vraag" at bounding box center [361, 220] width 393 height 27
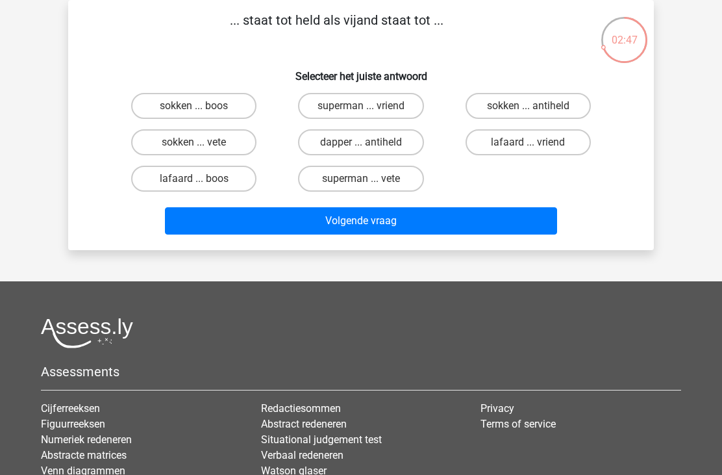
click at [521, 143] on label "lafaard ... vriend" at bounding box center [528, 142] width 125 height 26
click at [528, 143] on input "lafaard ... vriend" at bounding box center [532, 146] width 8 height 8
radio input "true"
click at [344, 227] on button "Volgende vraag" at bounding box center [361, 220] width 393 height 27
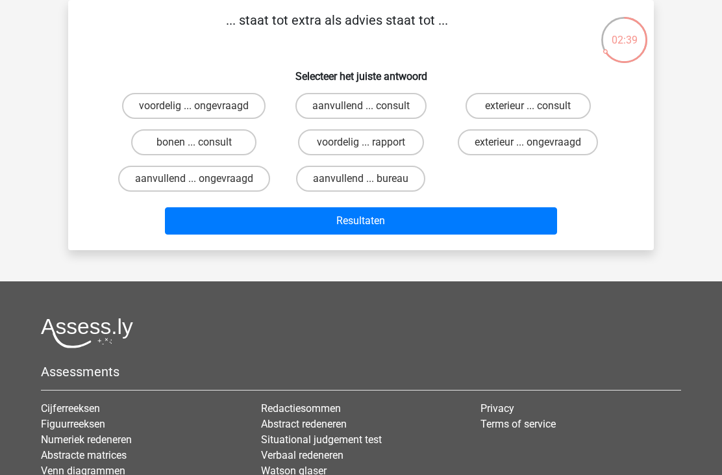
click at [383, 108] on label "aanvullend ... consult" at bounding box center [360, 106] width 131 height 26
click at [370, 108] on input "aanvullend ... consult" at bounding box center [365, 110] width 8 height 8
radio input "true"
click at [394, 224] on button "Resultaten" at bounding box center [361, 220] width 393 height 27
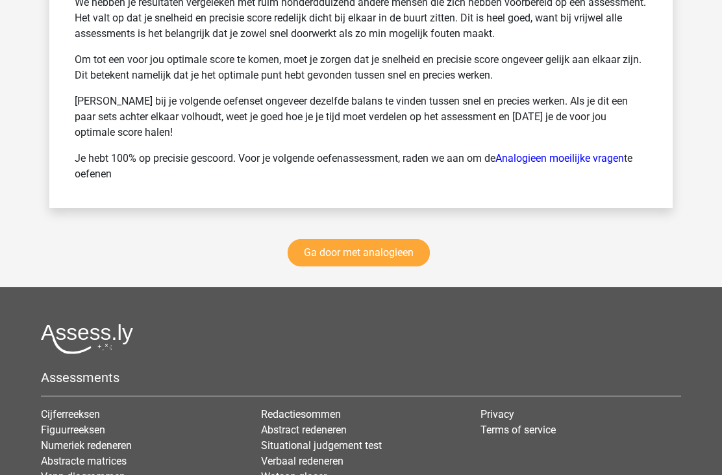
scroll to position [1946, 0]
click at [403, 248] on link "Ga door met analogieen" at bounding box center [359, 253] width 142 height 27
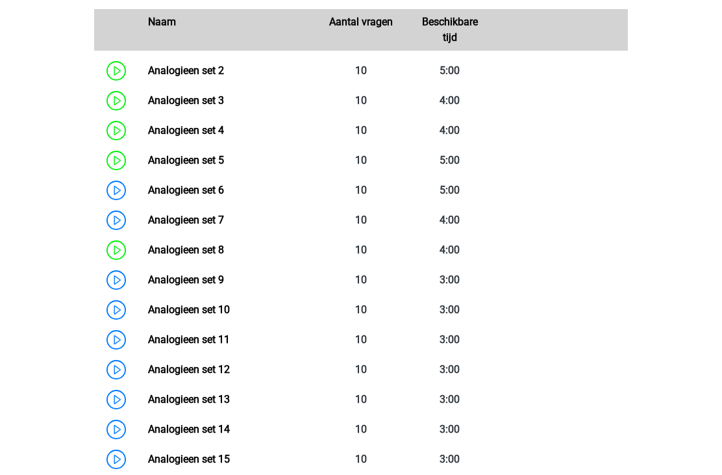
scroll to position [633, 0]
click at [210, 281] on link "Analogieen set 9" at bounding box center [186, 279] width 76 height 12
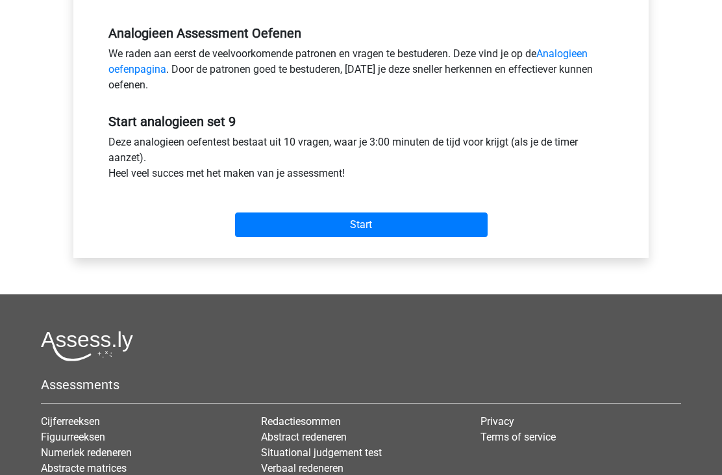
click at [386, 236] on input "Start" at bounding box center [361, 225] width 253 height 25
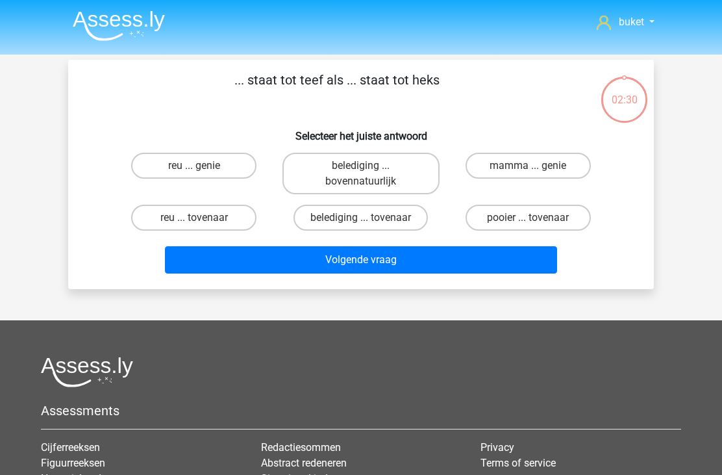
click at [199, 212] on label "reu ... tovenaar" at bounding box center [193, 218] width 125 height 26
click at [199, 218] on input "reu ... tovenaar" at bounding box center [198, 222] width 8 height 8
radio input "true"
click at [351, 261] on button "Volgende vraag" at bounding box center [361, 259] width 393 height 27
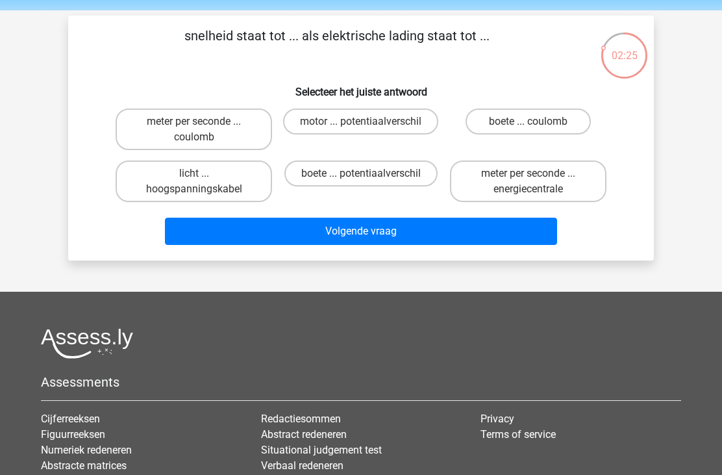
scroll to position [41, 0]
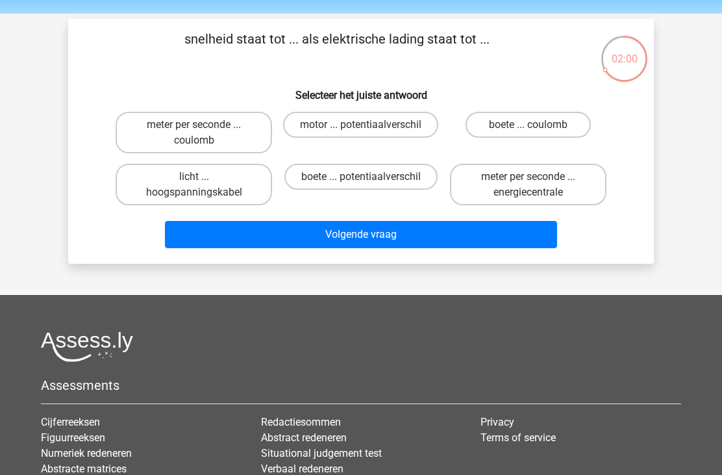
click at [152, 139] on label "meter per seconde ... coulomb" at bounding box center [194, 133] width 157 height 42
click at [194, 133] on input "meter per seconde ... coulomb" at bounding box center [198, 129] width 8 height 8
radio input "true"
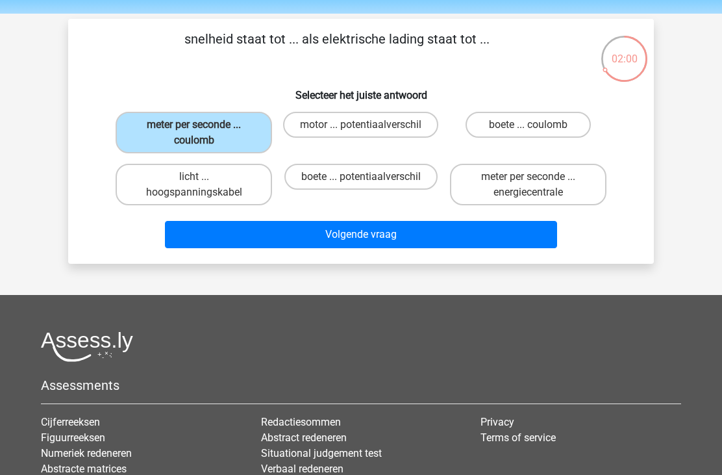
click at [510, 243] on button "Volgende vraag" at bounding box center [361, 234] width 393 height 27
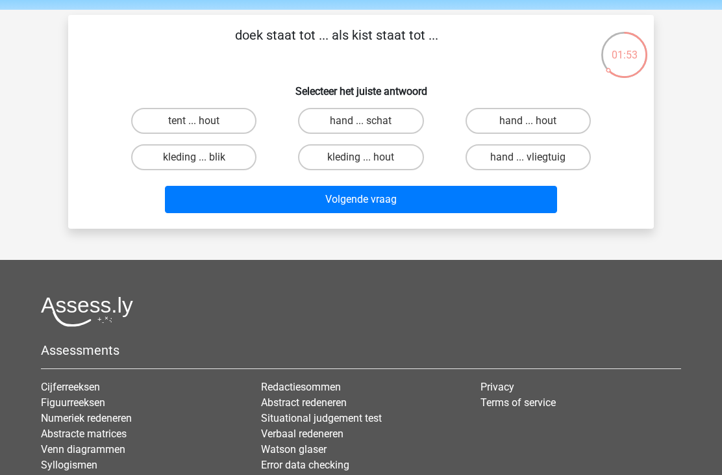
scroll to position [44, 0]
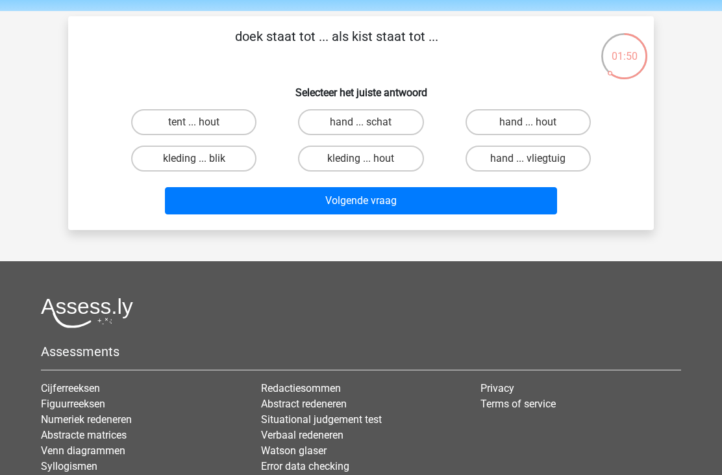
click at [161, 125] on label "tent ... hout" at bounding box center [193, 122] width 125 height 26
click at [194, 125] on input "tent ... hout" at bounding box center [198, 126] width 8 height 8
radio input "true"
click at [523, 207] on button "Volgende vraag" at bounding box center [361, 200] width 393 height 27
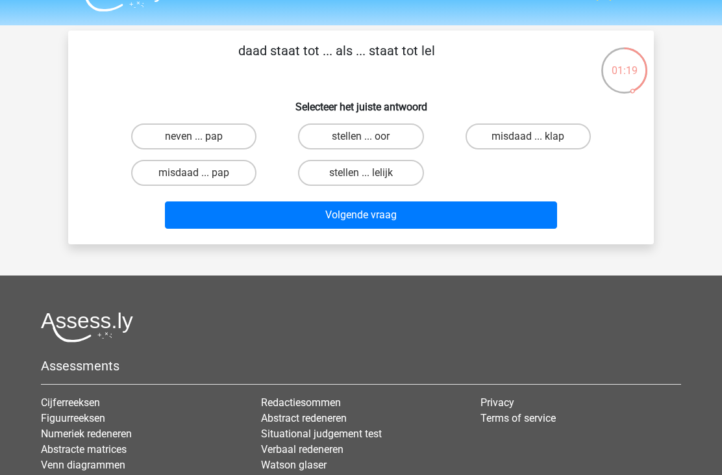
scroll to position [29, 0]
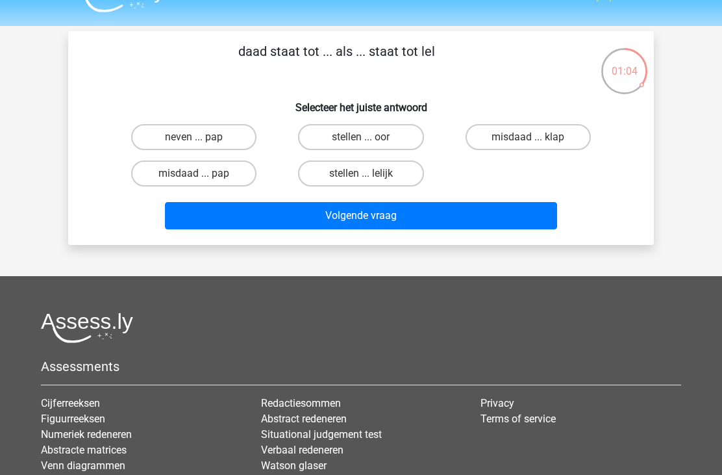
click at [514, 184] on div "neven ... pap stellen ... oor misdaad ... klap misdaad ... pap stellen ... leli…" at bounding box center [360, 155] width 501 height 73
click at [549, 142] on label "misdaad ... klap" at bounding box center [528, 137] width 125 height 26
click at [536, 142] on input "misdaad ... klap" at bounding box center [532, 141] width 8 height 8
radio input "true"
click at [499, 217] on button "Volgende vraag" at bounding box center [361, 215] width 393 height 27
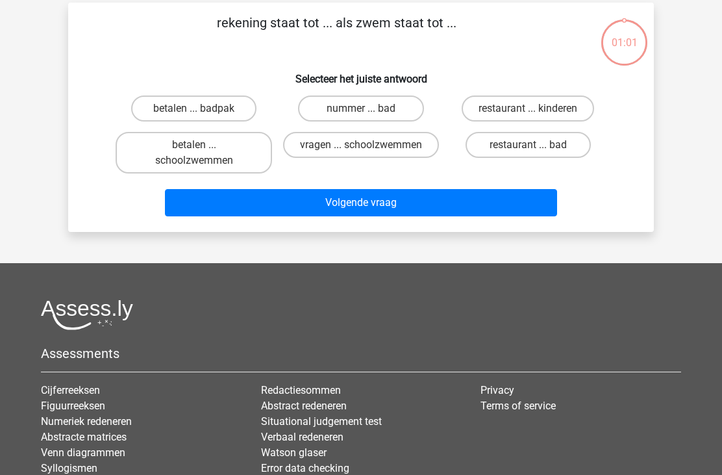
scroll to position [60, 0]
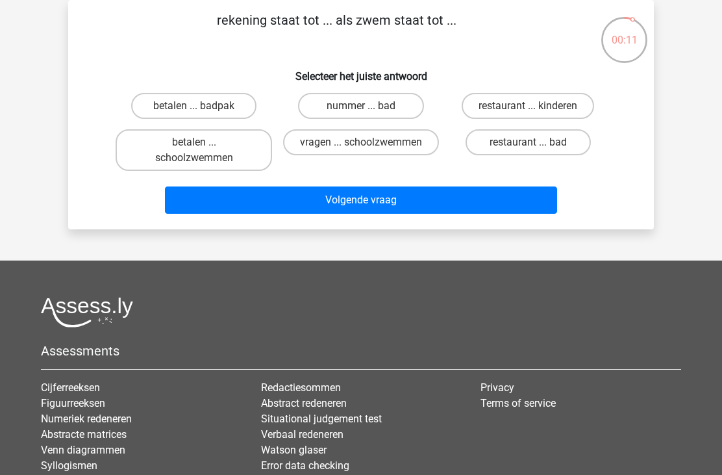
click at [567, 140] on label "restaurant ... bad" at bounding box center [528, 142] width 125 height 26
click at [536, 142] on input "restaurant ... bad" at bounding box center [532, 146] width 8 height 8
radio input "true"
click at [494, 196] on button "Volgende vraag" at bounding box center [361, 199] width 393 height 27
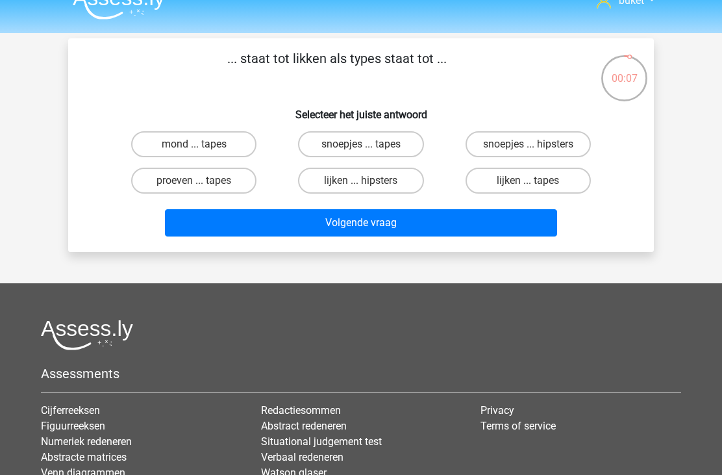
scroll to position [30, 0]
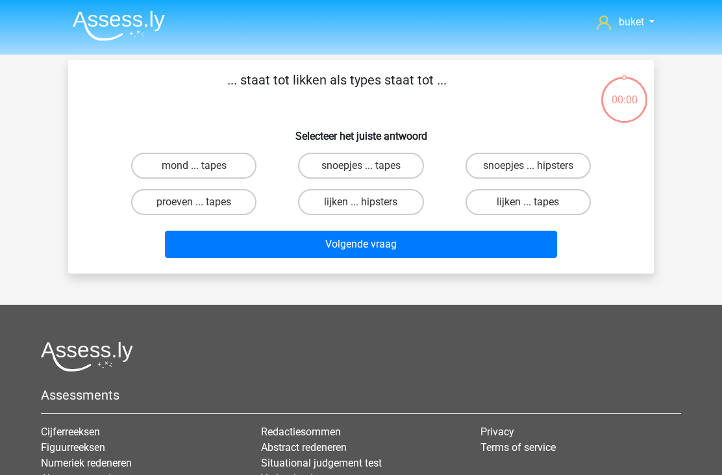
scroll to position [30, 0]
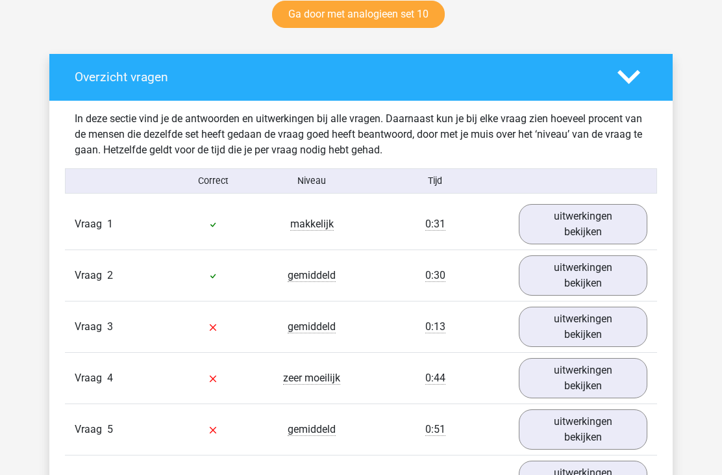
click at [601, 216] on link "uitwerkingen bekijken" at bounding box center [583, 225] width 129 height 40
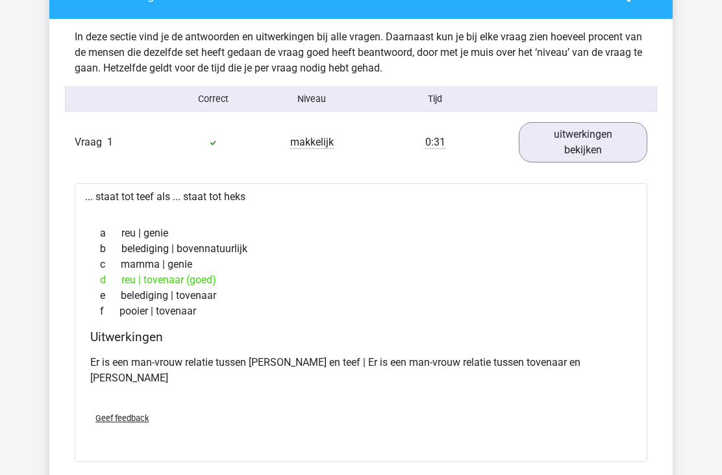
scroll to position [766, 0]
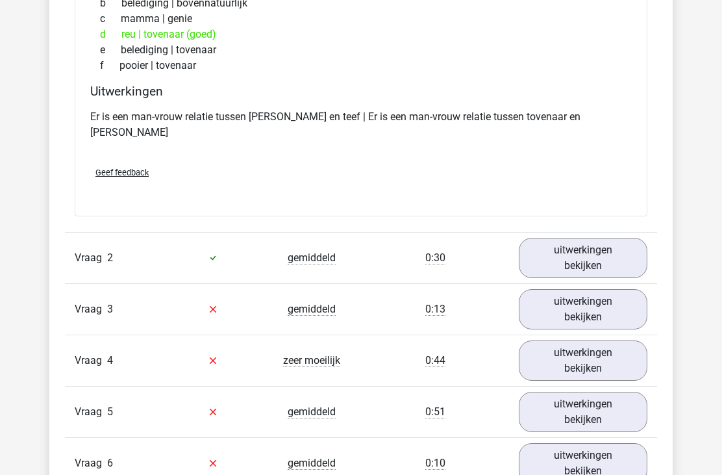
click at [609, 239] on link "uitwerkingen bekijken" at bounding box center [583, 258] width 129 height 40
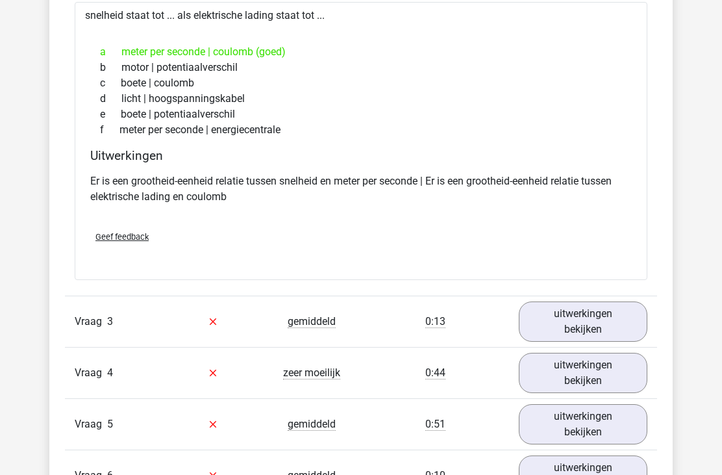
click at [570, 303] on link "uitwerkingen bekijken" at bounding box center [583, 322] width 129 height 40
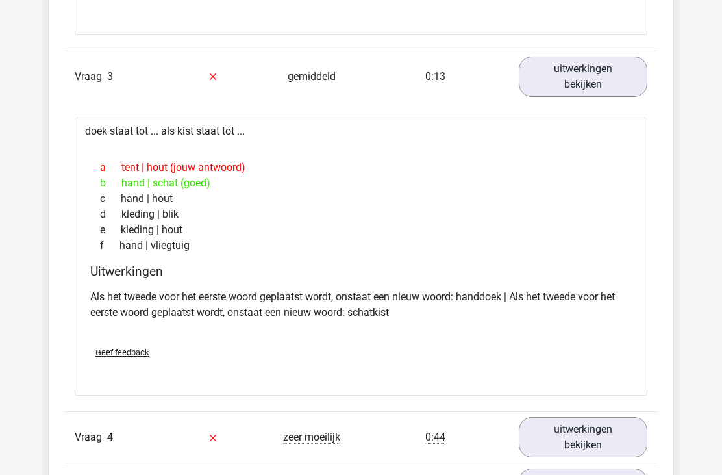
scroll to position [1557, 0]
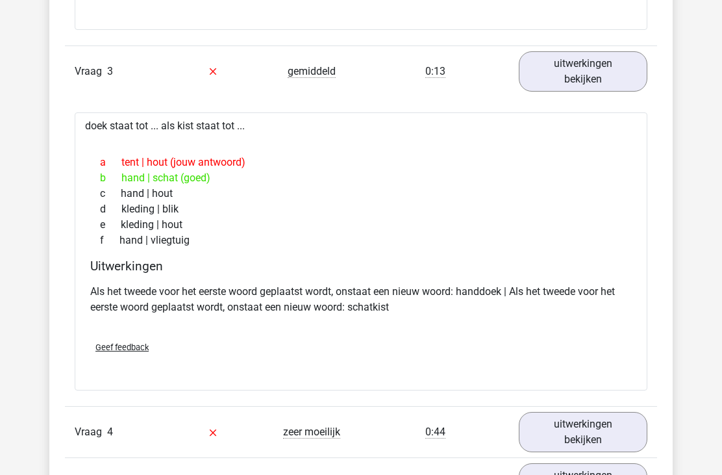
click at [13, 442] on div "buket buketpala511@hotmail.com" at bounding box center [361, 195] width 722 height 3504
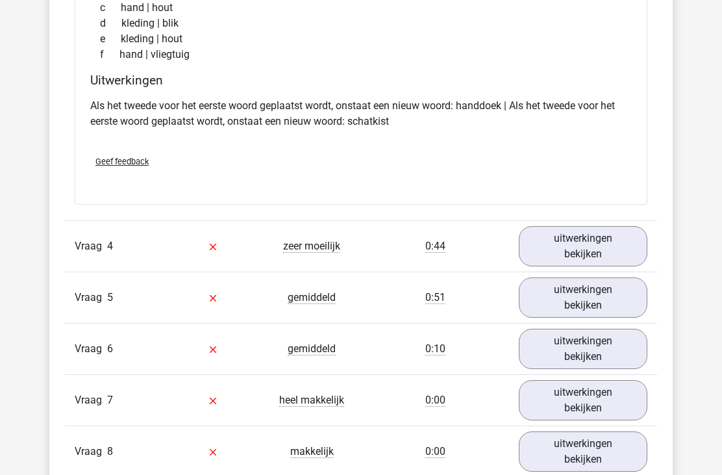
scroll to position [1748, 0]
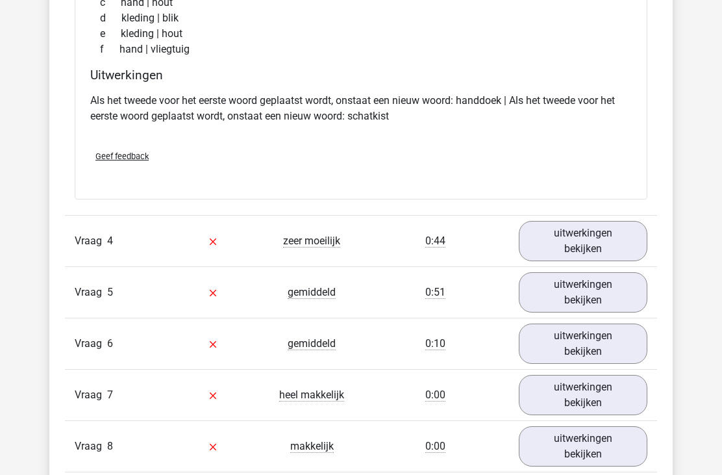
click at [552, 221] on link "uitwerkingen bekijken" at bounding box center [583, 241] width 129 height 40
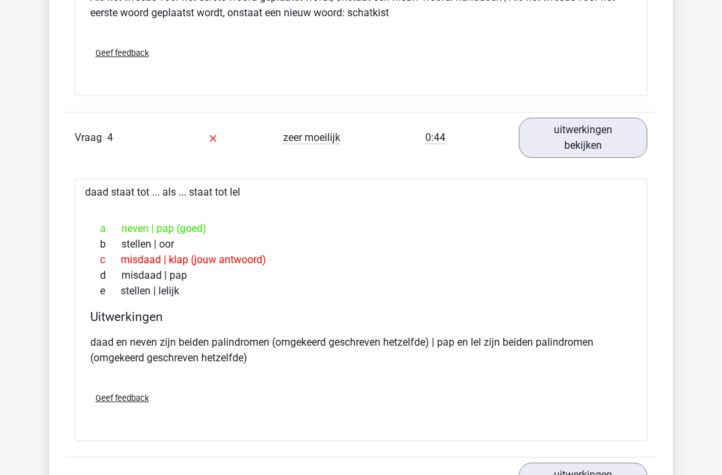
scroll to position [1852, 0]
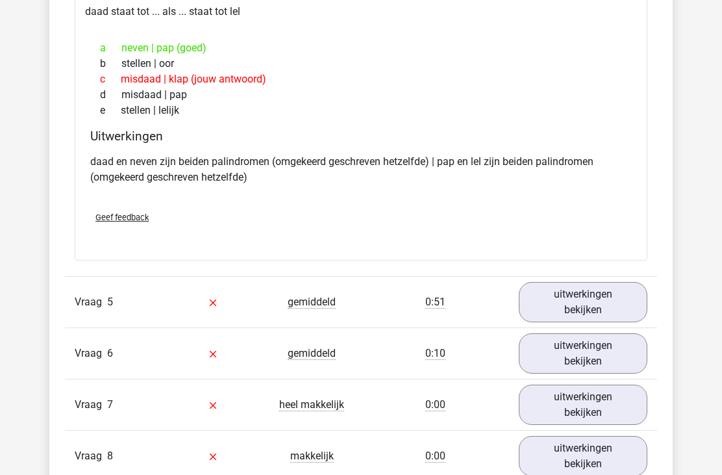
click at [617, 294] on link "uitwerkingen bekijken" at bounding box center [583, 302] width 129 height 40
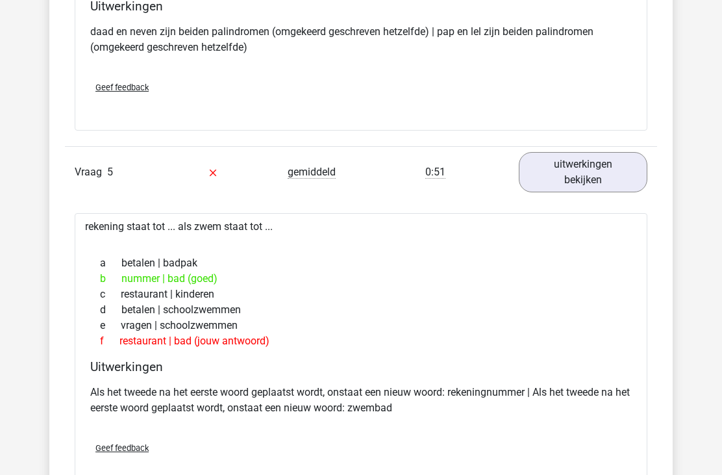
scroll to position [2164, 0]
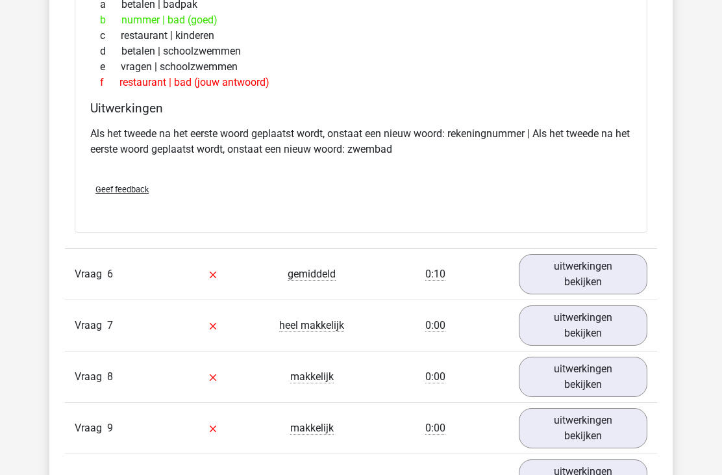
click at [600, 264] on link "uitwerkingen bekijken" at bounding box center [583, 274] width 129 height 40
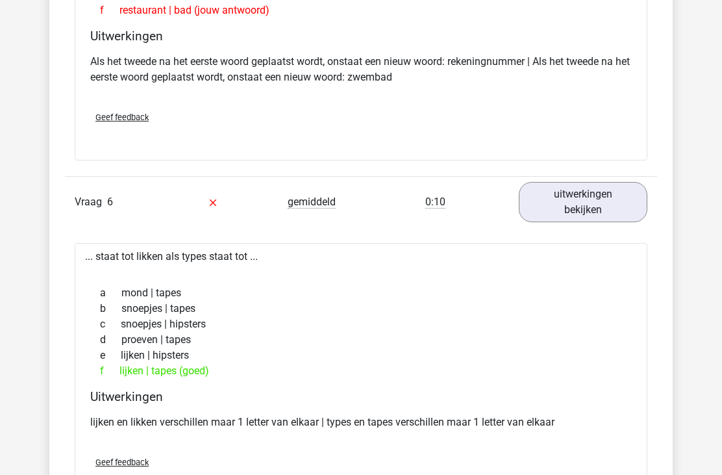
scroll to position [2494, 0]
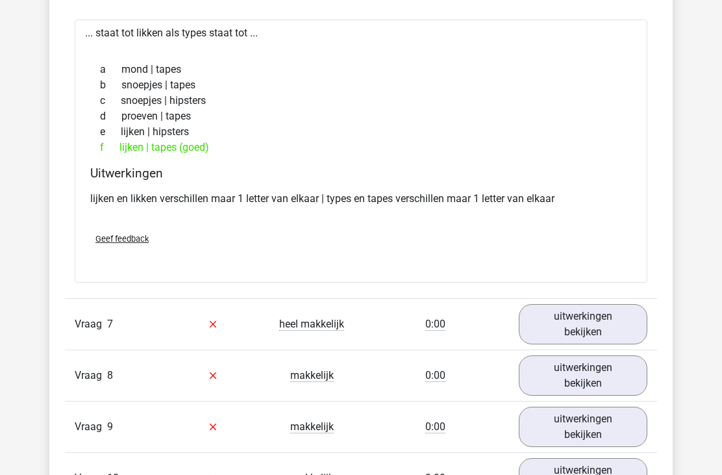
click at [565, 317] on link "uitwerkingen bekijken" at bounding box center [583, 325] width 129 height 40
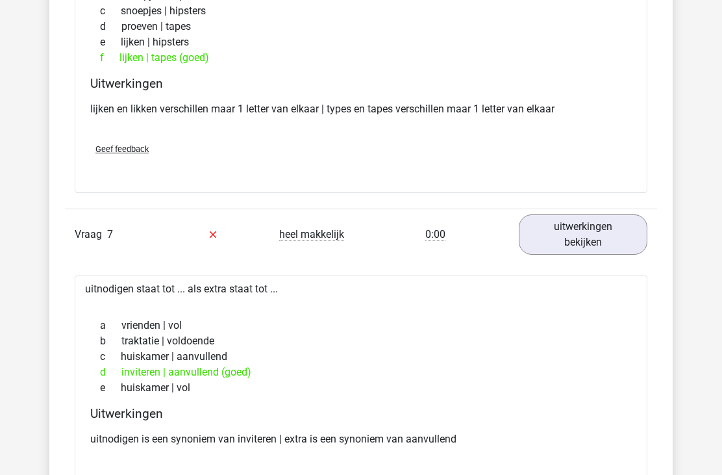
scroll to position [2843, 0]
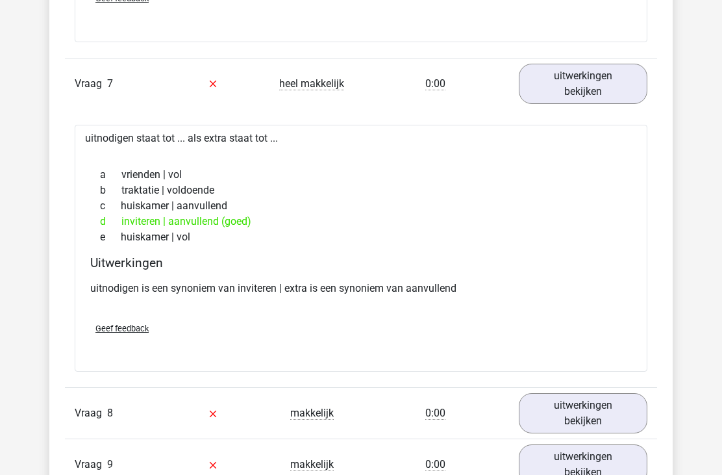
click at [579, 402] on link "uitwerkingen bekijken" at bounding box center [583, 414] width 129 height 40
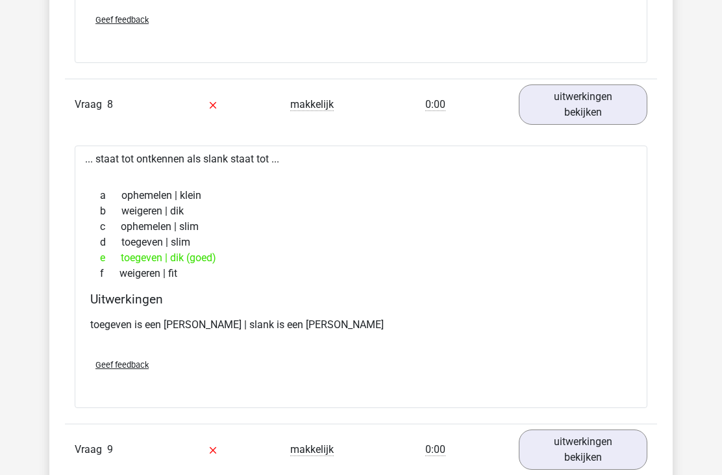
scroll to position [3265, 0]
click at [565, 438] on link "uitwerkingen bekijken" at bounding box center [583, 449] width 129 height 40
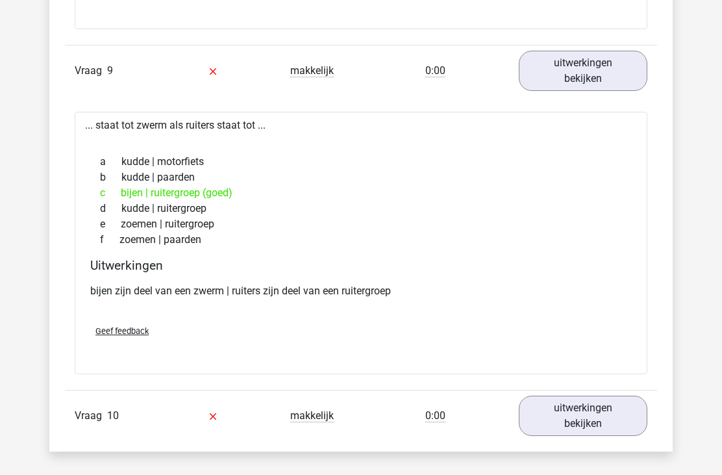
scroll to position [3667, 0]
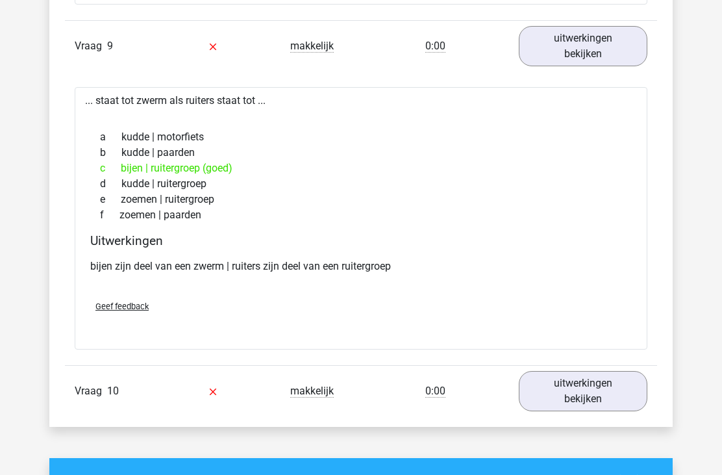
click at [562, 371] on link "uitwerkingen bekijken" at bounding box center [583, 391] width 129 height 40
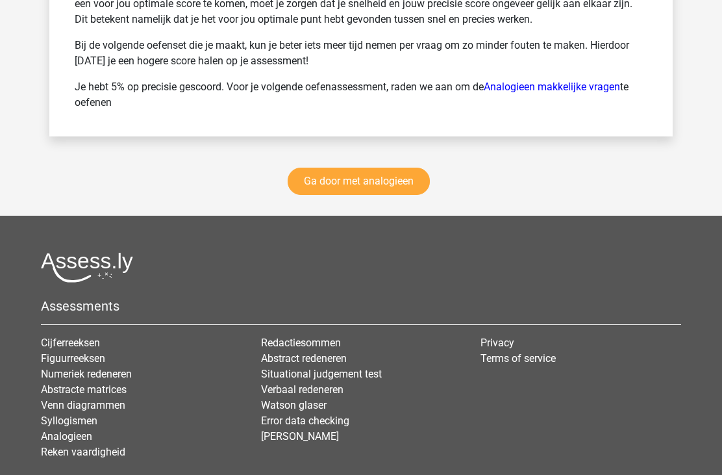
scroll to position [4993, 0]
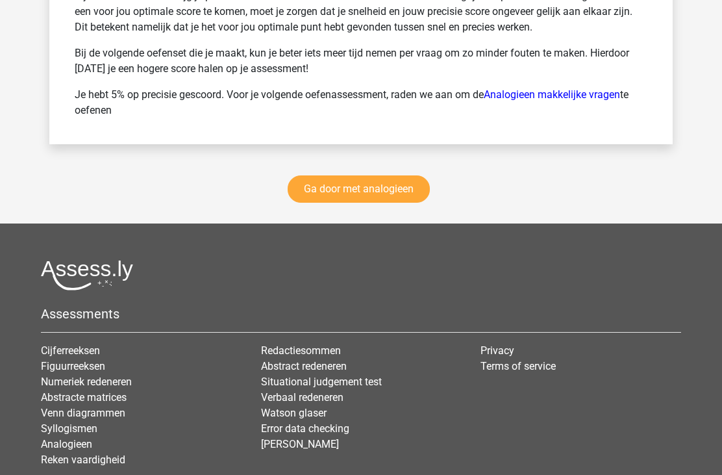
click at [389, 176] on link "Ga door met analogieen" at bounding box center [359, 189] width 142 height 27
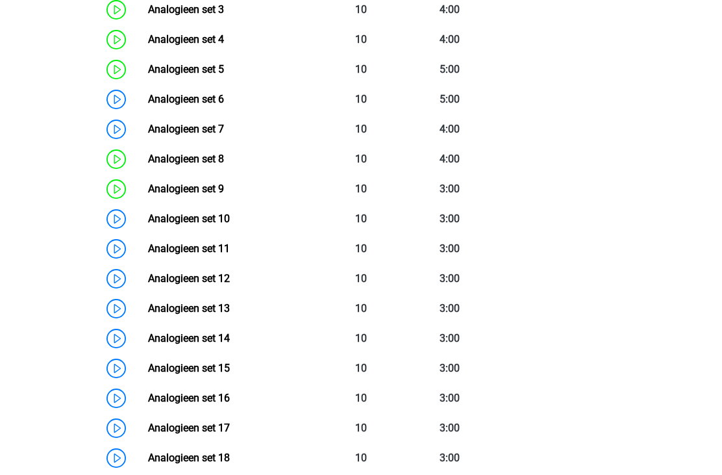
scroll to position [724, 0]
click at [209, 187] on link "Analogieen set 9" at bounding box center [186, 188] width 76 height 12
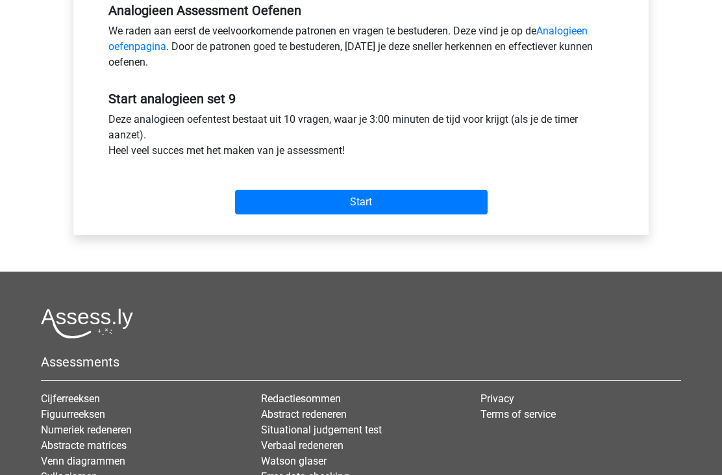
click at [423, 198] on input "Start" at bounding box center [361, 202] width 253 height 25
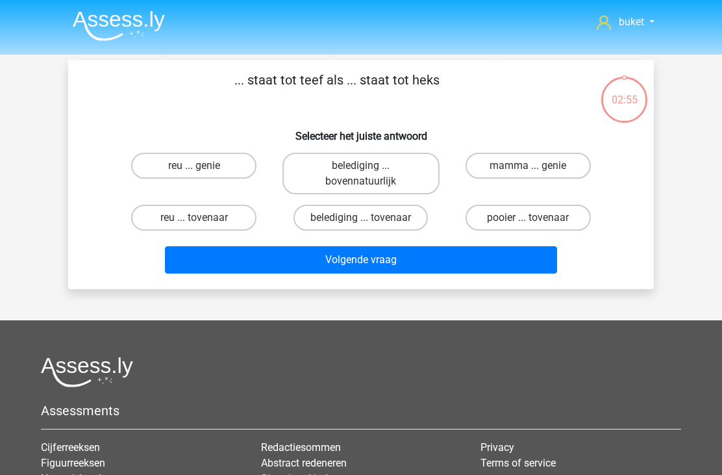
click at [212, 213] on label "reu ... tovenaar" at bounding box center [193, 218] width 125 height 26
click at [203, 218] on input "reu ... tovenaar" at bounding box center [198, 222] width 8 height 8
radio input "true"
click at [353, 268] on button "Volgende vraag" at bounding box center [361, 259] width 393 height 27
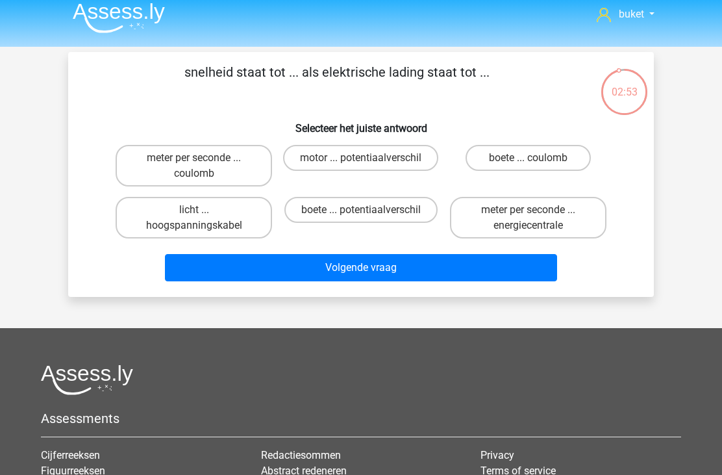
scroll to position [7, 0]
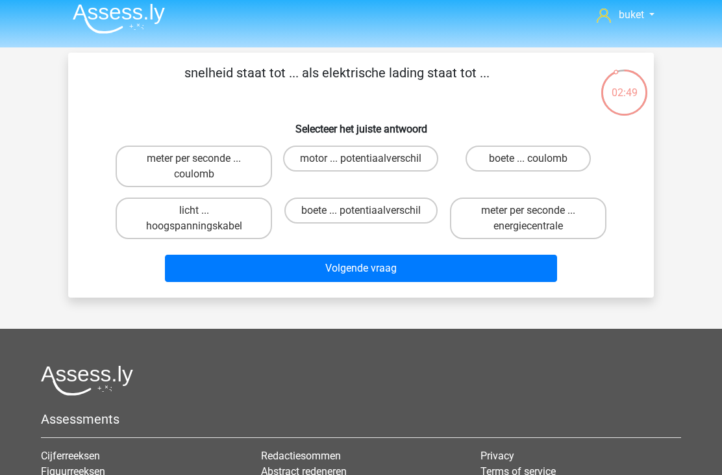
click at [221, 163] on label "meter per seconde ... coulomb" at bounding box center [194, 166] width 157 height 42
click at [203, 163] on input "meter per seconde ... coulomb" at bounding box center [198, 162] width 8 height 8
radio input "true"
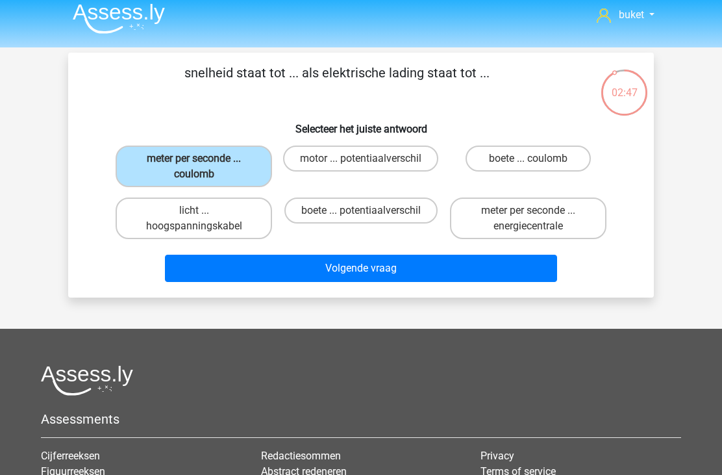
click at [413, 279] on button "Volgende vraag" at bounding box center [361, 268] width 393 height 27
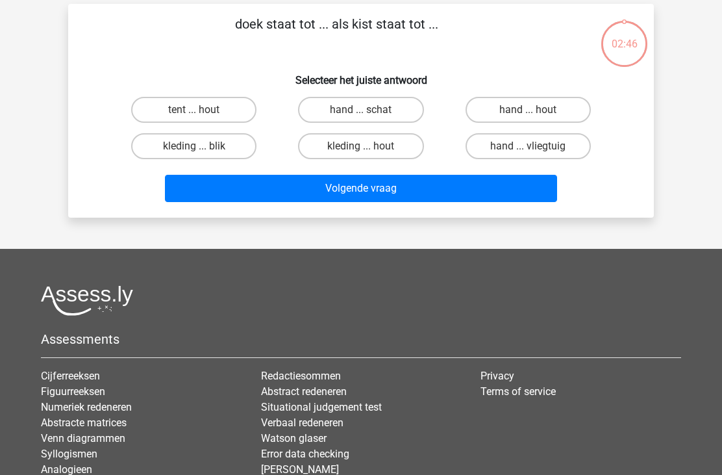
scroll to position [60, 0]
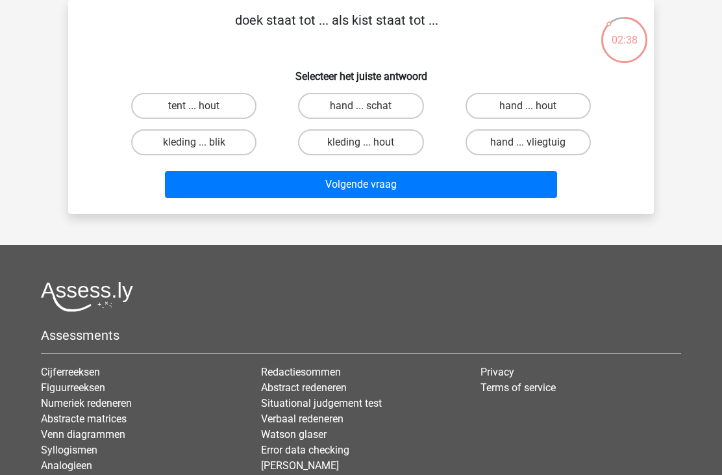
click at [401, 94] on label "hand ... schat" at bounding box center [360, 106] width 125 height 26
click at [370, 106] on input "hand ... schat" at bounding box center [365, 110] width 8 height 8
radio input "true"
click at [431, 192] on button "Volgende vraag" at bounding box center [361, 184] width 393 height 27
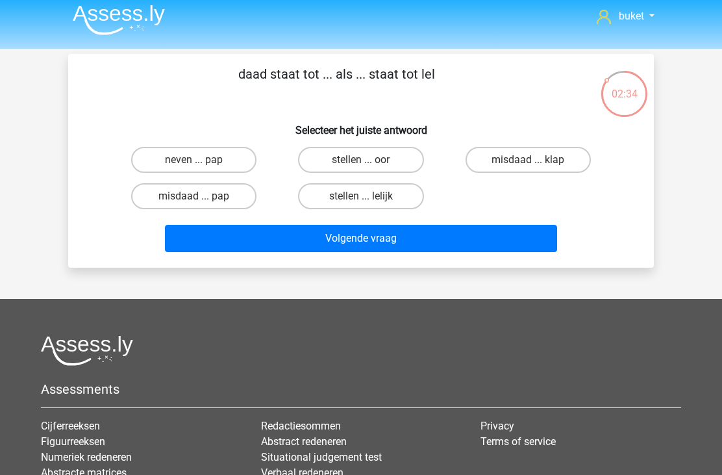
scroll to position [0, 0]
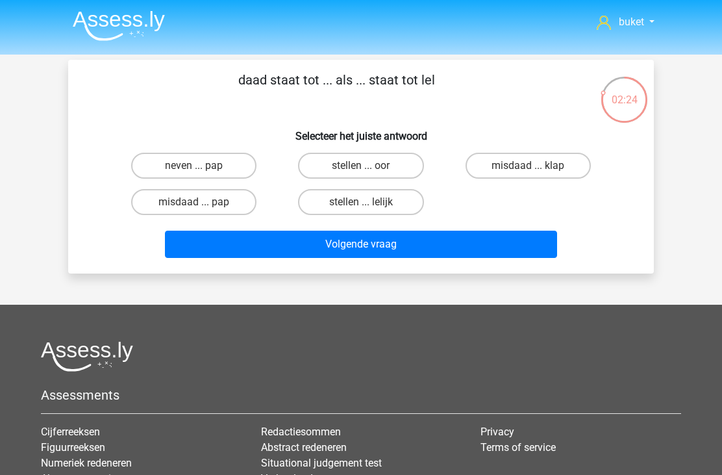
click at [214, 162] on label "neven ... pap" at bounding box center [193, 166] width 125 height 26
click at [203, 166] on input "neven ... pap" at bounding box center [198, 170] width 8 height 8
radio input "true"
click at [440, 241] on button "Volgende vraag" at bounding box center [361, 244] width 393 height 27
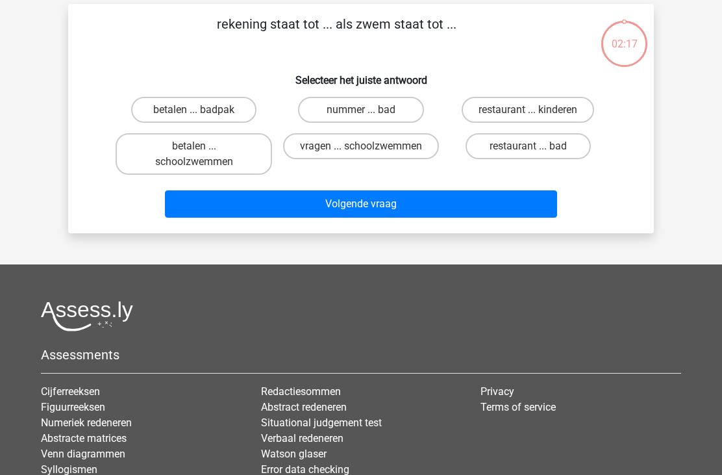
scroll to position [60, 0]
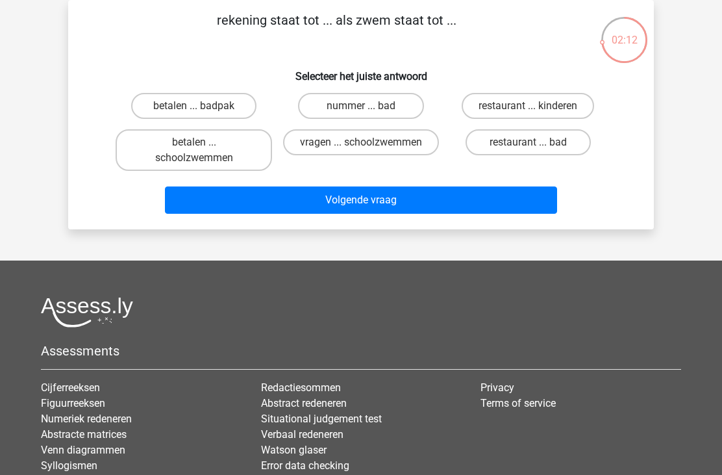
click at [378, 106] on label "nummer ... bad" at bounding box center [360, 106] width 125 height 26
click at [370, 106] on input "nummer ... bad" at bounding box center [365, 110] width 8 height 8
radio input "true"
click at [399, 190] on button "Volgende vraag" at bounding box center [361, 199] width 393 height 27
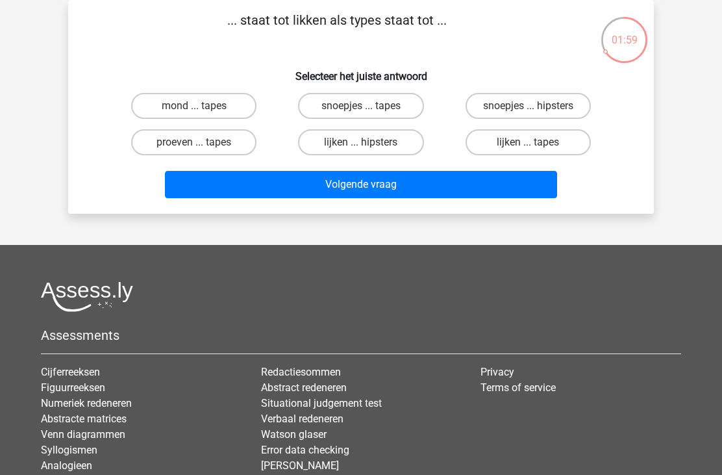
click at [525, 141] on label "lijken ... tapes" at bounding box center [528, 142] width 125 height 26
click at [528, 142] on input "lijken ... tapes" at bounding box center [532, 146] width 8 height 8
radio input "true"
click at [433, 182] on button "Volgende vraag" at bounding box center [361, 184] width 393 height 27
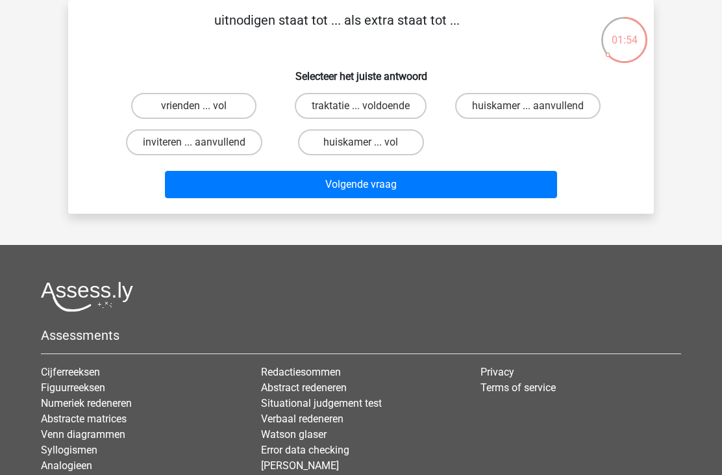
click at [234, 132] on label "inviteren ... aanvullend" at bounding box center [194, 142] width 136 height 26
click at [203, 142] on input "inviteren ... aanvullend" at bounding box center [198, 146] width 8 height 8
radio input "true"
click at [484, 182] on button "Volgende vraag" at bounding box center [361, 184] width 393 height 27
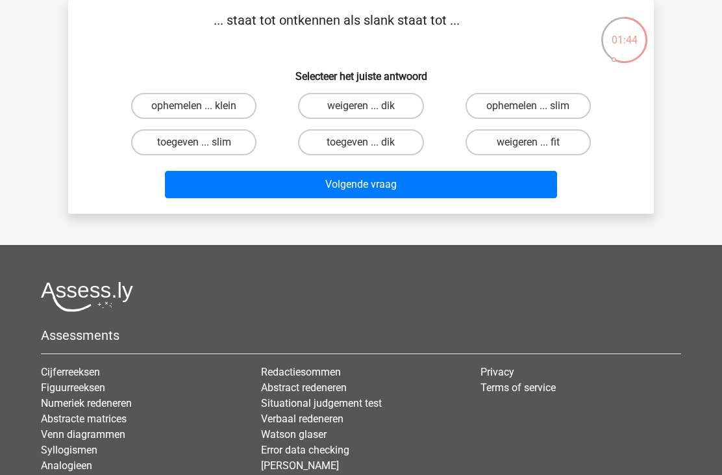
click at [352, 147] on label "toegeven ... dik" at bounding box center [360, 142] width 125 height 26
click at [361, 147] on input "toegeven ... dik" at bounding box center [365, 146] width 8 height 8
radio input "true"
click at [410, 186] on button "Volgende vraag" at bounding box center [361, 184] width 393 height 27
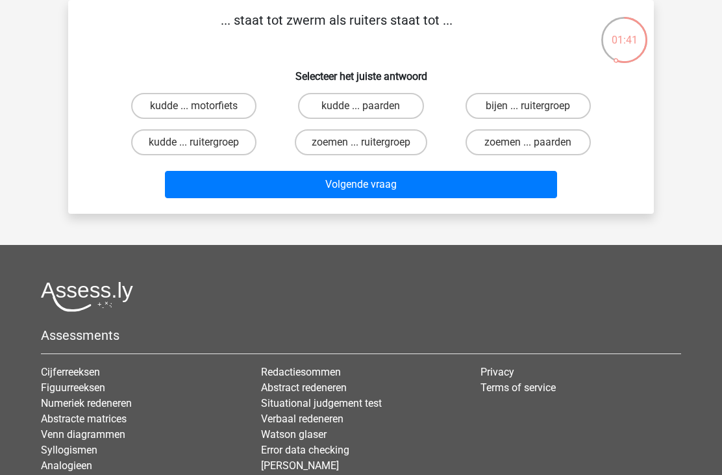
click at [375, 184] on button "Volgende vraag" at bounding box center [361, 184] width 393 height 27
click at [508, 103] on label "bijen ... ruitergroep" at bounding box center [528, 106] width 125 height 26
click at [528, 106] on input "bijen ... ruitergroep" at bounding box center [532, 110] width 8 height 8
radio input "true"
click at [392, 186] on button "Volgende vraag" at bounding box center [361, 184] width 393 height 27
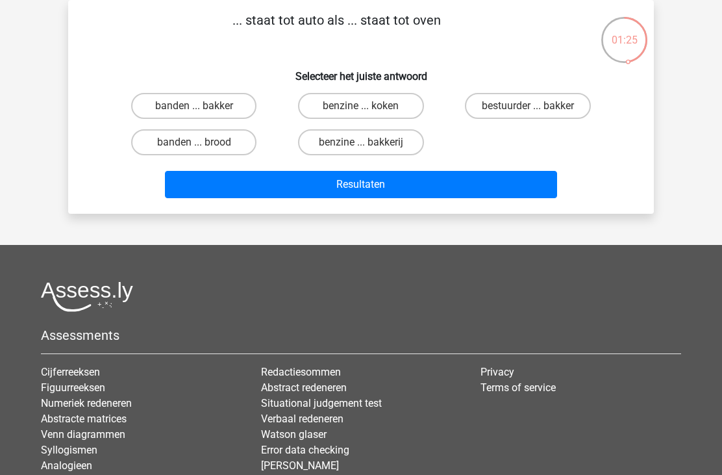
click at [520, 109] on label "bestuurder ... bakker" at bounding box center [528, 106] width 126 height 26
click at [528, 109] on input "bestuurder ... bakker" at bounding box center [532, 110] width 8 height 8
radio input "true"
click at [388, 187] on button "Resultaten" at bounding box center [361, 184] width 393 height 27
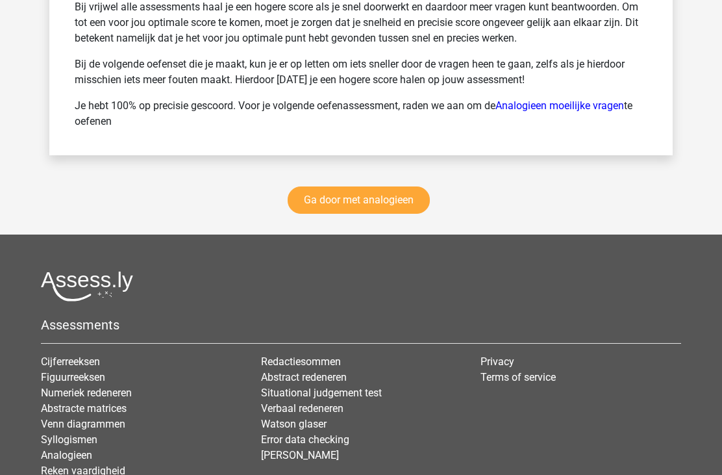
scroll to position [1996, 0]
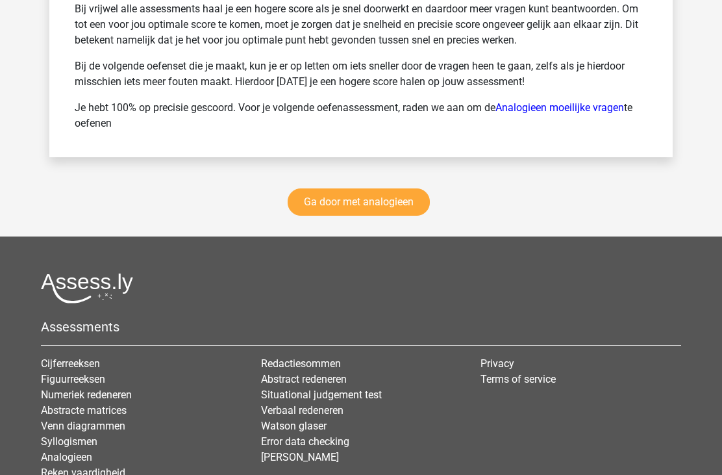
click at [403, 202] on link "Ga door met analogieen" at bounding box center [359, 202] width 142 height 27
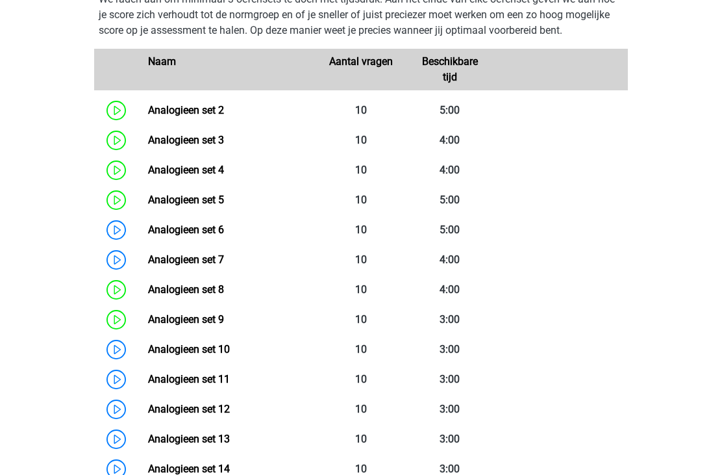
scroll to position [640, 0]
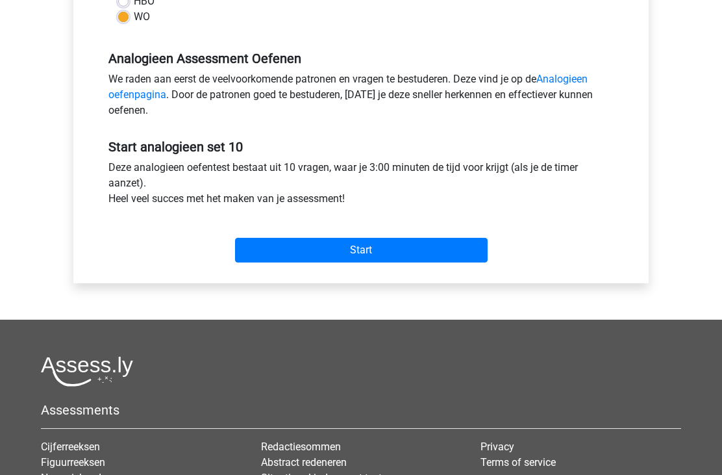
scroll to position [365, 0]
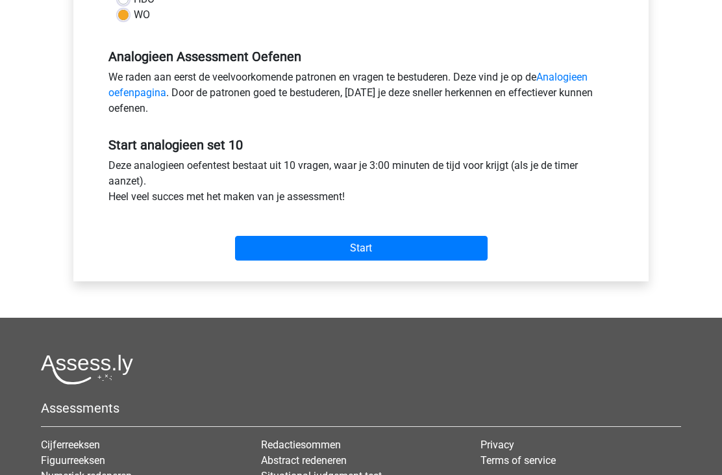
click at [375, 245] on input "Start" at bounding box center [361, 248] width 253 height 25
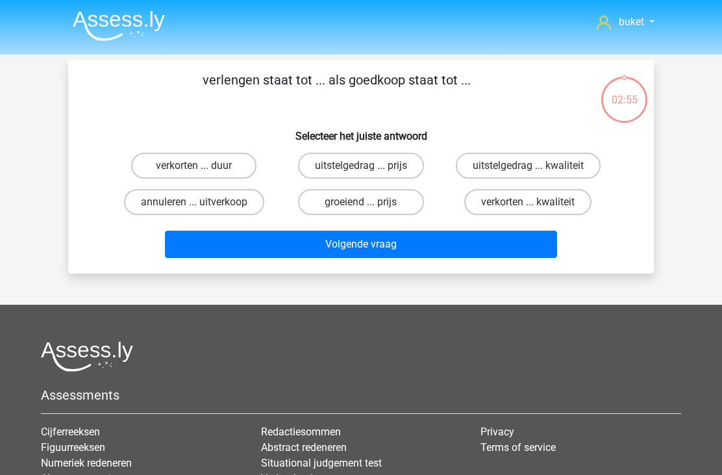
click at [225, 166] on label "verkorten ... duur" at bounding box center [193, 166] width 125 height 26
click at [203, 166] on input "verkorten ... duur" at bounding box center [198, 170] width 8 height 8
radio input "true"
click at [410, 253] on button "Volgende vraag" at bounding box center [361, 244] width 393 height 27
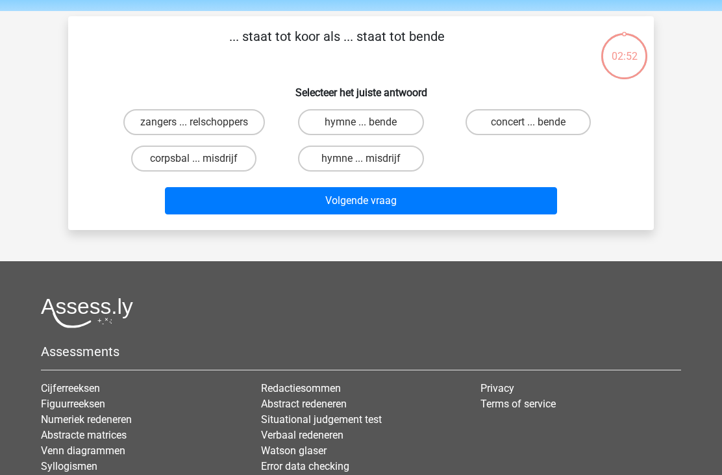
scroll to position [60, 0]
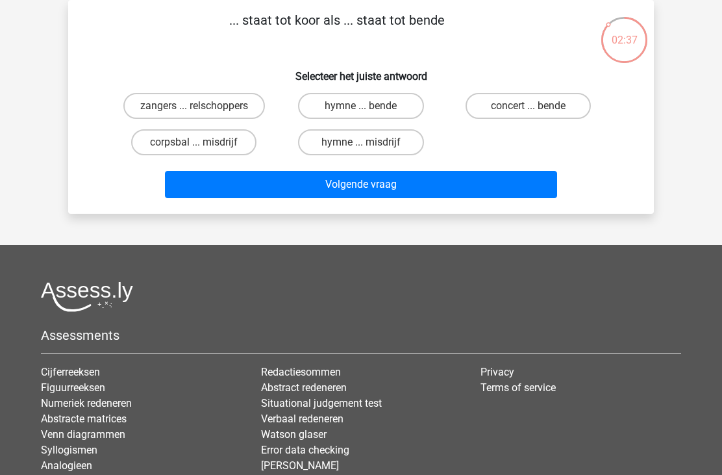
click at [236, 98] on label "zangers ... relschoppers" at bounding box center [194, 106] width 142 height 26
click at [203, 106] on input "zangers ... relschoppers" at bounding box center [198, 110] width 8 height 8
radio input "true"
click at [332, 198] on button "Volgende vraag" at bounding box center [361, 184] width 393 height 27
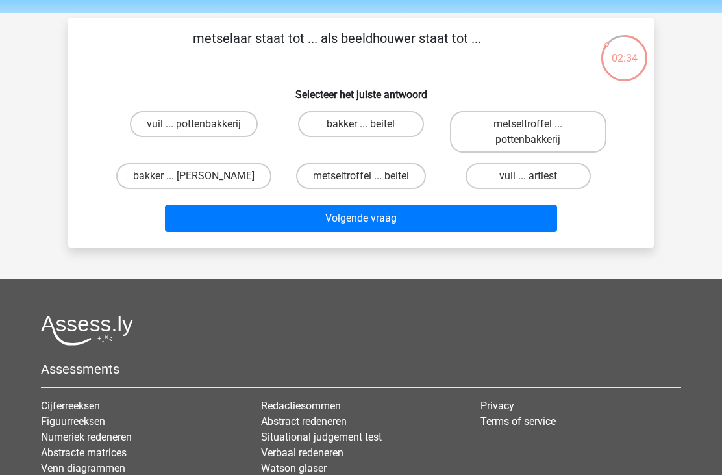
scroll to position [38, 0]
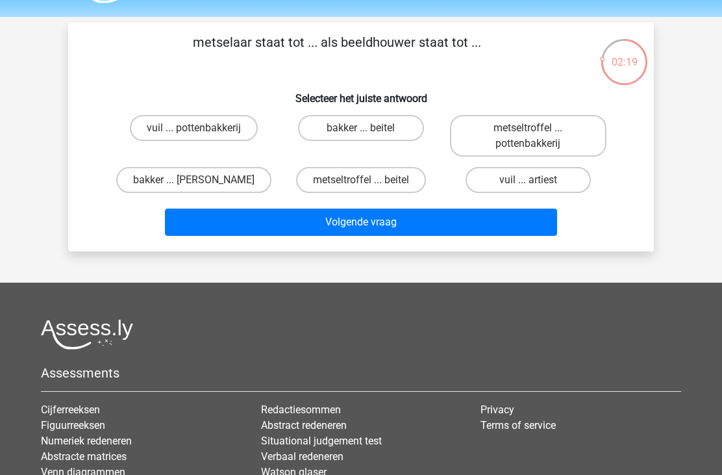
click at [518, 134] on label "metseltroffel ... pottenbakkerij" at bounding box center [528, 136] width 157 height 42
click at [528, 134] on input "metseltroffel ... pottenbakkerij" at bounding box center [532, 132] width 8 height 8
radio input "true"
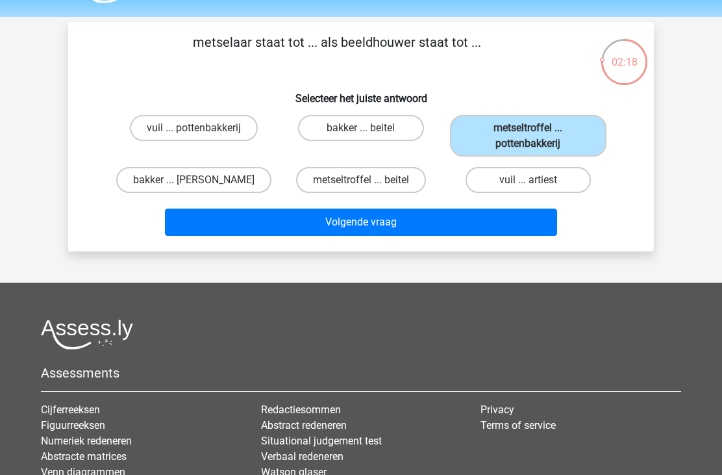
click at [392, 216] on button "Volgende vraag" at bounding box center [361, 221] width 393 height 27
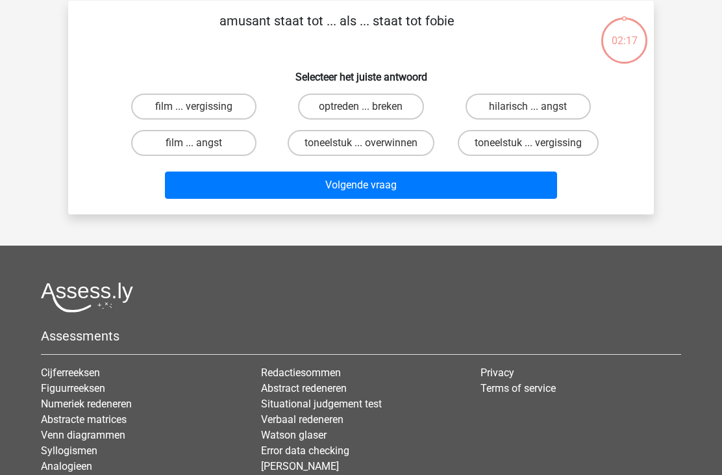
scroll to position [60, 0]
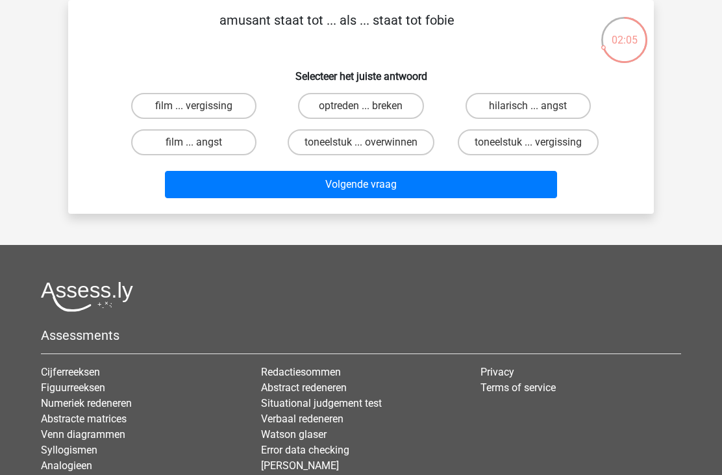
click at [531, 99] on label "hilarisch ... angst" at bounding box center [528, 106] width 125 height 26
click at [531, 106] on input "hilarisch ... angst" at bounding box center [532, 110] width 8 height 8
radio input "true"
click at [432, 177] on button "Volgende vraag" at bounding box center [361, 184] width 393 height 27
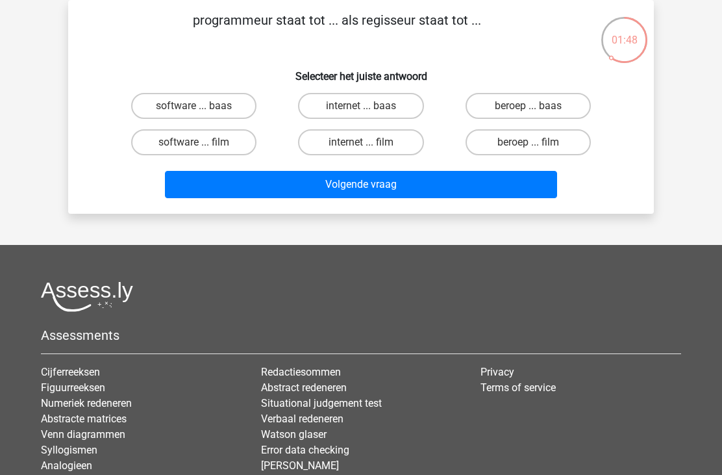
click at [210, 149] on label "software ... film" at bounding box center [193, 142] width 125 height 26
click at [203, 149] on input "software ... film" at bounding box center [198, 146] width 8 height 8
radio input "true"
click at [367, 188] on button "Volgende vraag" at bounding box center [361, 184] width 393 height 27
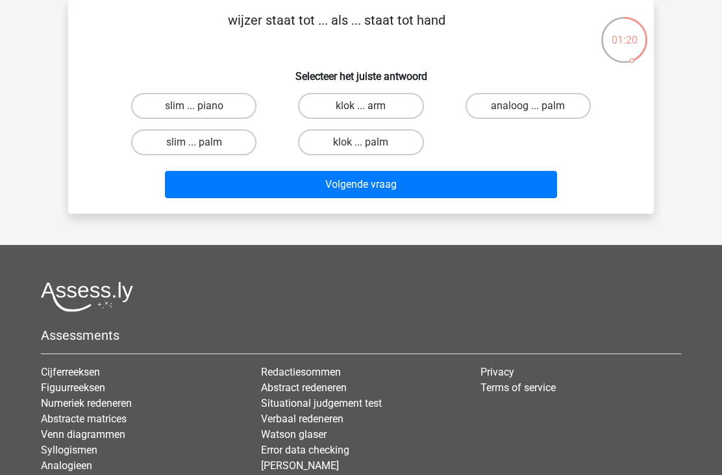
click at [349, 138] on label "klok ... palm" at bounding box center [360, 142] width 125 height 26
click at [361, 142] on input "klok ... palm" at bounding box center [365, 146] width 8 height 8
radio input "true"
click at [369, 198] on button "Volgende vraag" at bounding box center [361, 184] width 393 height 27
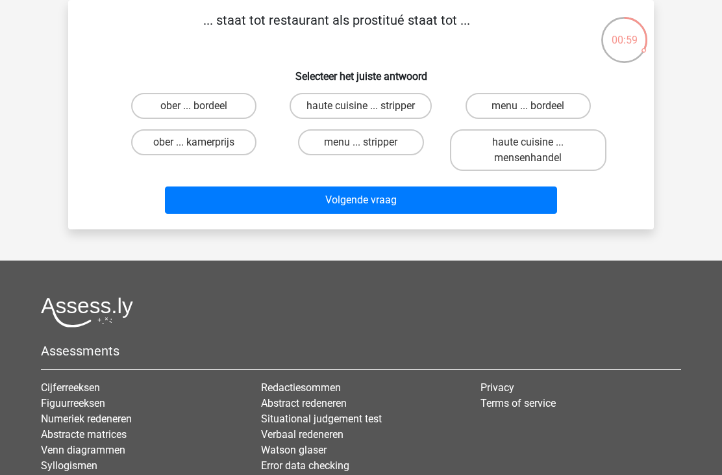
click at [221, 112] on label "ober ... bordeel" at bounding box center [193, 106] width 125 height 26
click at [203, 112] on input "ober ... bordeel" at bounding box center [198, 110] width 8 height 8
radio input "true"
click at [312, 193] on button "Volgende vraag" at bounding box center [361, 199] width 393 height 27
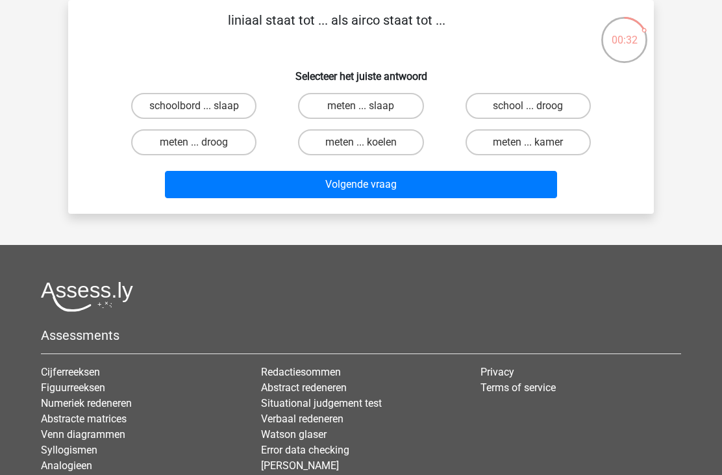
click at [342, 140] on label "meten ... koelen" at bounding box center [360, 142] width 125 height 26
click at [361, 142] on input "meten ... koelen" at bounding box center [365, 146] width 8 height 8
radio input "true"
click at [314, 196] on button "Volgende vraag" at bounding box center [361, 184] width 393 height 27
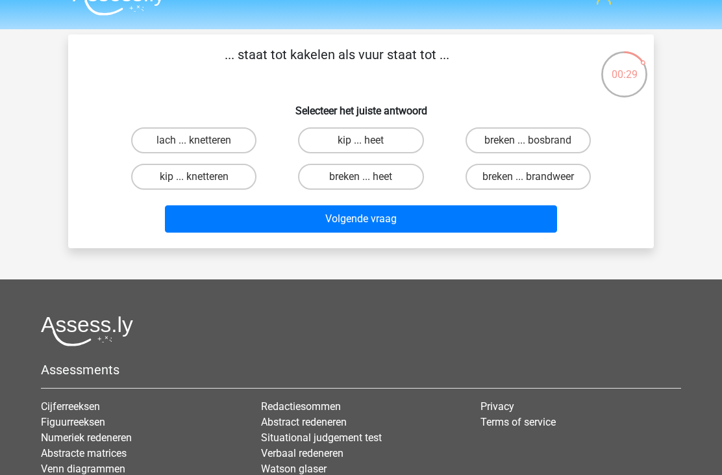
scroll to position [23, 0]
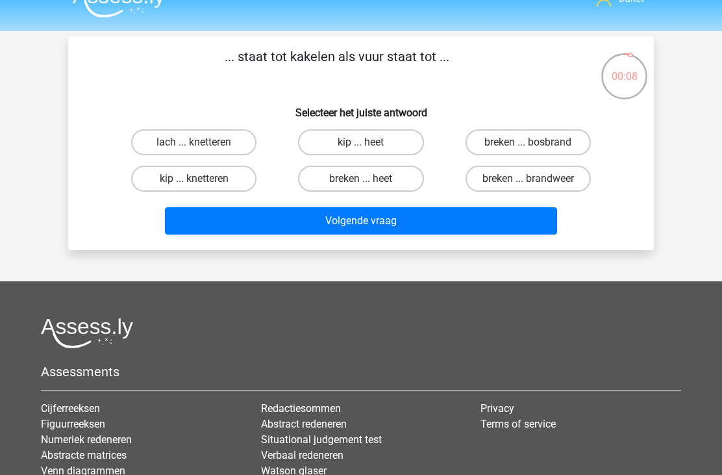
click at [210, 186] on label "kip ... knetteren" at bounding box center [193, 179] width 125 height 26
click at [203, 186] on input "kip ... knetteren" at bounding box center [198, 183] width 8 height 8
radio input "true"
click at [310, 227] on button "Volgende vraag" at bounding box center [361, 220] width 393 height 27
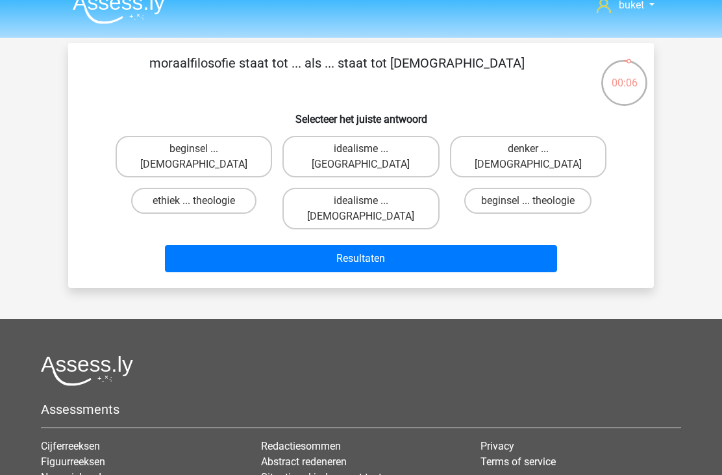
scroll to position [15, 0]
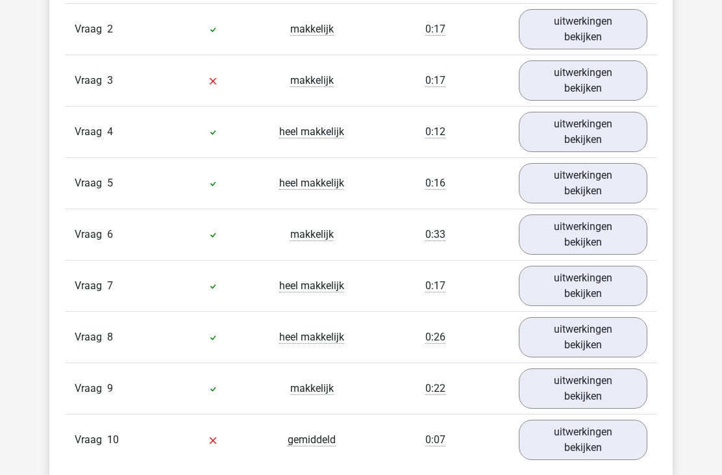
scroll to position [930, 0]
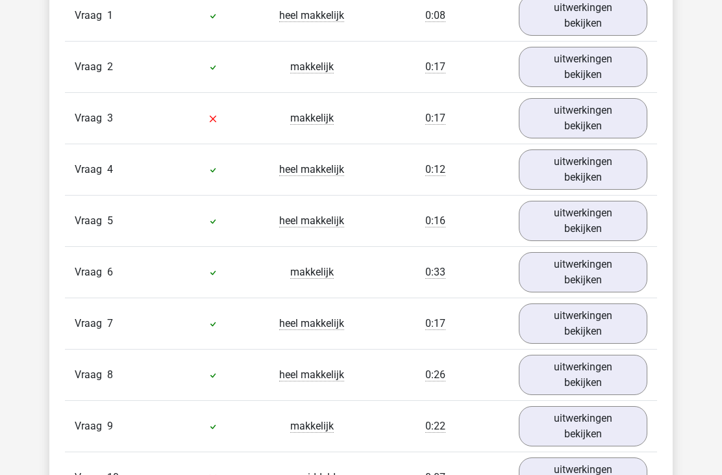
click at [588, 126] on link "uitwerkingen bekijken" at bounding box center [583, 119] width 129 height 40
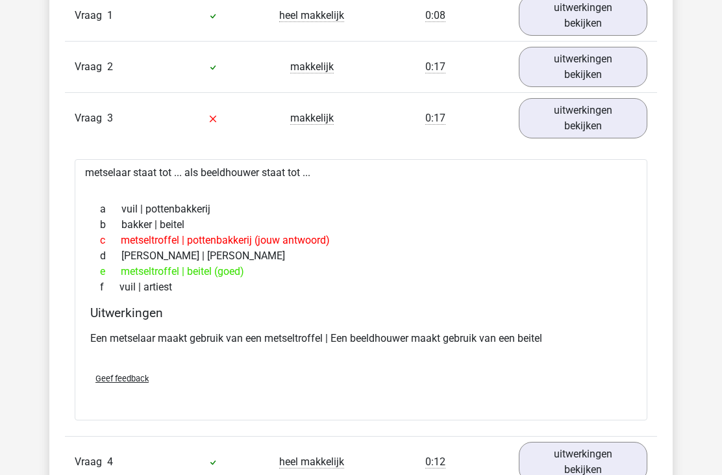
scroll to position [892, 0]
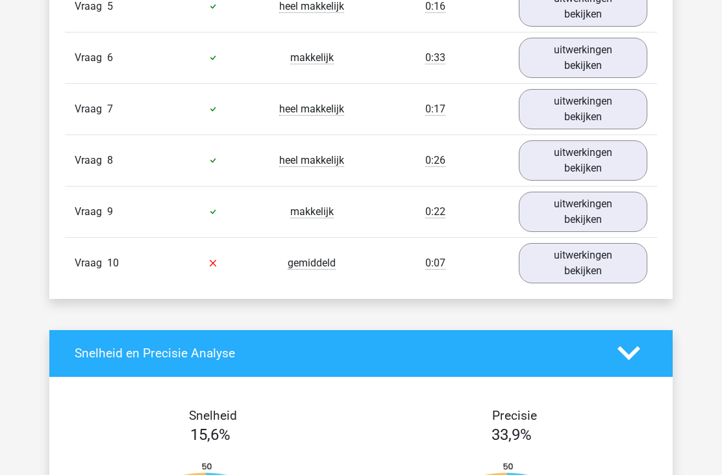
click at [597, 270] on link "uitwerkingen bekijken" at bounding box center [583, 264] width 129 height 40
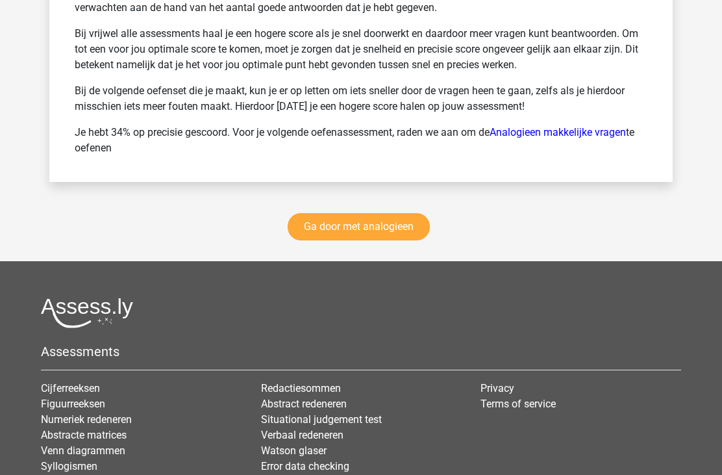
scroll to position [2576, 0]
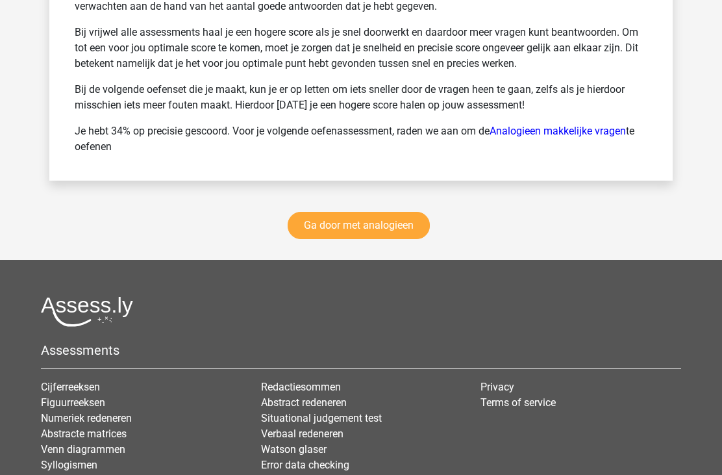
click at [399, 232] on link "Ga door met analogieen" at bounding box center [359, 225] width 142 height 27
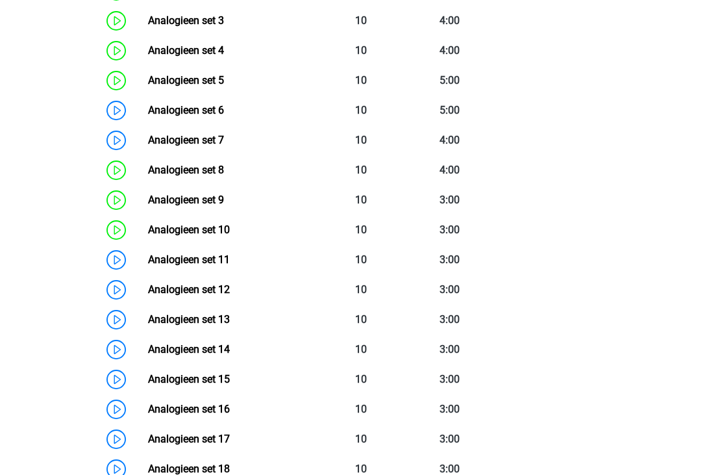
scroll to position [714, 0]
click at [230, 235] on link "Analogieen set 10" at bounding box center [189, 229] width 82 height 12
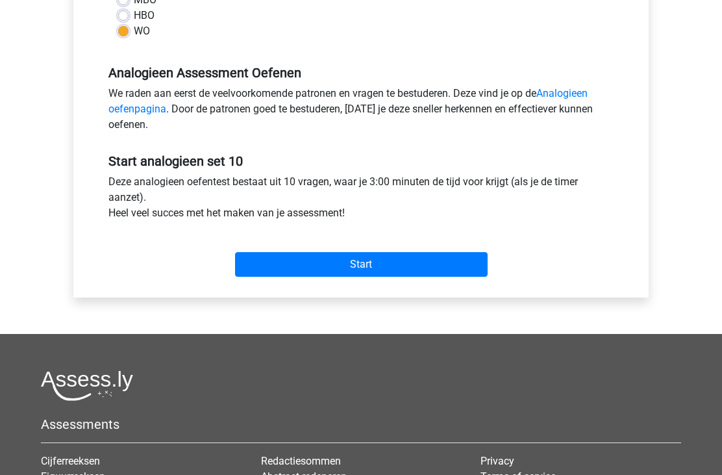
scroll to position [347, 0]
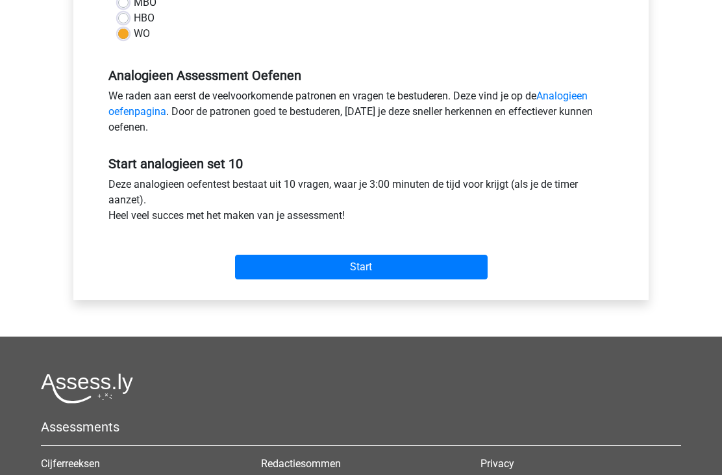
click at [419, 262] on input "Start" at bounding box center [361, 267] width 253 height 25
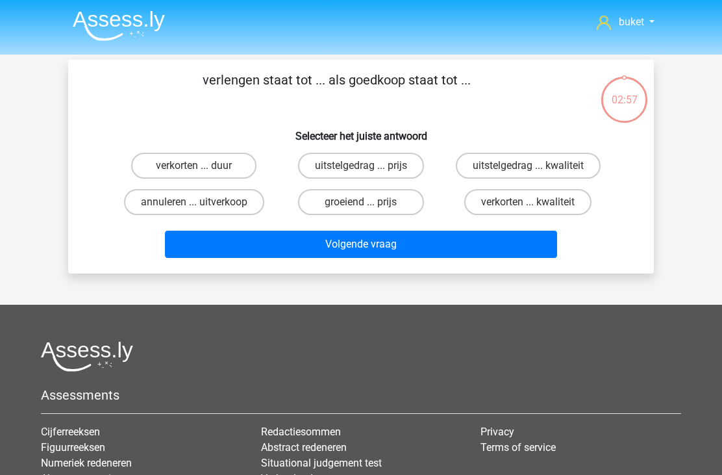
click at [218, 154] on label "verkorten ... duur" at bounding box center [193, 166] width 125 height 26
click at [203, 166] on input "verkorten ... duur" at bounding box center [198, 170] width 8 height 8
radio input "true"
click at [420, 243] on button "Volgende vraag" at bounding box center [361, 244] width 393 height 27
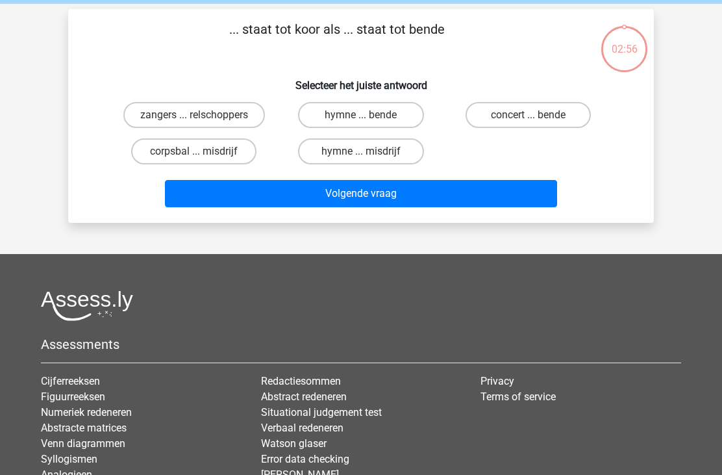
scroll to position [60, 0]
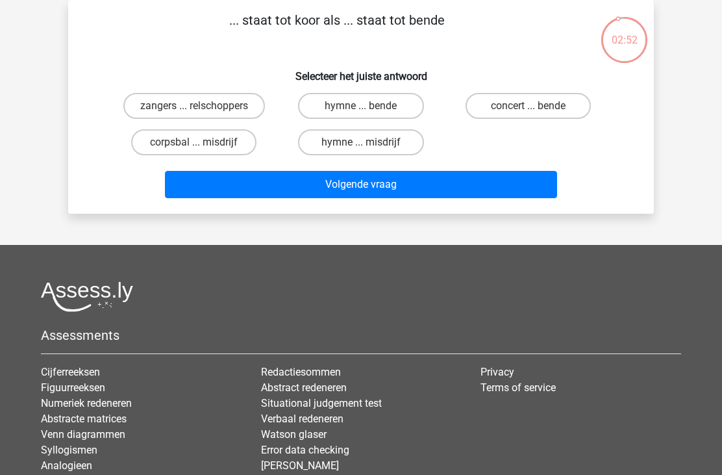
click at [218, 101] on label "zangers ... relschoppers" at bounding box center [194, 106] width 142 height 26
click at [203, 106] on input "zangers ... relschoppers" at bounding box center [198, 110] width 8 height 8
radio input "true"
click at [388, 198] on button "Volgende vraag" at bounding box center [361, 184] width 393 height 27
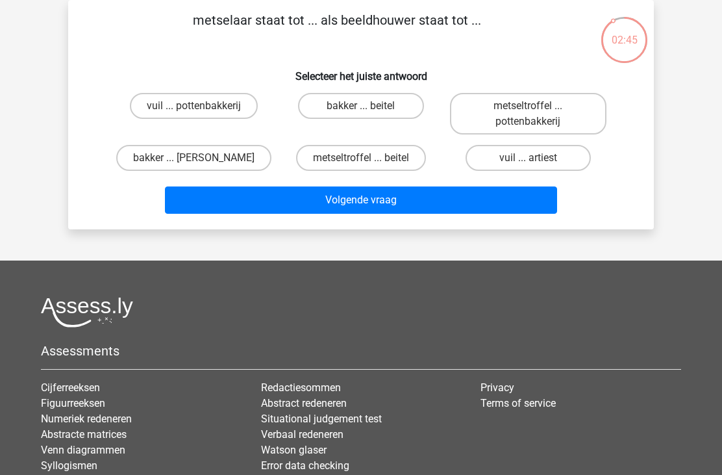
click at [344, 149] on label "metseltroffel ... beitel" at bounding box center [361, 158] width 130 height 26
click at [361, 158] on input "metseltroffel ... beitel" at bounding box center [365, 162] width 8 height 8
radio input "true"
click at [326, 196] on button "Volgende vraag" at bounding box center [361, 199] width 393 height 27
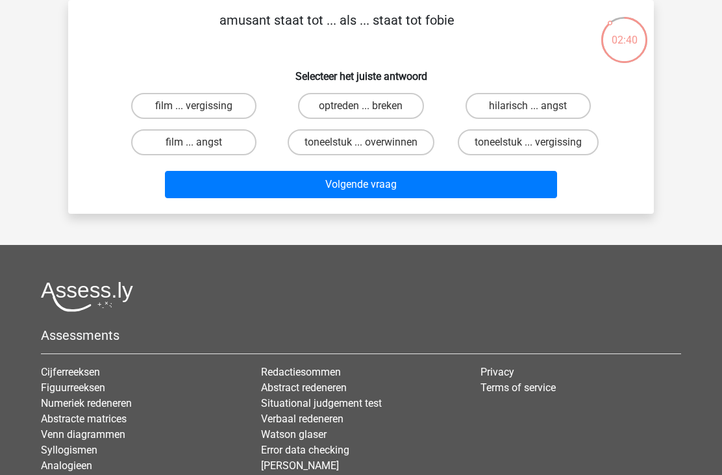
click at [507, 102] on label "hilarisch ... angst" at bounding box center [528, 106] width 125 height 26
click at [528, 106] on input "hilarisch ... angst" at bounding box center [532, 110] width 8 height 8
radio input "true"
click at [322, 186] on button "Volgende vraag" at bounding box center [361, 184] width 393 height 27
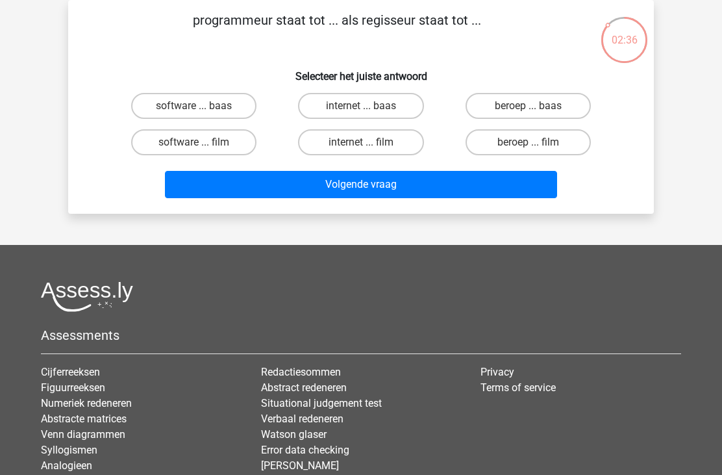
click at [215, 138] on label "software ... film" at bounding box center [193, 142] width 125 height 26
click at [203, 142] on input "software ... film" at bounding box center [198, 146] width 8 height 8
radio input "true"
click at [294, 192] on button "Volgende vraag" at bounding box center [361, 184] width 393 height 27
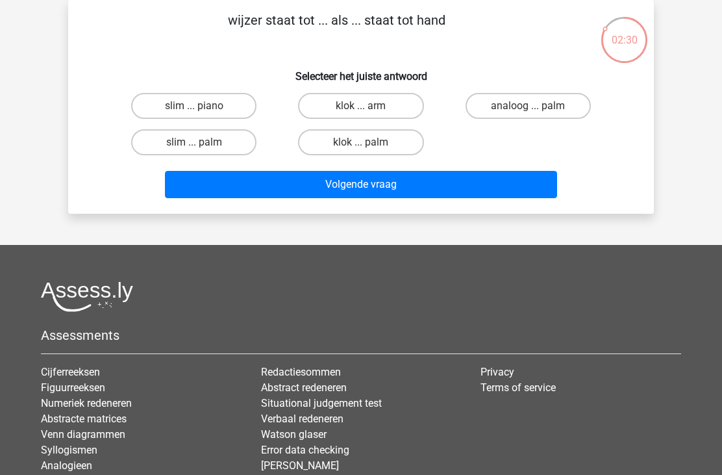
click at [360, 135] on label "klok ... palm" at bounding box center [360, 142] width 125 height 26
click at [361, 142] on input "klok ... palm" at bounding box center [365, 146] width 8 height 8
radio input "true"
click at [300, 179] on button "Volgende vraag" at bounding box center [361, 184] width 393 height 27
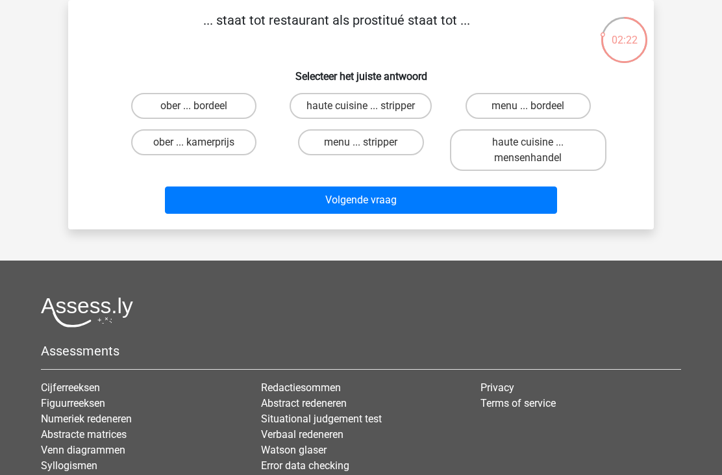
click at [214, 103] on label "ober ... bordeel" at bounding box center [193, 106] width 125 height 26
click at [203, 106] on input "ober ... bordeel" at bounding box center [198, 110] width 8 height 8
radio input "true"
click at [301, 200] on button "Volgende vraag" at bounding box center [361, 199] width 393 height 27
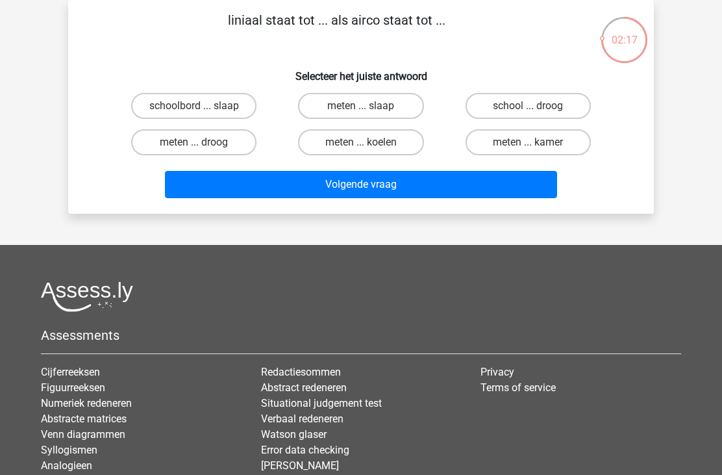
click at [358, 138] on label "meten ... koelen" at bounding box center [360, 142] width 125 height 26
click at [361, 142] on input "meten ... koelen" at bounding box center [365, 146] width 8 height 8
radio input "true"
click at [299, 182] on button "Volgende vraag" at bounding box center [361, 184] width 393 height 27
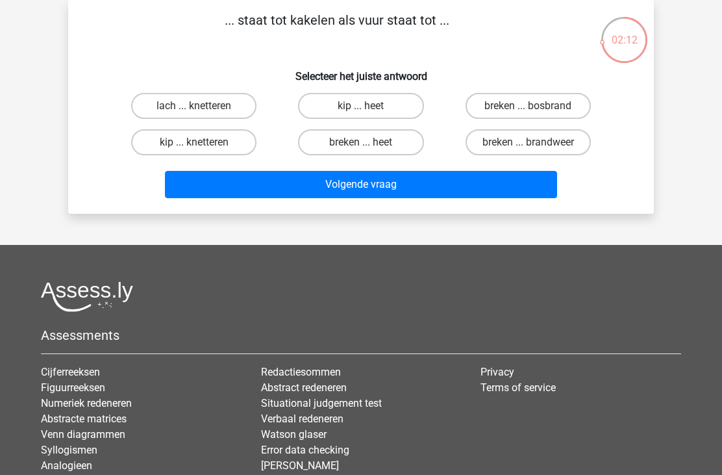
click at [218, 144] on label "kip ... knetteren" at bounding box center [193, 142] width 125 height 26
click at [203, 144] on input "kip ... knetteren" at bounding box center [198, 146] width 8 height 8
radio input "true"
click at [312, 182] on button "Volgende vraag" at bounding box center [361, 184] width 393 height 27
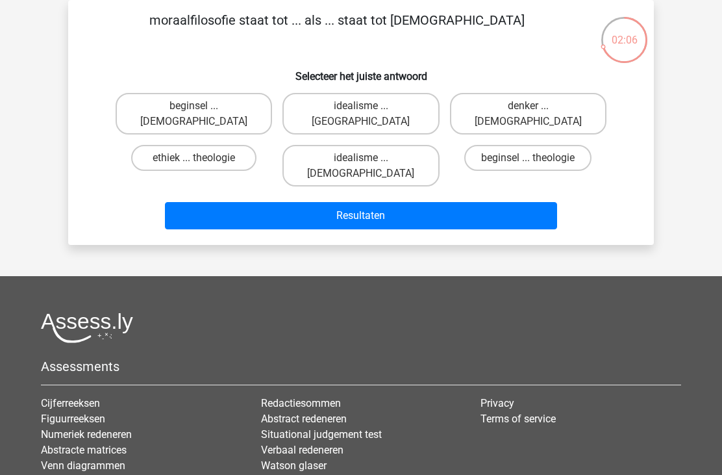
click at [225, 146] on label "ethiek ... theologie" at bounding box center [193, 158] width 125 height 26
click at [203, 158] on input "ethiek ... theologie" at bounding box center [198, 162] width 8 height 8
radio input "true"
click at [295, 202] on button "Resultaten" at bounding box center [361, 215] width 393 height 27
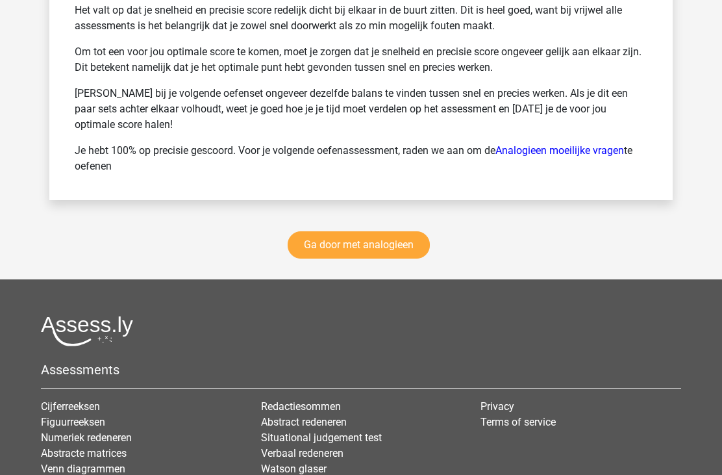
scroll to position [1954, 0]
click at [394, 240] on link "Ga door met analogieen" at bounding box center [359, 244] width 142 height 27
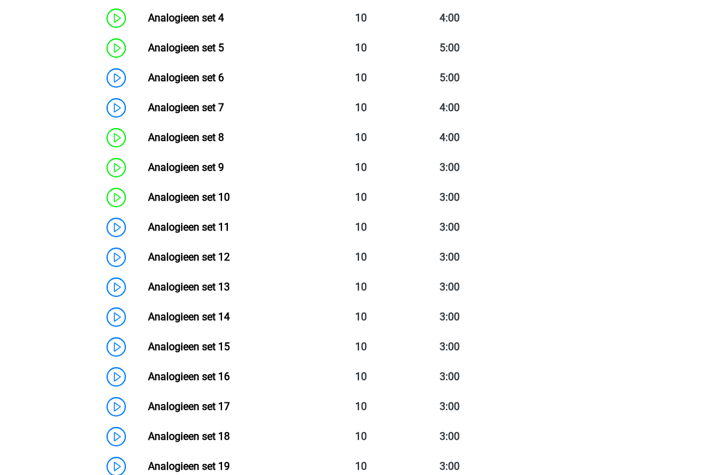
scroll to position [746, 0]
click at [230, 228] on link "Analogieen set 11" at bounding box center [189, 227] width 82 height 12
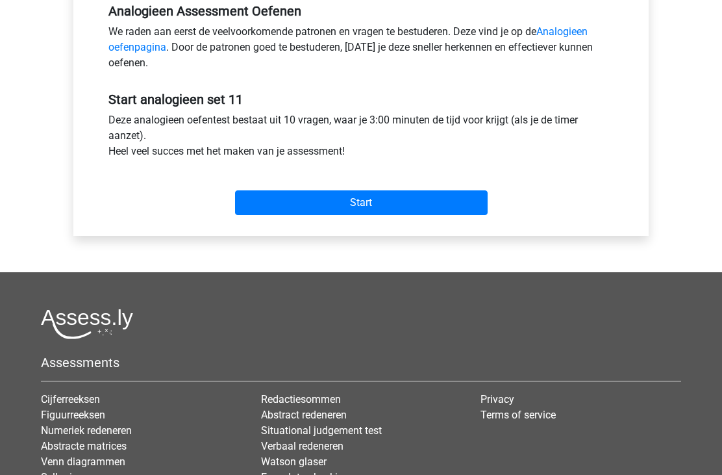
click at [406, 212] on input "Start" at bounding box center [361, 203] width 253 height 25
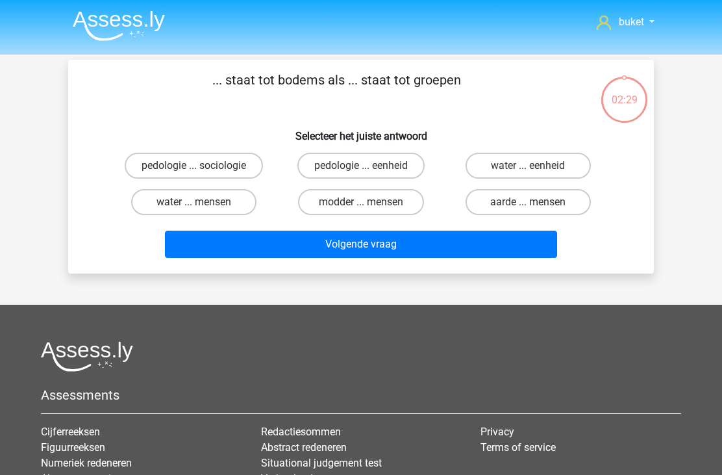
click at [232, 157] on label "pedologie ... sociologie" at bounding box center [194, 166] width 138 height 26
click at [203, 166] on input "pedologie ... sociologie" at bounding box center [198, 170] width 8 height 8
radio input "true"
click at [272, 244] on button "Volgende vraag" at bounding box center [361, 244] width 393 height 27
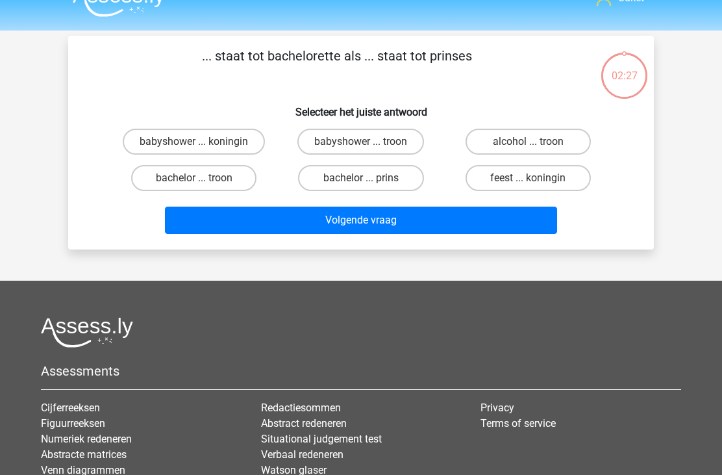
scroll to position [60, 0]
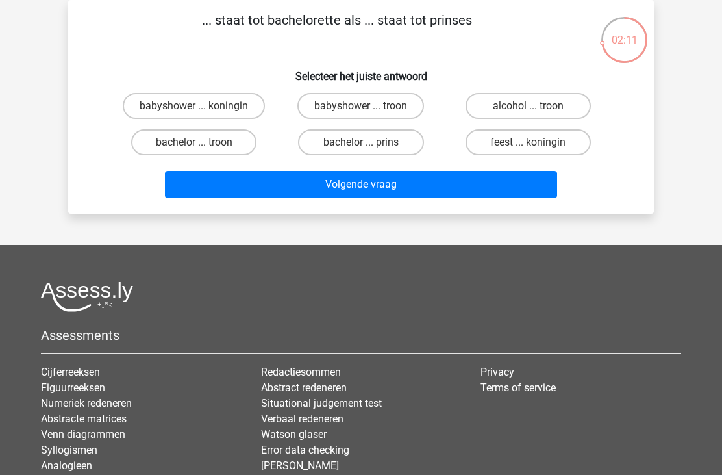
click at [376, 138] on label "bachelor ... prins" at bounding box center [360, 142] width 125 height 26
click at [370, 142] on input "bachelor ... prins" at bounding box center [365, 146] width 8 height 8
radio input "true"
click at [333, 189] on button "Volgende vraag" at bounding box center [361, 184] width 393 height 27
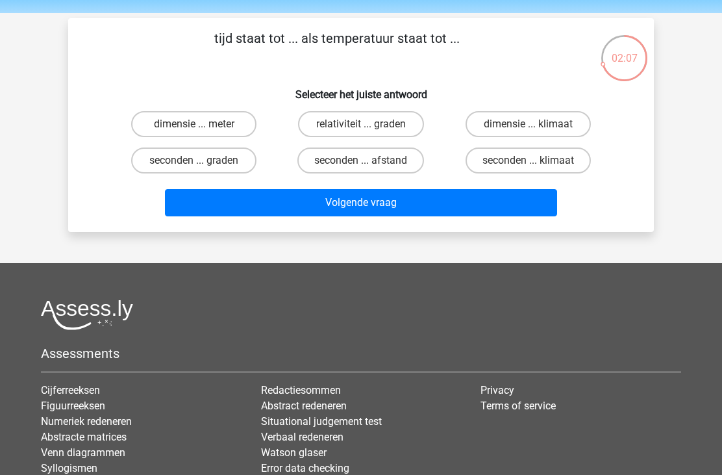
scroll to position [41, 0]
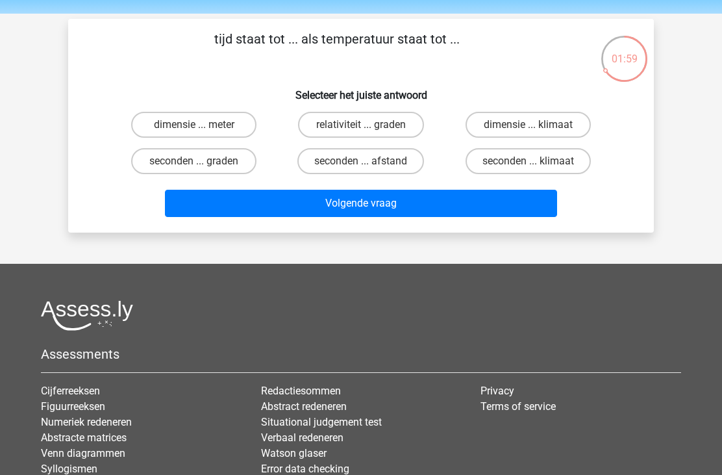
click at [232, 159] on label "seconden ... graden" at bounding box center [193, 161] width 125 height 26
click at [203, 161] on input "seconden ... graden" at bounding box center [198, 165] width 8 height 8
radio input "true"
click at [379, 207] on button "Volgende vraag" at bounding box center [361, 203] width 393 height 27
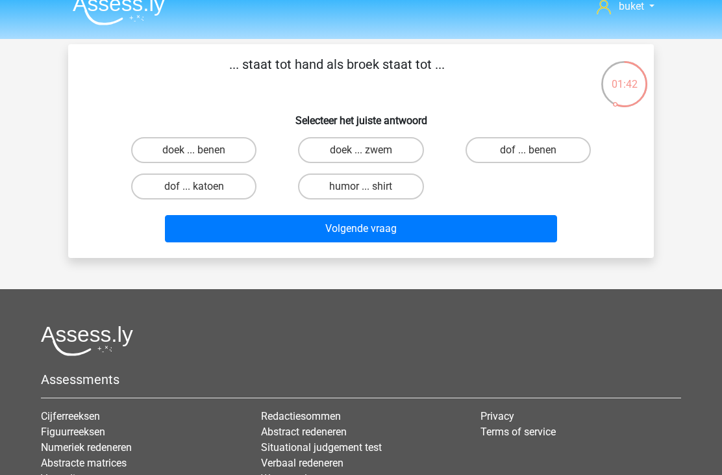
scroll to position [15, 0]
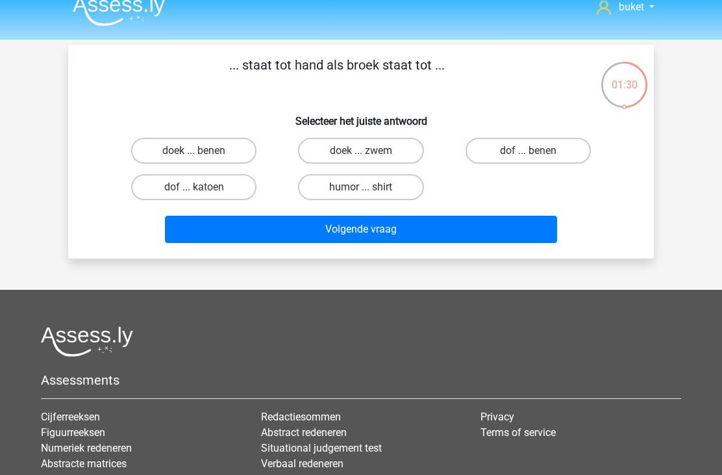
click at [359, 154] on label "doek ... zwem" at bounding box center [360, 151] width 125 height 26
click at [361, 154] on input "doek ... zwem" at bounding box center [365, 155] width 8 height 8
radio input "true"
click at [332, 228] on button "Volgende vraag" at bounding box center [361, 229] width 393 height 27
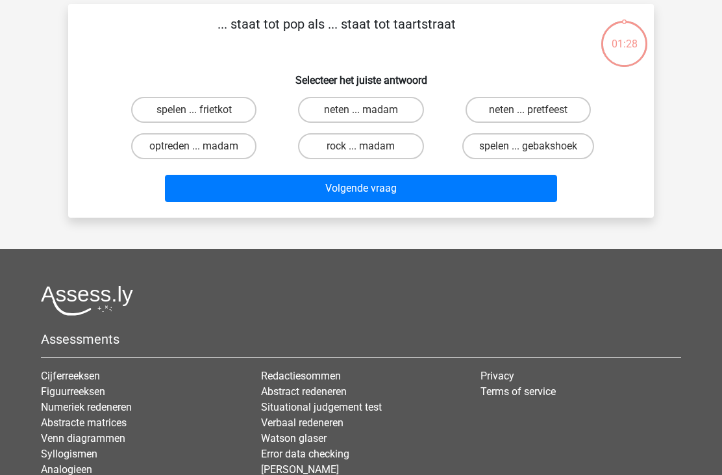
scroll to position [60, 0]
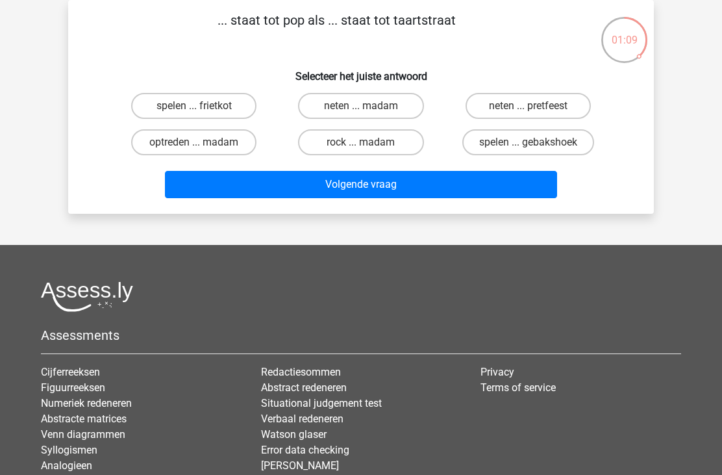
click at [355, 106] on label "neten ... madam" at bounding box center [360, 106] width 125 height 26
click at [361, 106] on input "neten ... madam" at bounding box center [365, 110] width 8 height 8
radio input "true"
click at [321, 189] on button "Volgende vraag" at bounding box center [361, 184] width 393 height 27
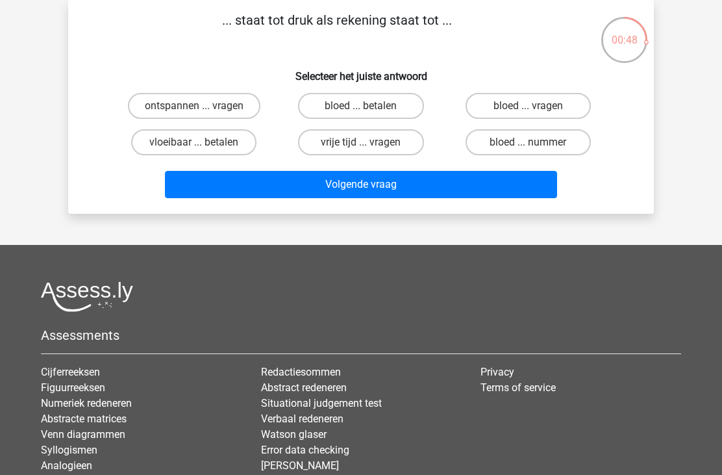
click at [505, 142] on label "bloed ... nummer" at bounding box center [528, 142] width 125 height 26
click at [528, 142] on input "bloed ... nummer" at bounding box center [532, 146] width 8 height 8
radio input "true"
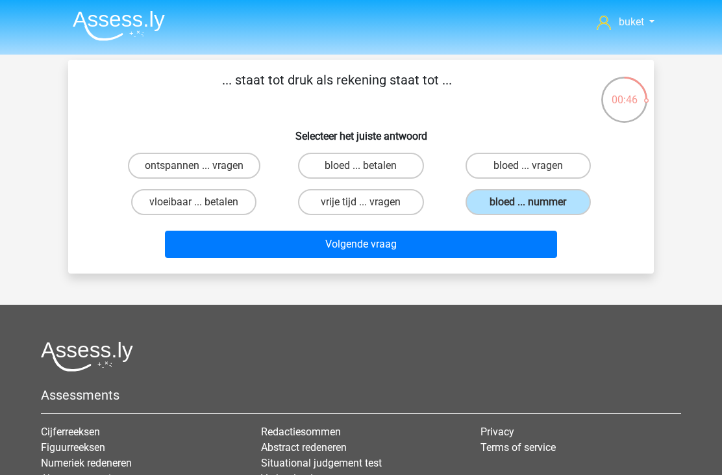
click at [347, 249] on button "Volgende vraag" at bounding box center [361, 244] width 393 height 27
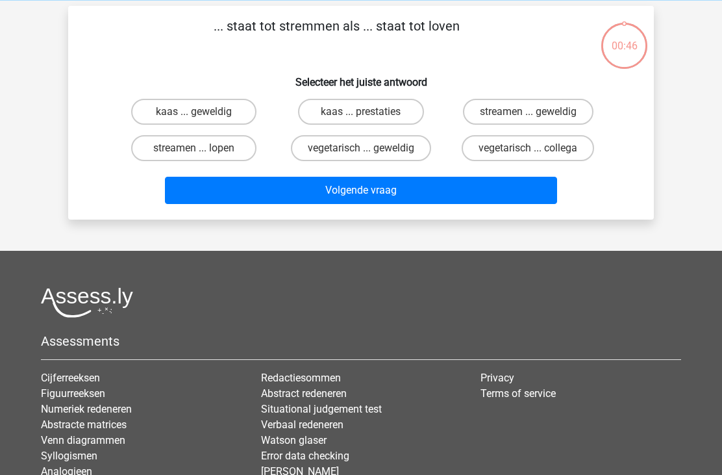
scroll to position [60, 0]
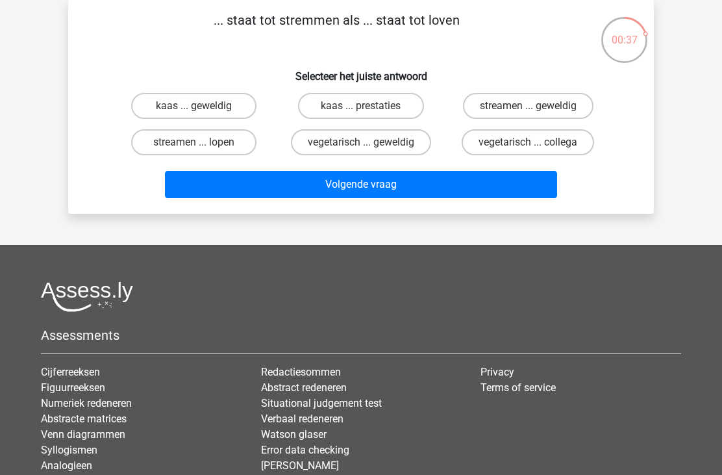
click at [225, 143] on label "streamen ... lopen" at bounding box center [193, 142] width 125 height 26
click at [203, 143] on input "streamen ... lopen" at bounding box center [198, 146] width 8 height 8
radio input "true"
click at [357, 193] on button "Volgende vraag" at bounding box center [361, 184] width 393 height 27
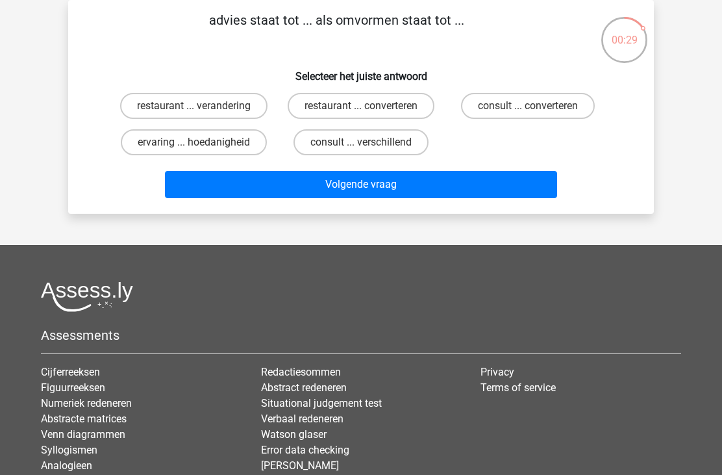
click at [511, 105] on label "consult ... converteren" at bounding box center [528, 106] width 134 height 26
click at [528, 106] on input "consult ... converteren" at bounding box center [532, 110] width 8 height 8
radio input "true"
click at [381, 182] on button "Volgende vraag" at bounding box center [361, 184] width 393 height 27
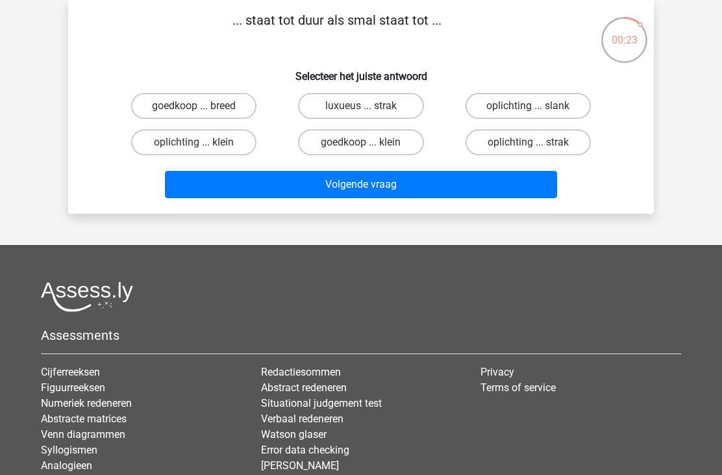
click at [229, 103] on label "goedkoop ... breed" at bounding box center [193, 106] width 125 height 26
click at [203, 106] on input "goedkoop ... breed" at bounding box center [198, 110] width 8 height 8
radio input "true"
click at [378, 184] on button "Volgende vraag" at bounding box center [361, 184] width 393 height 27
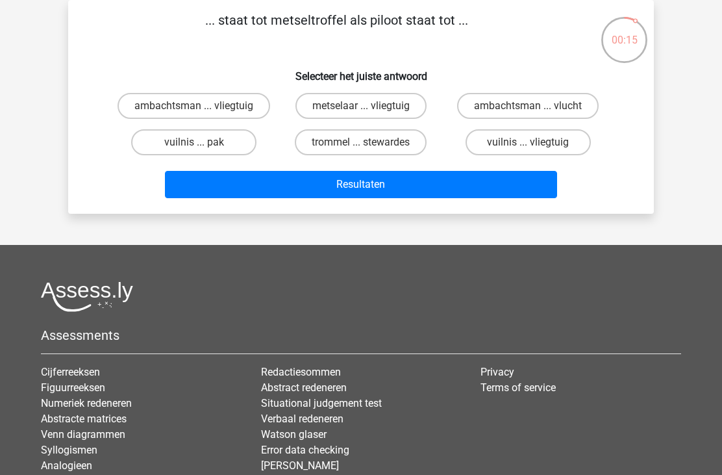
click at [363, 101] on label "metselaar ... vliegtuig" at bounding box center [360, 106] width 131 height 26
click at [363, 106] on input "metselaar ... vliegtuig" at bounding box center [365, 110] width 8 height 8
radio input "true"
click at [347, 179] on button "Resultaten" at bounding box center [361, 184] width 393 height 27
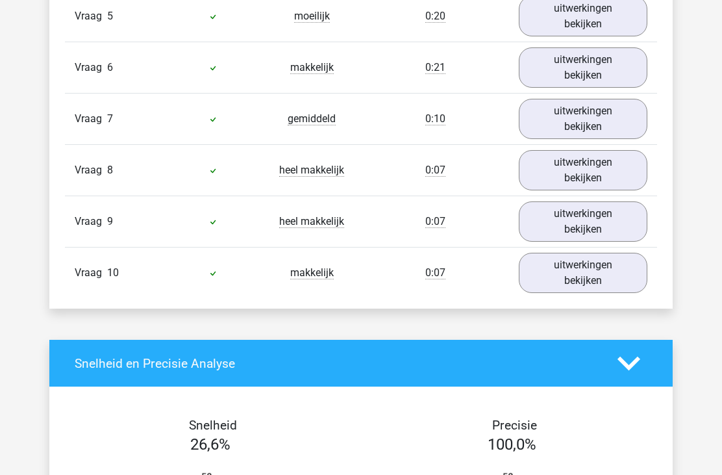
scroll to position [1096, 0]
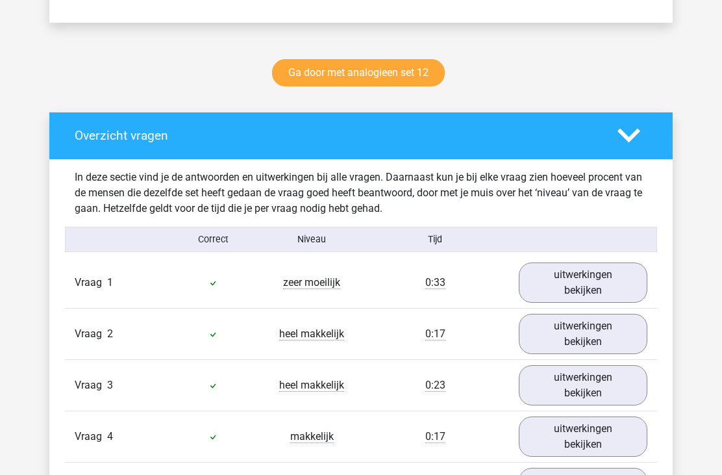
click at [559, 275] on link "uitwerkingen bekijken" at bounding box center [583, 283] width 129 height 40
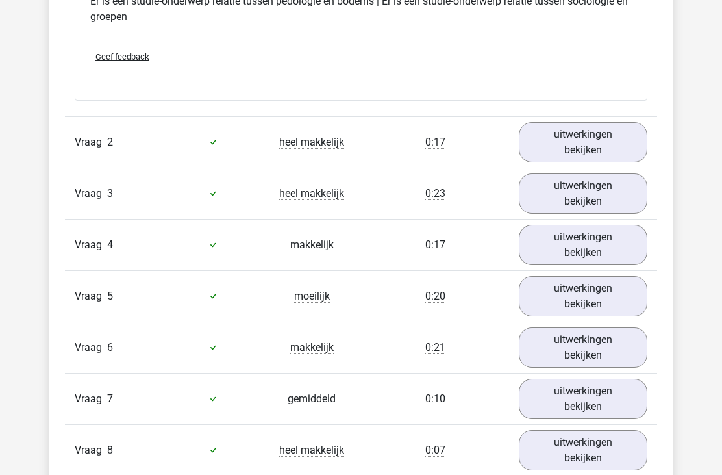
scroll to position [1124, 0]
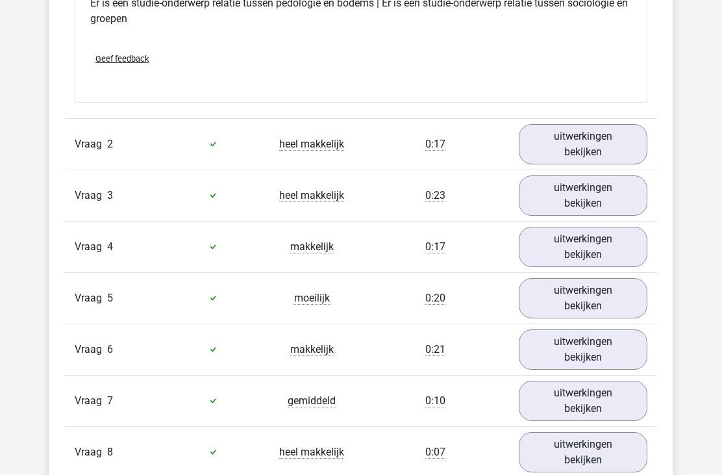
click at [570, 142] on link "uitwerkingen bekijken" at bounding box center [583, 144] width 129 height 40
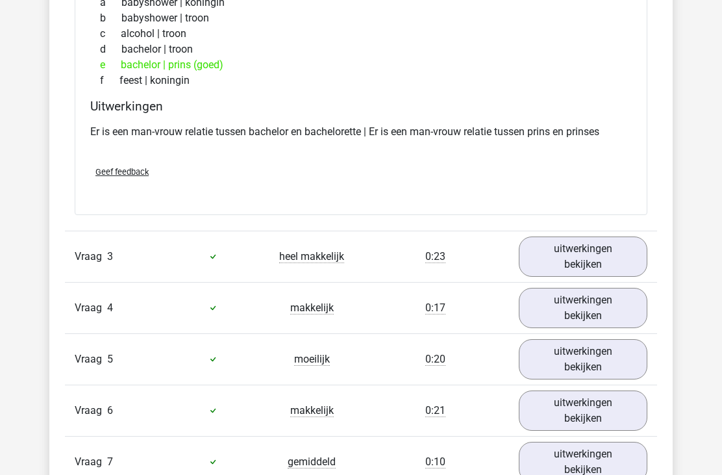
click at [546, 263] on link "uitwerkingen bekijken" at bounding box center [583, 256] width 129 height 40
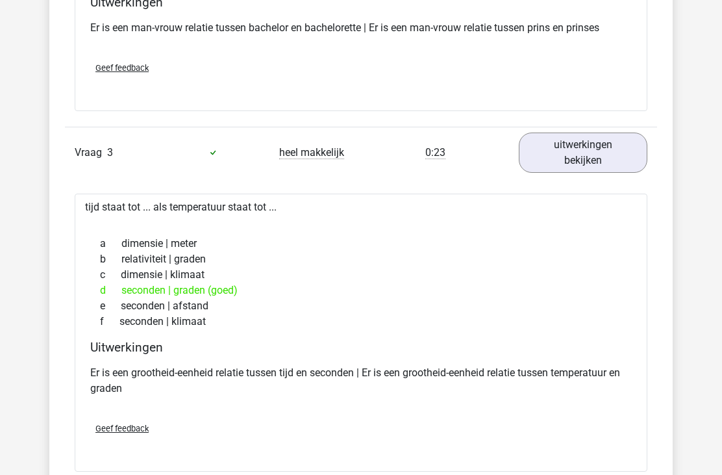
scroll to position [1466, 0]
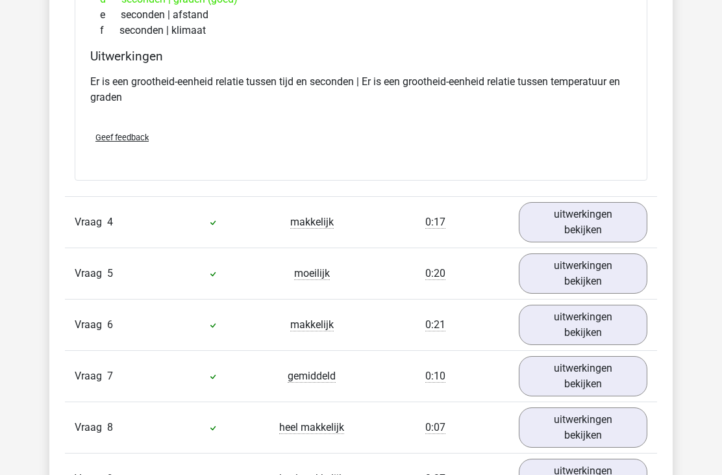
click at [566, 226] on link "uitwerkingen bekijken" at bounding box center [583, 223] width 129 height 40
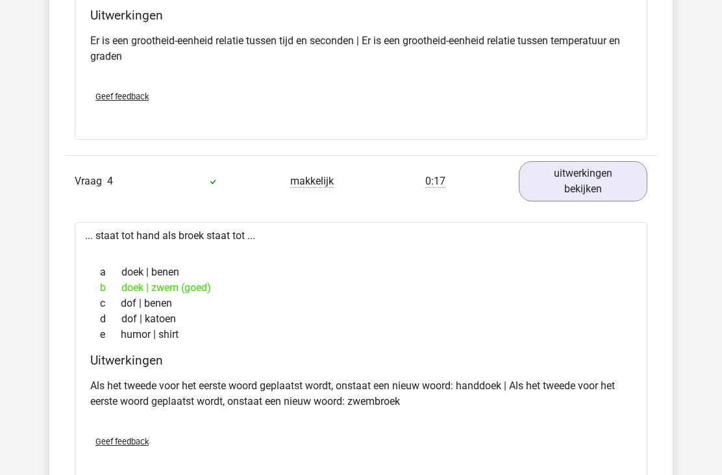
scroll to position [1846, 0]
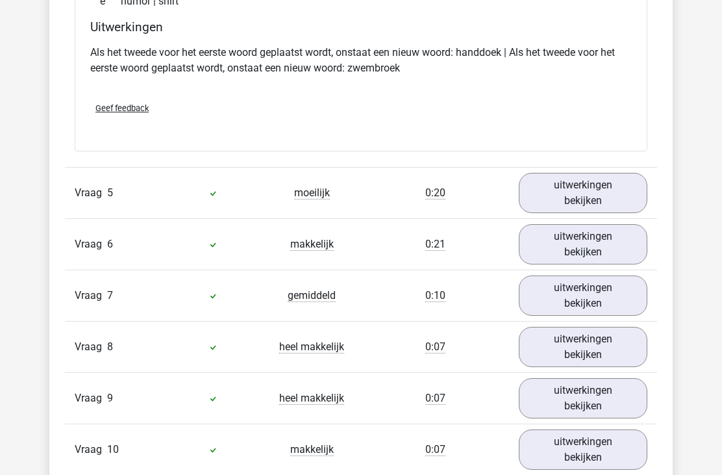
click at [577, 199] on link "uitwerkingen bekijken" at bounding box center [583, 193] width 129 height 40
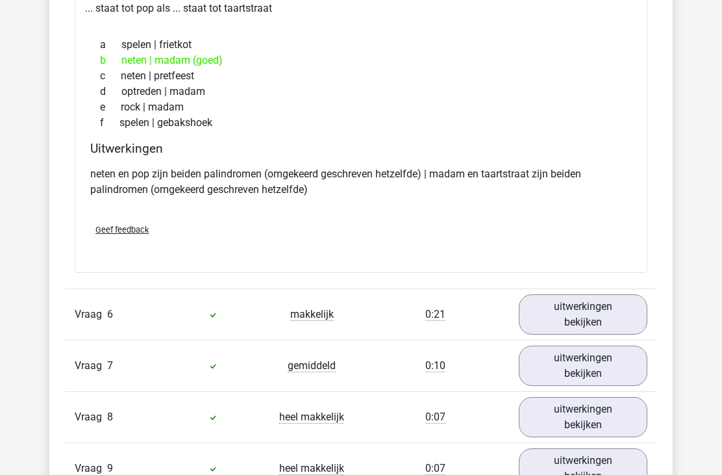
scroll to position [2402, 0]
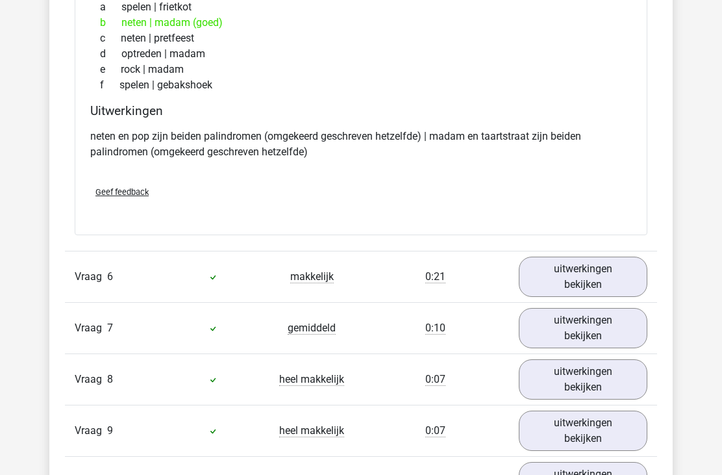
click at [560, 277] on link "uitwerkingen bekijken" at bounding box center [583, 277] width 129 height 40
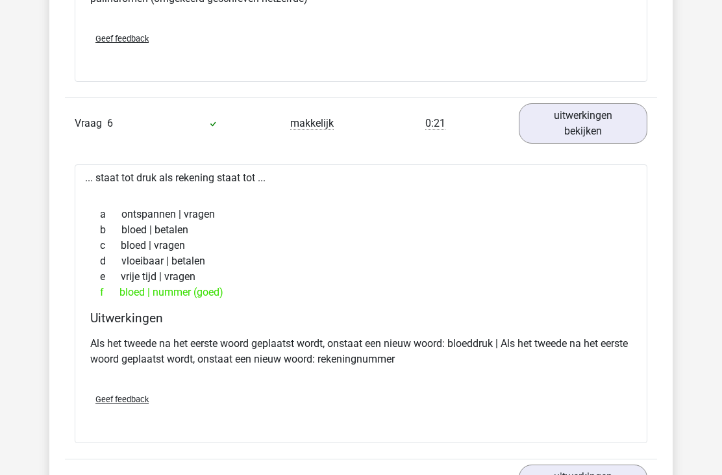
scroll to position [2559, 0]
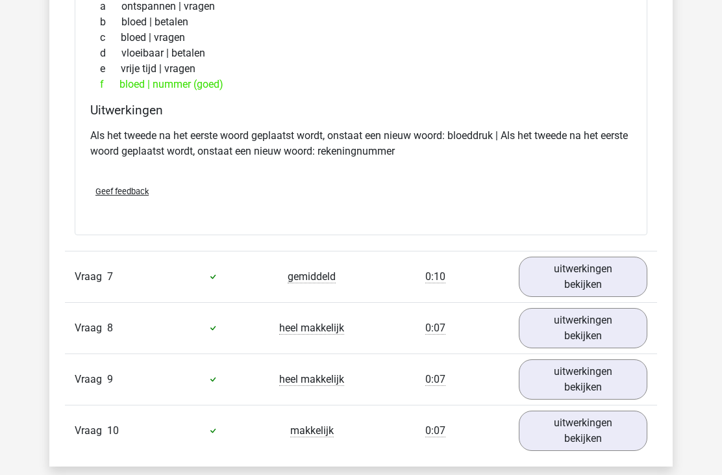
click at [569, 281] on link "uitwerkingen bekijken" at bounding box center [583, 277] width 129 height 40
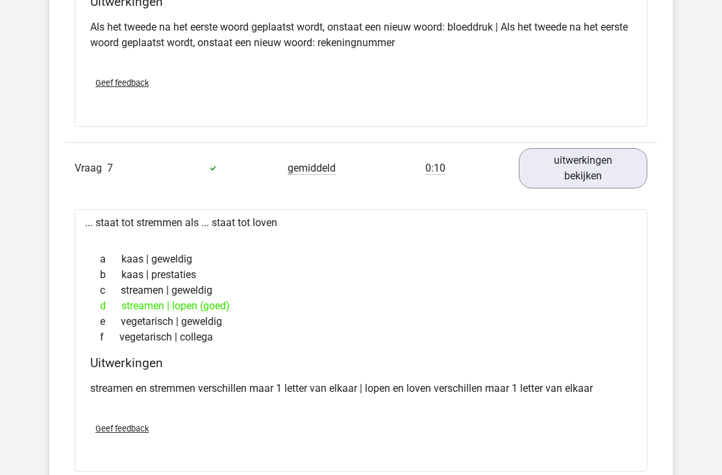
scroll to position [2872, 0]
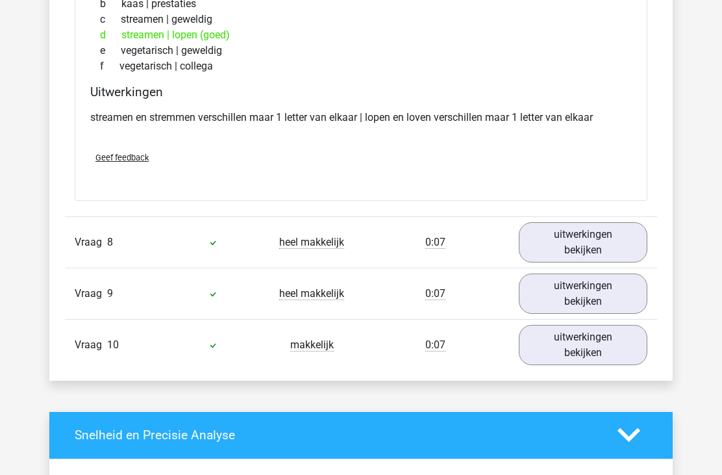
click at [577, 234] on link "uitwerkingen bekijken" at bounding box center [583, 243] width 129 height 40
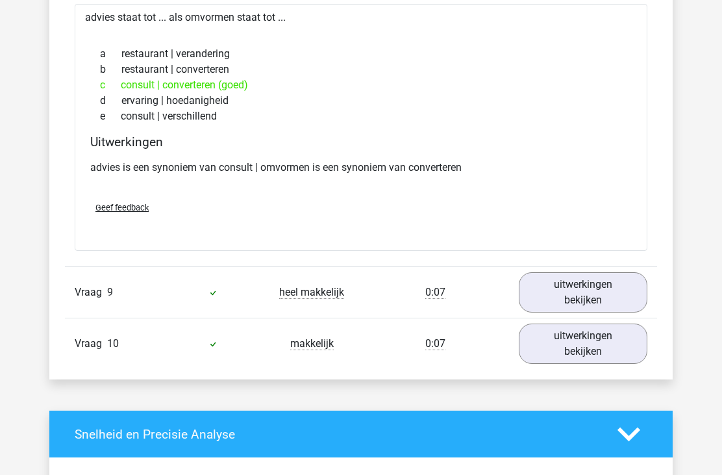
scroll to position [3446, 0]
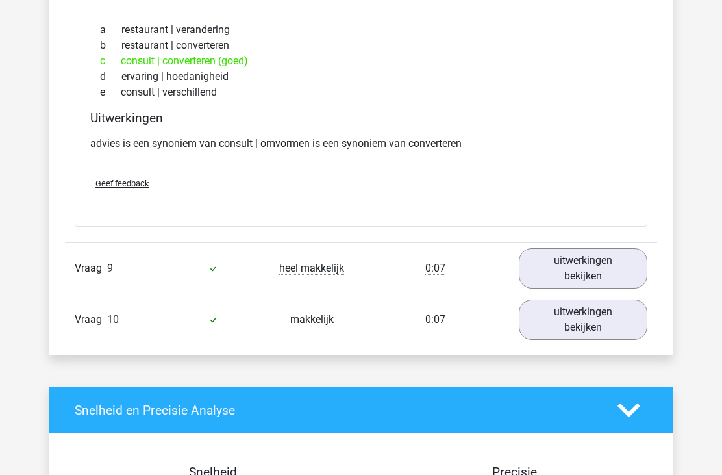
click at [552, 270] on link "uitwerkingen bekijken" at bounding box center [583, 268] width 129 height 40
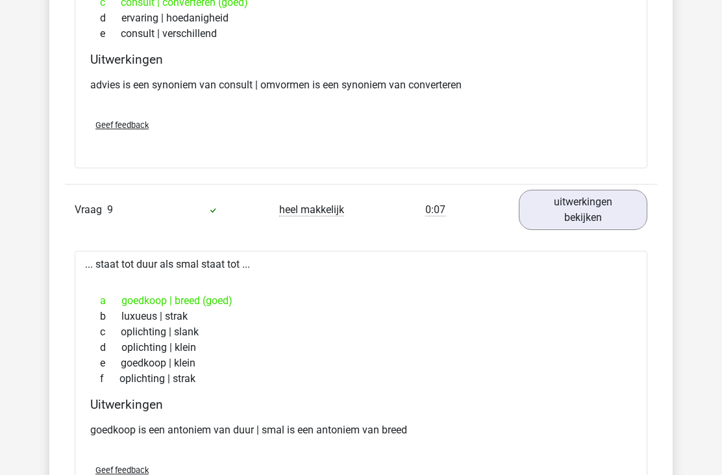
scroll to position [3551, 0]
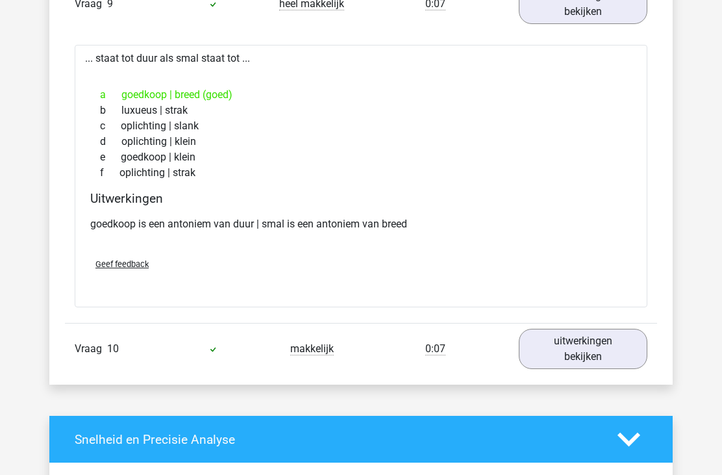
click at [560, 356] on link "uitwerkingen bekijken" at bounding box center [583, 349] width 129 height 40
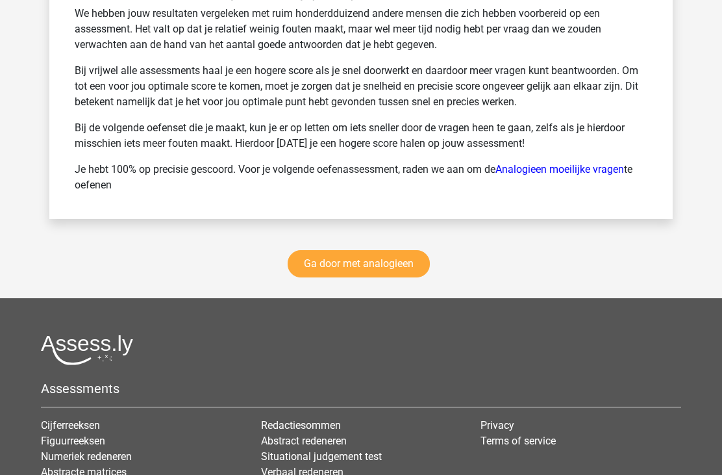
scroll to position [4909, 0]
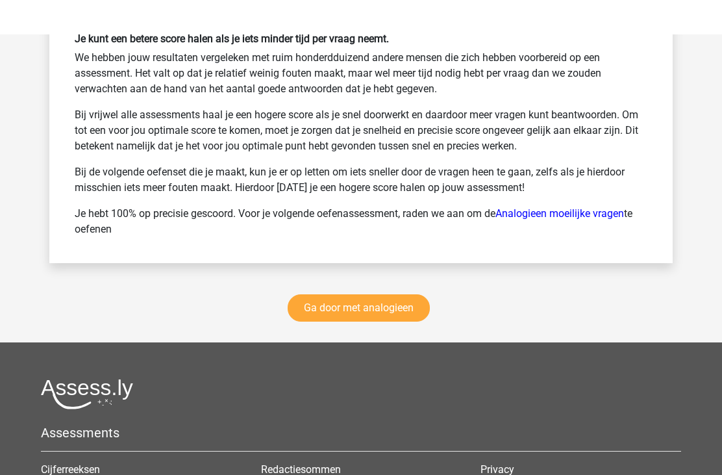
click at [379, 287] on link "Ga door met analogieen" at bounding box center [359, 273] width 142 height 27
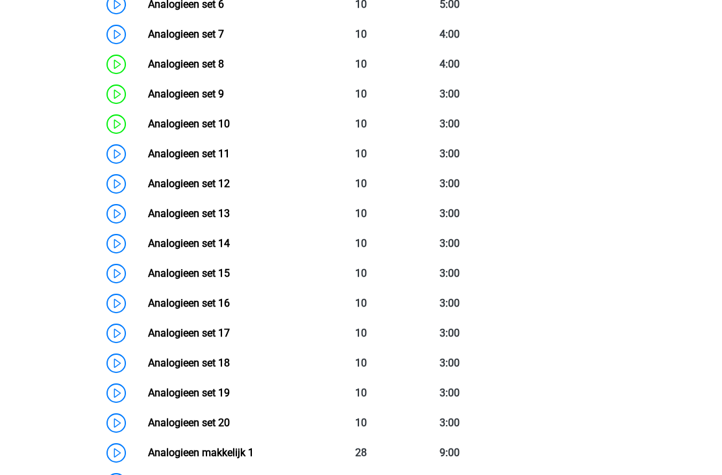
scroll to position [798, 0]
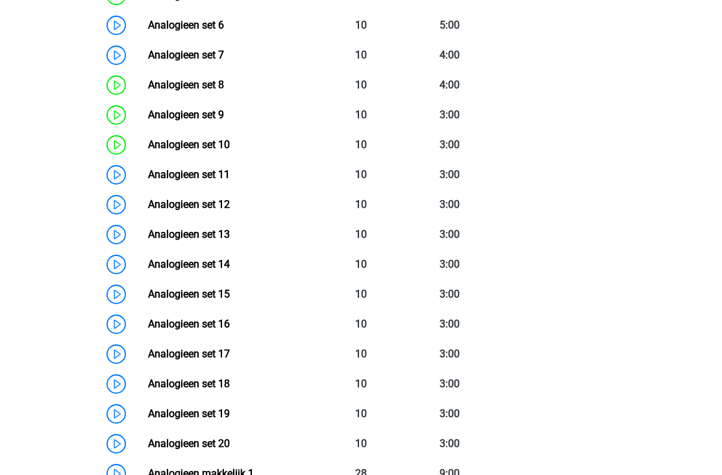
click at [210, 169] on link "Analogieen set 11" at bounding box center [189, 174] width 82 height 12
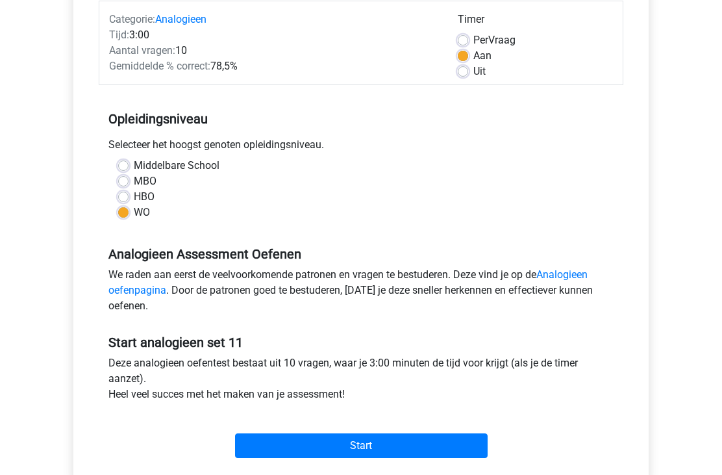
scroll to position [229, 0]
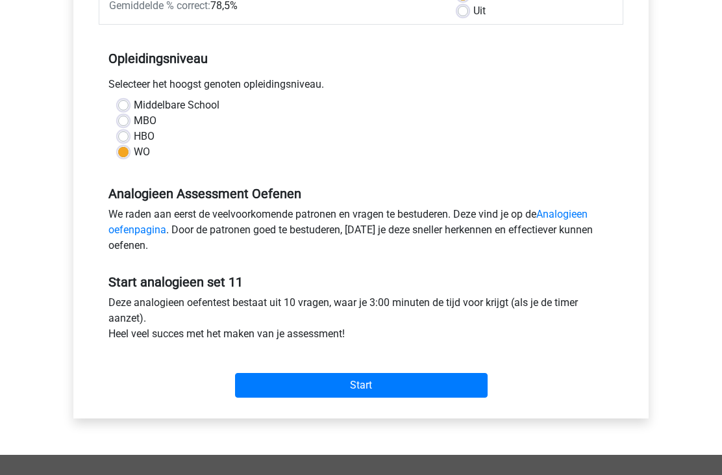
click at [364, 378] on input "Start" at bounding box center [361, 385] width 253 height 25
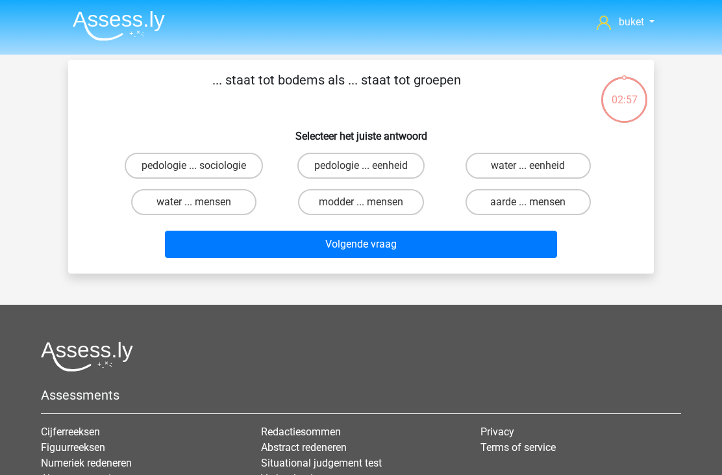
click at [232, 160] on label "pedologie ... sociologie" at bounding box center [194, 166] width 138 height 26
click at [203, 166] on input "pedologie ... sociologie" at bounding box center [198, 170] width 8 height 8
radio input "true"
click at [295, 252] on button "Volgende vraag" at bounding box center [361, 244] width 393 height 27
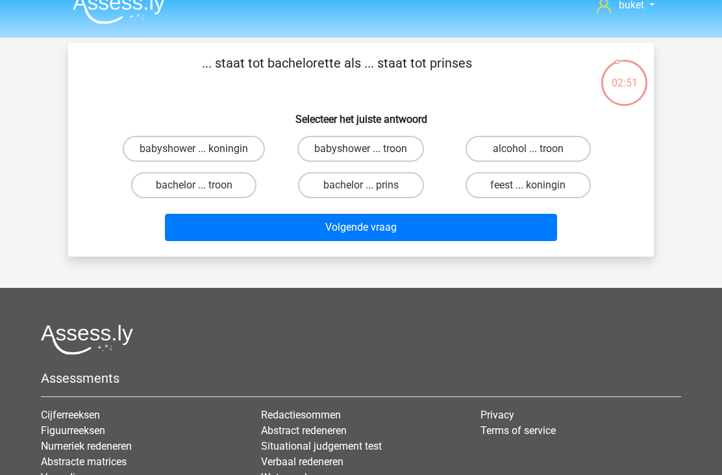
scroll to position [3, 0]
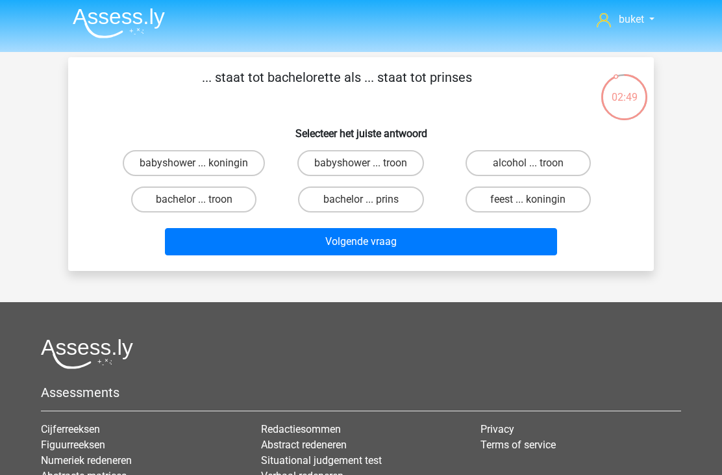
click at [357, 193] on label "bachelor ... prins" at bounding box center [360, 199] width 125 height 26
click at [361, 199] on input "bachelor ... prins" at bounding box center [365, 203] width 8 height 8
radio input "true"
click at [335, 242] on button "Volgende vraag" at bounding box center [361, 241] width 393 height 27
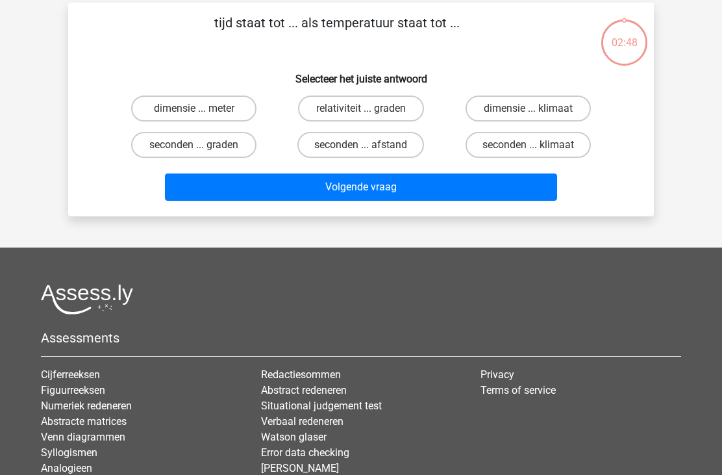
scroll to position [60, 0]
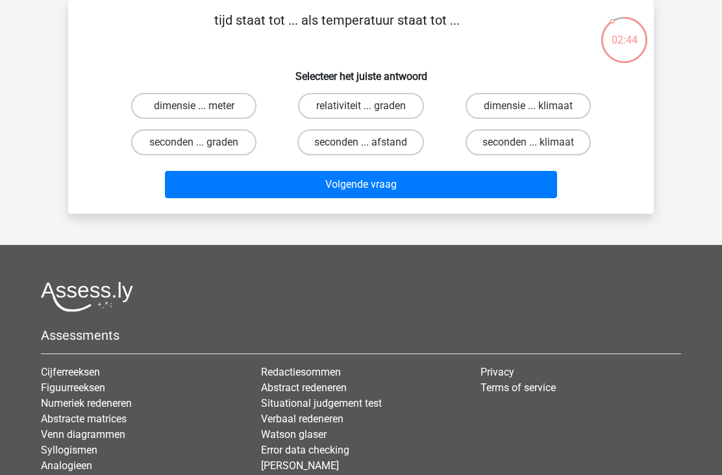
click at [232, 145] on label "seconden ... graden" at bounding box center [193, 142] width 125 height 26
click at [203, 145] on input "seconden ... graden" at bounding box center [198, 146] width 8 height 8
radio input "true"
click at [347, 189] on button "Volgende vraag" at bounding box center [361, 184] width 393 height 27
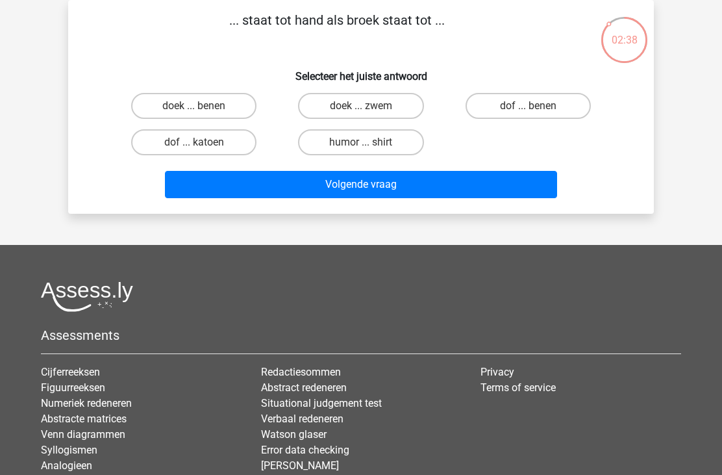
click at [383, 102] on label "doek ... zwem" at bounding box center [360, 106] width 125 height 26
click at [370, 106] on input "doek ... zwem" at bounding box center [365, 110] width 8 height 8
radio input "true"
click at [340, 186] on button "Volgende vraag" at bounding box center [361, 184] width 393 height 27
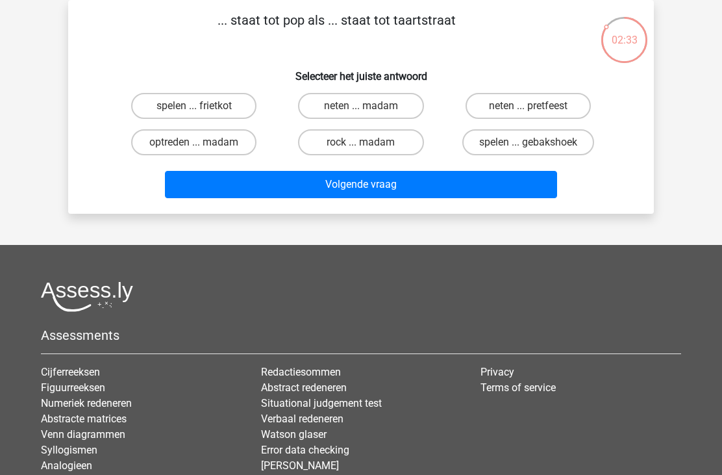
click at [351, 99] on label "neten ... madam" at bounding box center [360, 106] width 125 height 26
click at [361, 106] on input "neten ... madam" at bounding box center [365, 110] width 8 height 8
radio input "true"
click at [353, 191] on button "Volgende vraag" at bounding box center [361, 184] width 393 height 27
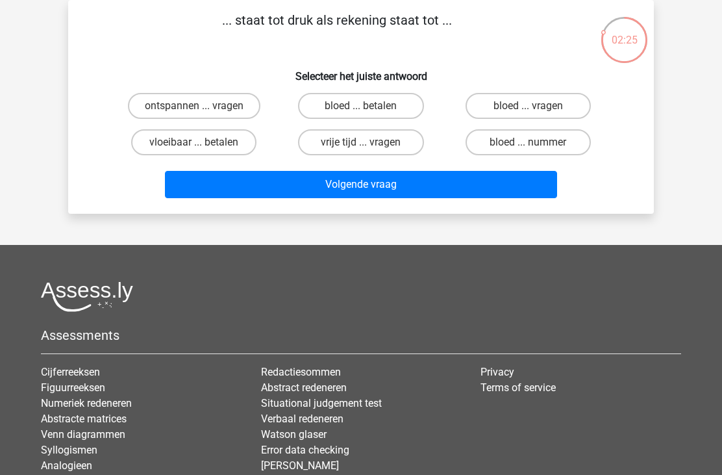
click at [512, 142] on label "bloed ... nummer" at bounding box center [528, 142] width 125 height 26
click at [528, 142] on input "bloed ... nummer" at bounding box center [532, 146] width 8 height 8
radio input "true"
click at [419, 177] on button "Volgende vraag" at bounding box center [361, 184] width 393 height 27
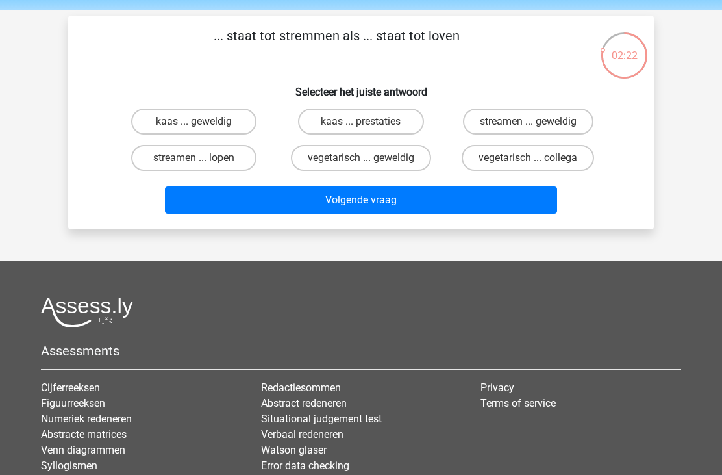
scroll to position [21, 0]
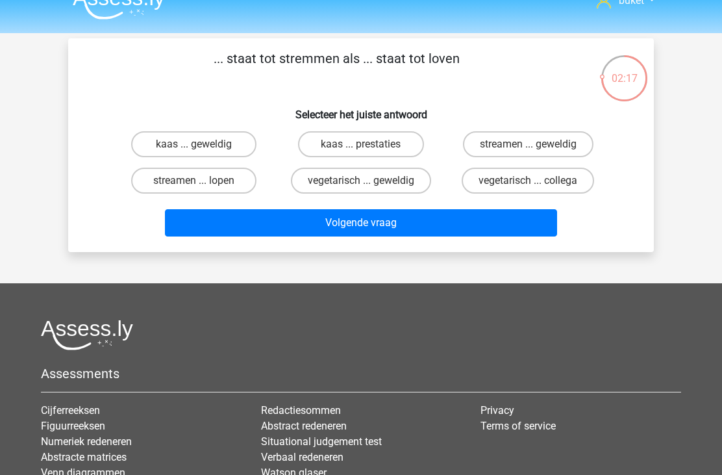
click at [221, 181] on label "streamen ... lopen" at bounding box center [193, 181] width 125 height 26
click at [203, 181] on input "streamen ... lopen" at bounding box center [198, 185] width 8 height 8
radio input "true"
click at [303, 227] on button "Volgende vraag" at bounding box center [361, 222] width 393 height 27
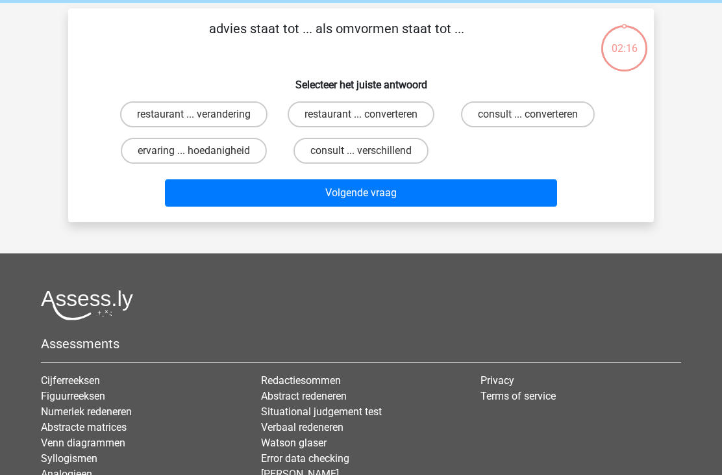
scroll to position [60, 0]
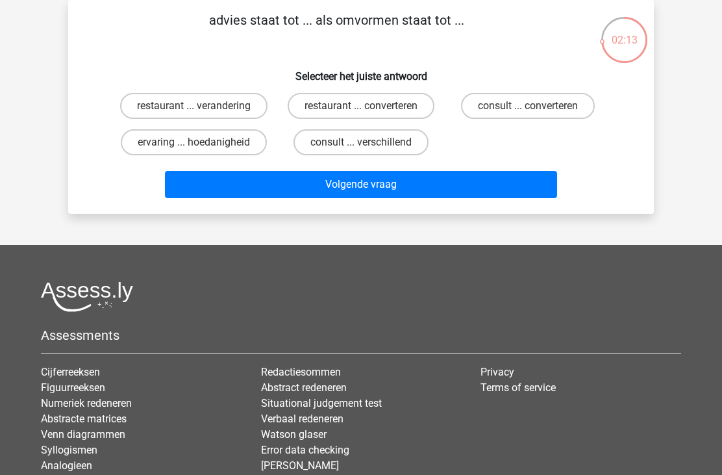
click at [510, 99] on label "consult ... converteren" at bounding box center [528, 106] width 134 height 26
click at [528, 106] on input "consult ... converteren" at bounding box center [532, 110] width 8 height 8
radio input "true"
click at [329, 190] on button "Volgende vraag" at bounding box center [361, 184] width 393 height 27
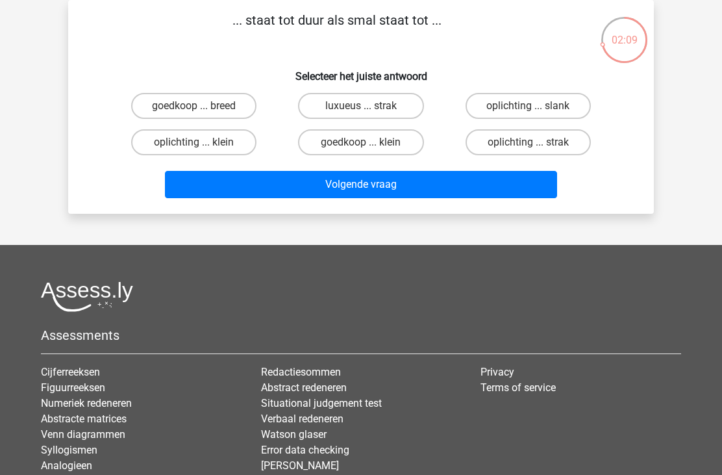
click at [234, 94] on label "goedkoop ... breed" at bounding box center [193, 106] width 125 height 26
click at [203, 106] on input "goedkoop ... breed" at bounding box center [198, 110] width 8 height 8
radio input "true"
click at [288, 188] on button "Volgende vraag" at bounding box center [361, 184] width 393 height 27
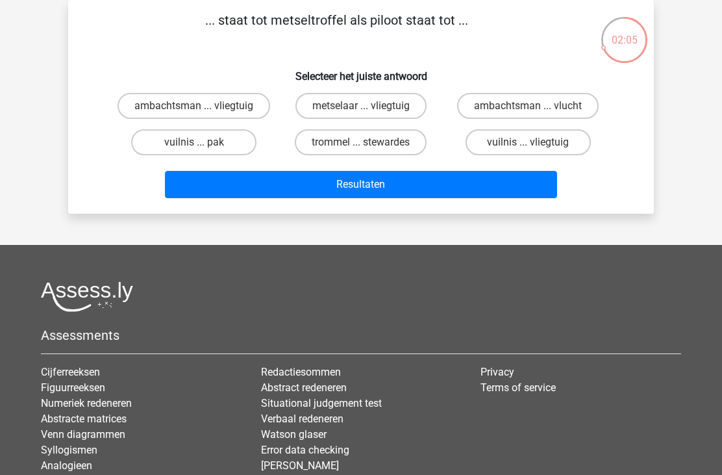
click at [365, 99] on label "metselaar ... vliegtuig" at bounding box center [360, 106] width 131 height 26
click at [365, 106] on input "metselaar ... vliegtuig" at bounding box center [365, 110] width 8 height 8
radio input "true"
click at [325, 182] on button "Resultaten" at bounding box center [361, 184] width 393 height 27
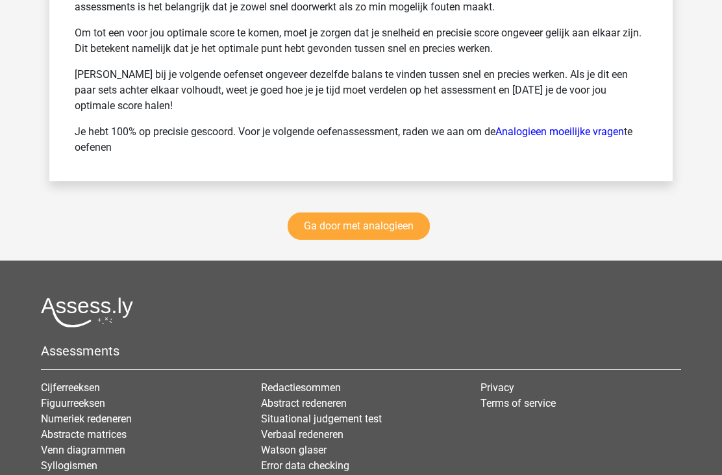
scroll to position [1973, 0]
click at [383, 228] on link "Ga door met analogieen" at bounding box center [359, 225] width 142 height 27
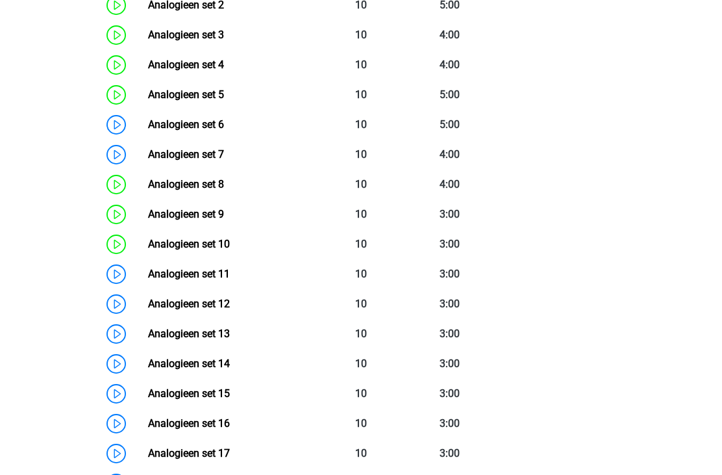
scroll to position [699, 0]
click at [212, 275] on link "Analogieen set 11" at bounding box center [189, 274] width 82 height 12
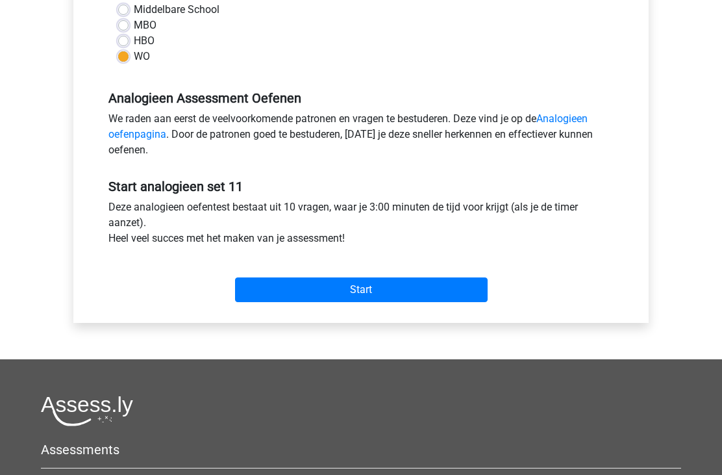
scroll to position [342, 0]
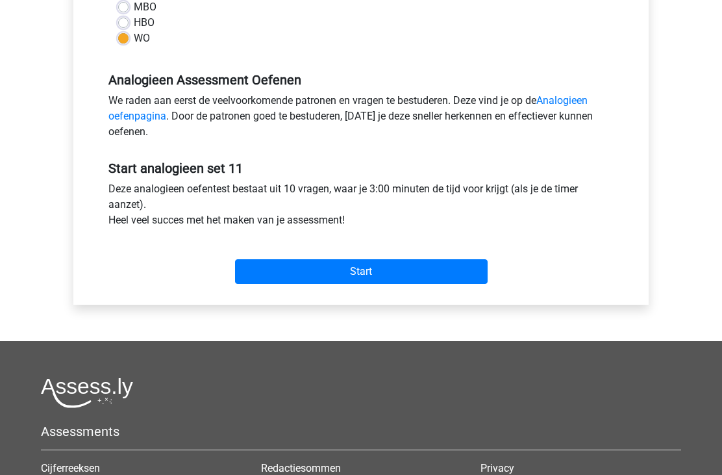
click at [344, 266] on input "Start" at bounding box center [361, 272] width 253 height 25
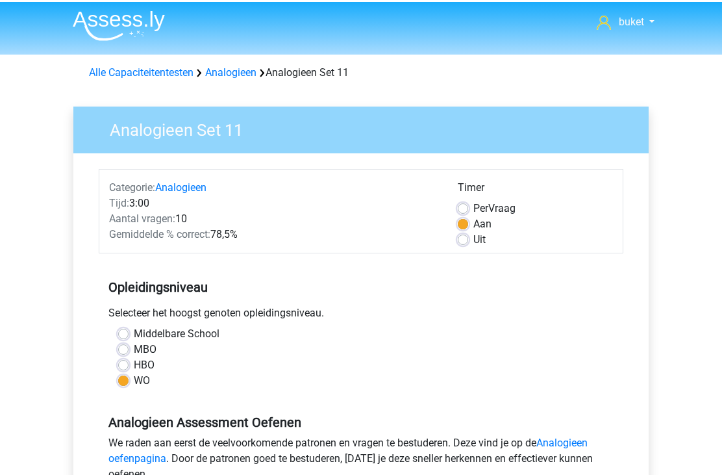
scroll to position [0, 0]
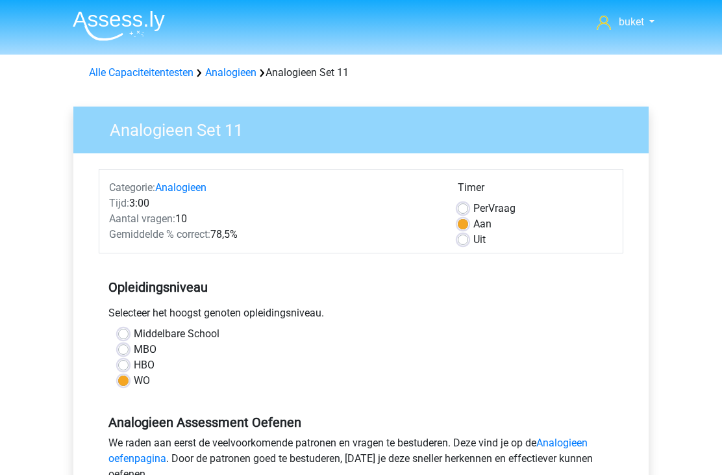
click at [234, 69] on link "Analogieen" at bounding box center [230, 72] width 51 height 12
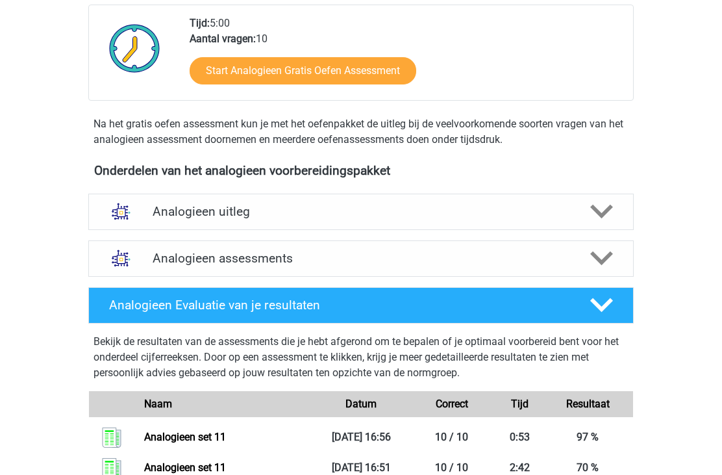
scroll to position [296, 0]
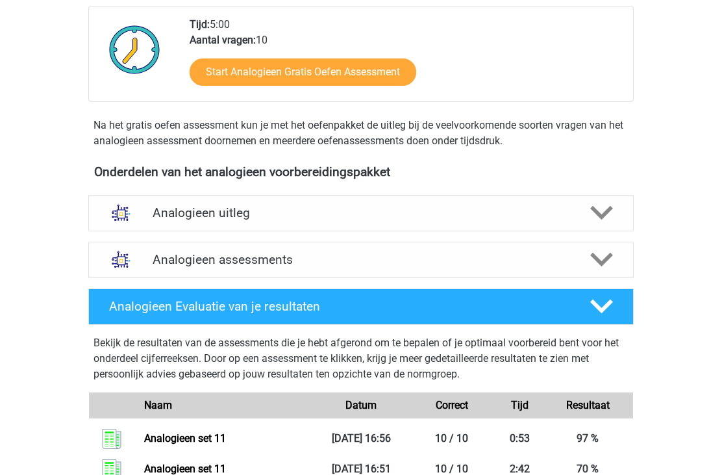
click at [386, 64] on link "Start Analogieen Gratis Oefen Assessment" at bounding box center [303, 72] width 227 height 27
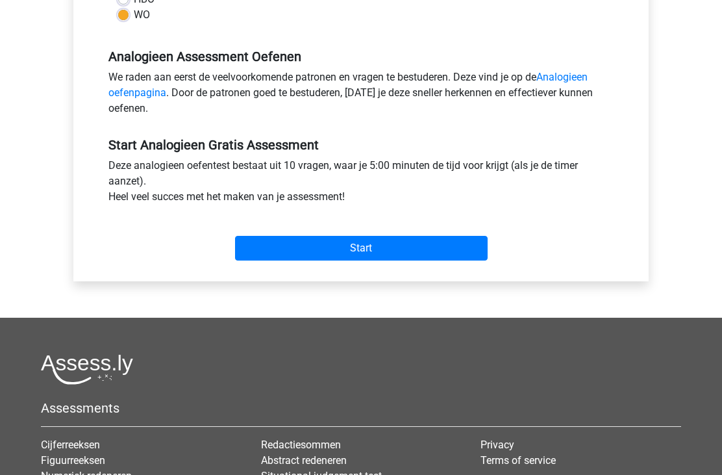
scroll to position [351, 0]
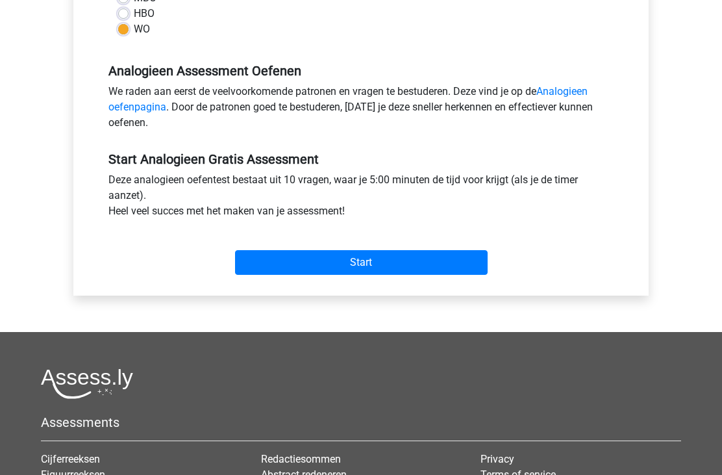
click at [383, 242] on div "Start" at bounding box center [361, 251] width 525 height 45
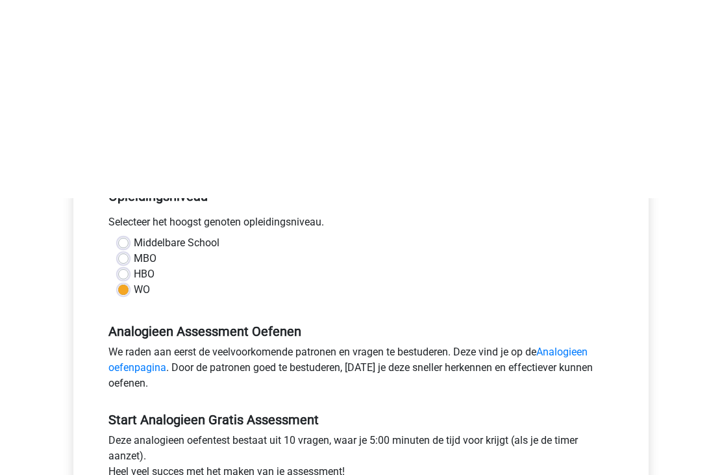
scroll to position [91, 0]
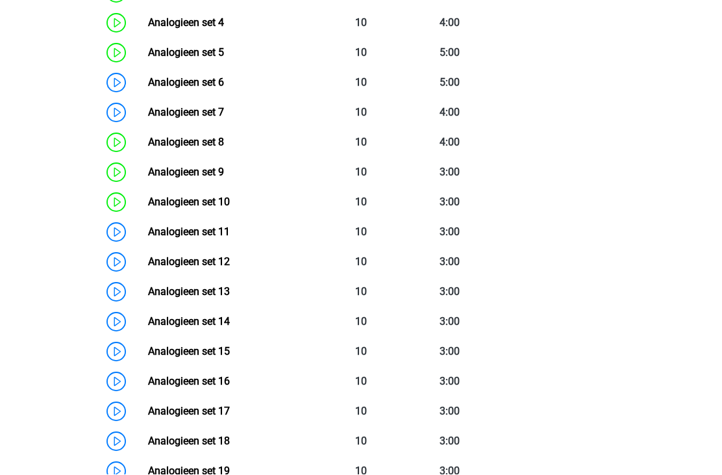
scroll to position [744, 0]
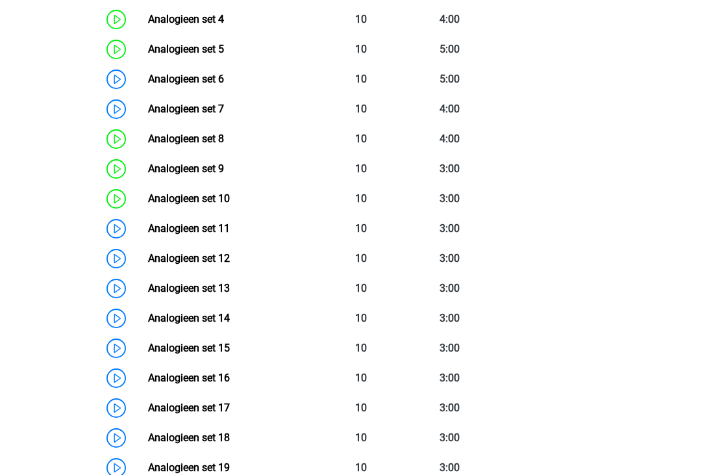
click at [209, 260] on link "Analogieen set 12" at bounding box center [189, 258] width 82 height 12
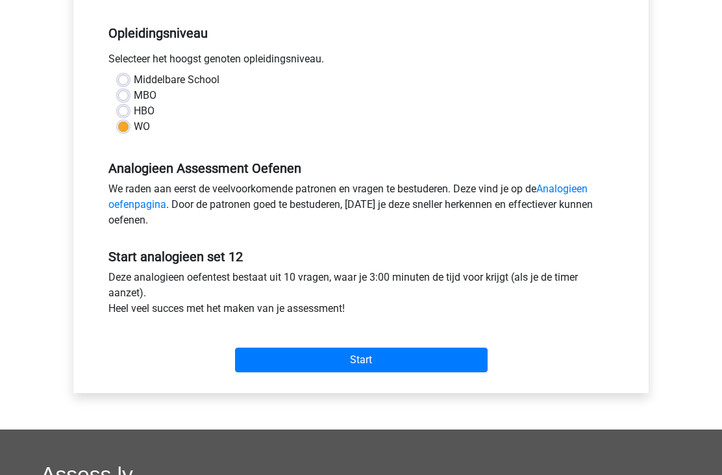
scroll to position [345, 0]
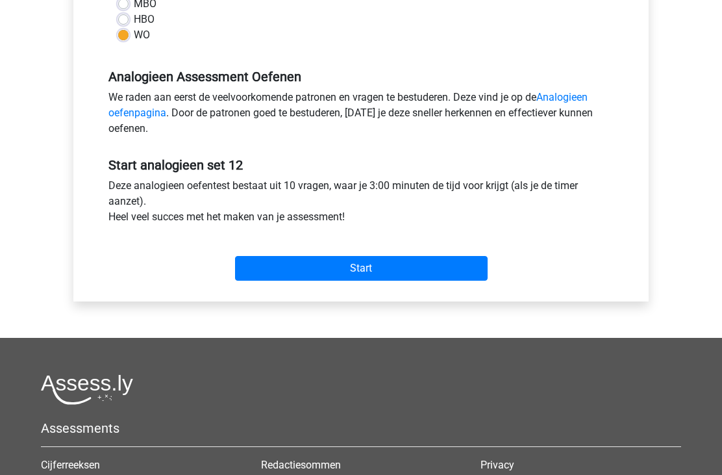
click at [372, 264] on input "Start" at bounding box center [361, 269] width 253 height 25
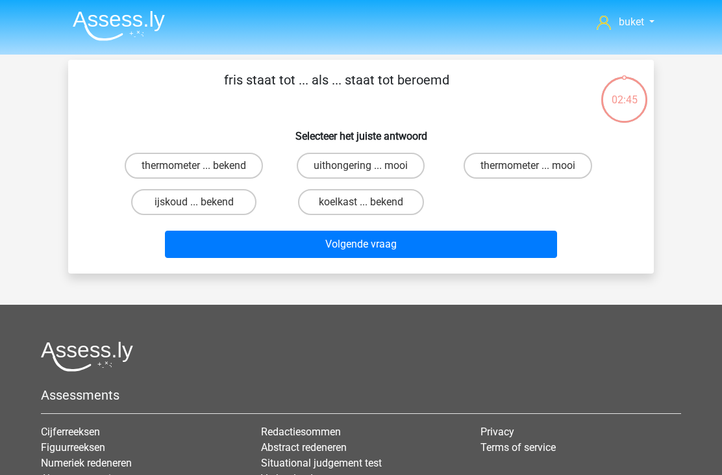
click at [223, 198] on label "ijskoud ... bekend" at bounding box center [193, 202] width 125 height 26
click at [203, 202] on input "ijskoud ... bekend" at bounding box center [198, 206] width 8 height 8
radio input "true"
click at [340, 253] on button "Volgende vraag" at bounding box center [361, 244] width 393 height 27
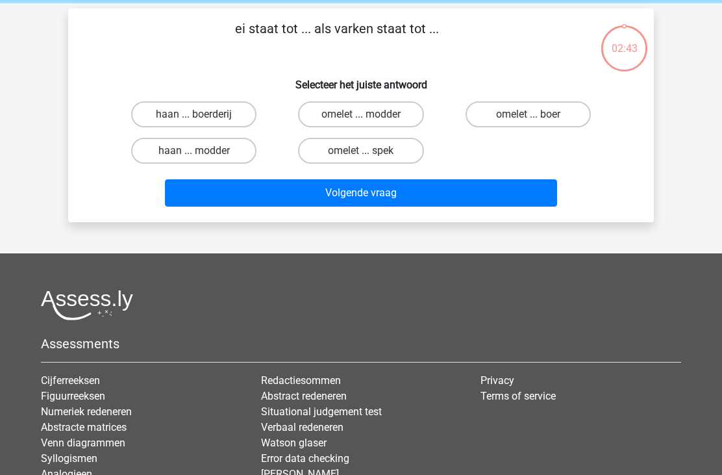
scroll to position [60, 0]
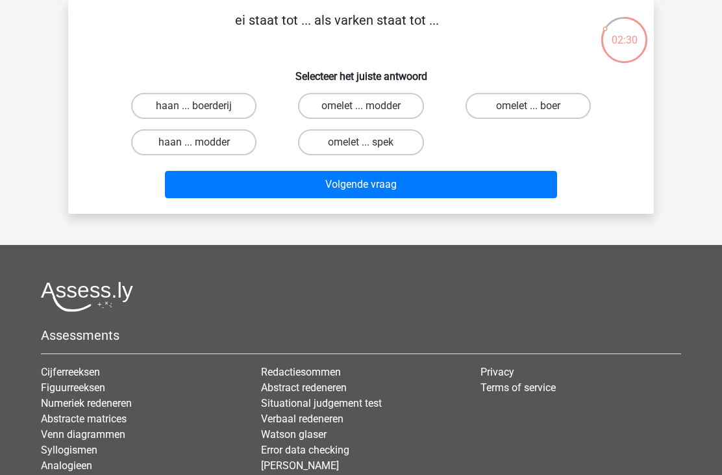
click at [372, 136] on label "omelet ... spek" at bounding box center [360, 142] width 125 height 26
click at [370, 142] on input "omelet ... spek" at bounding box center [365, 146] width 8 height 8
radio input "true"
click at [332, 185] on button "Volgende vraag" at bounding box center [361, 184] width 393 height 27
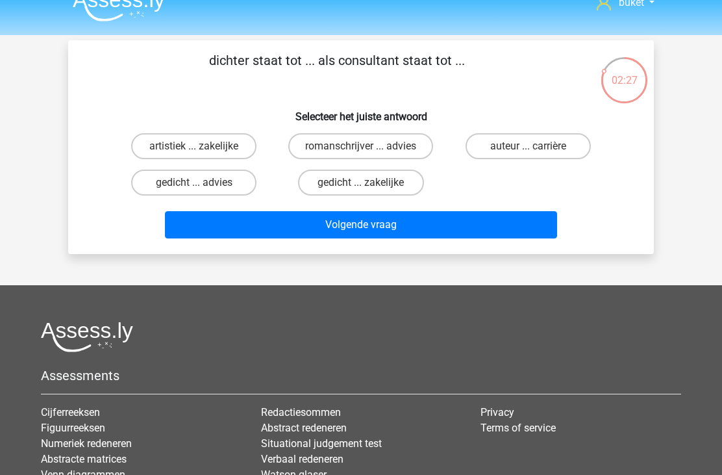
scroll to position [18, 0]
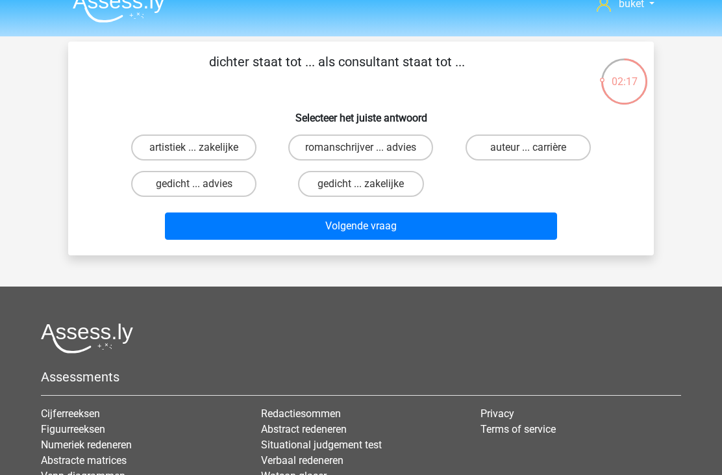
click at [231, 187] on label "gedicht ... advies" at bounding box center [193, 184] width 125 height 26
click at [203, 187] on input "gedicht ... advies" at bounding box center [198, 188] width 8 height 8
radio input "true"
click at [359, 227] on button "Volgende vraag" at bounding box center [361, 225] width 393 height 27
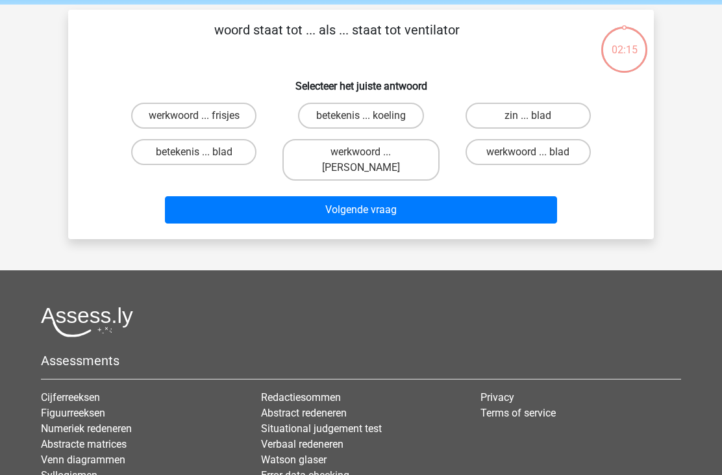
scroll to position [60, 0]
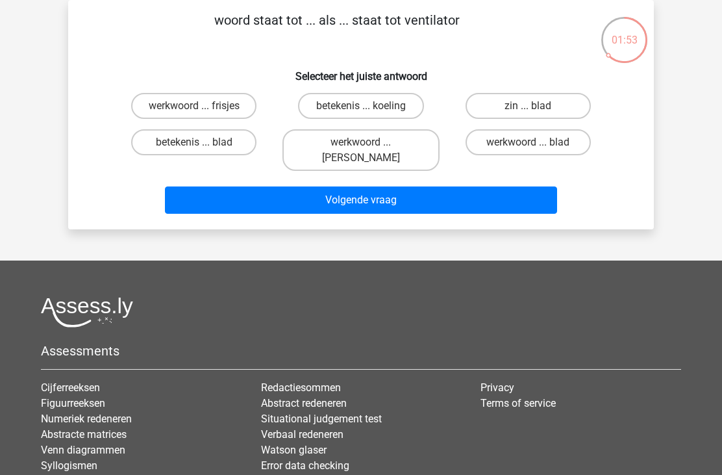
click at [364, 138] on label "werkwoord ... koeling" at bounding box center [360, 150] width 157 height 42
click at [364, 142] on input "werkwoord ... koeling" at bounding box center [365, 146] width 8 height 8
radio input "true"
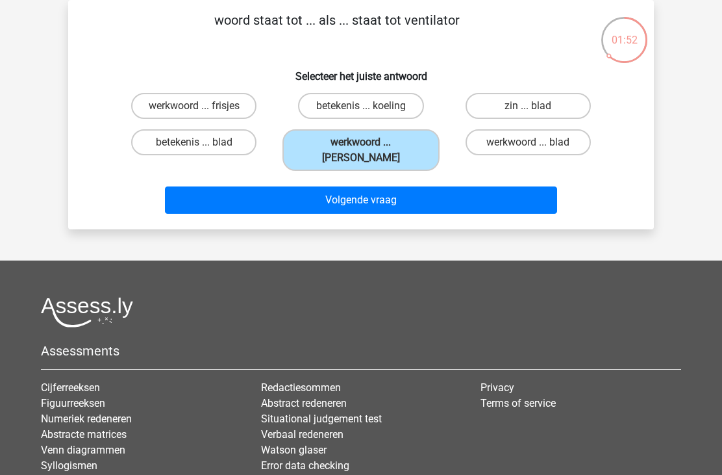
click at [309, 186] on button "Volgende vraag" at bounding box center [361, 199] width 393 height 27
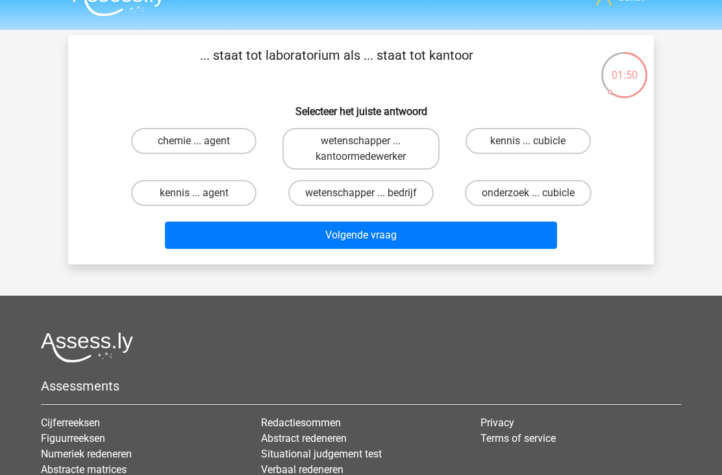
scroll to position [26, 0]
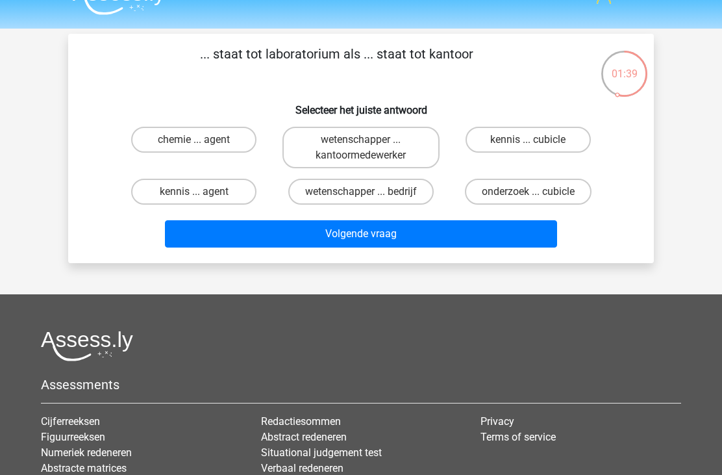
click at [372, 139] on label "wetenschapper ... kantoormedewerker" at bounding box center [360, 148] width 157 height 42
click at [370, 140] on input "wetenschapper ... kantoormedewerker" at bounding box center [365, 144] width 8 height 8
radio input "true"
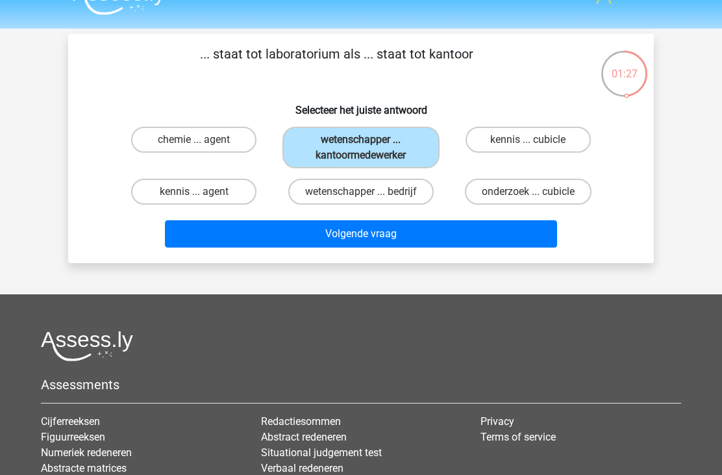
click at [317, 236] on button "Volgende vraag" at bounding box center [361, 233] width 393 height 27
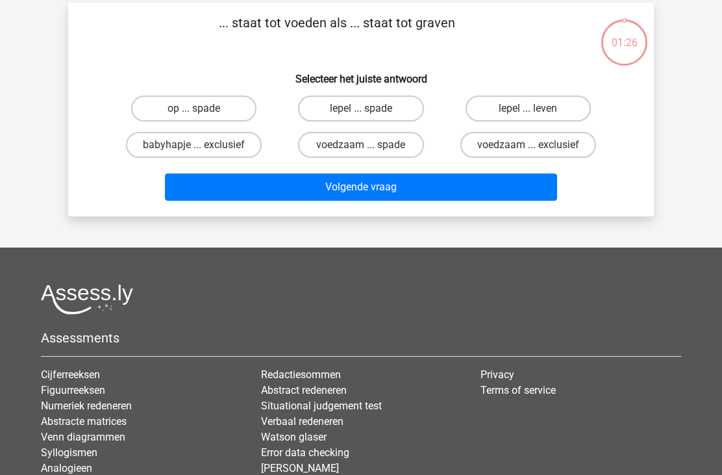
scroll to position [60, 0]
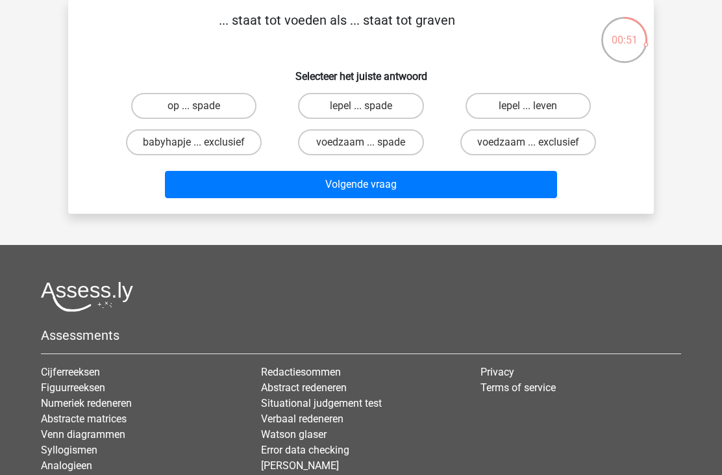
click at [334, 105] on label "lepel ... spade" at bounding box center [360, 106] width 125 height 26
click at [361, 106] on input "lepel ... spade" at bounding box center [365, 110] width 8 height 8
radio input "true"
click at [285, 188] on button "Volgende vraag" at bounding box center [361, 184] width 393 height 27
click at [220, 101] on label "kip ... hond" at bounding box center [193, 106] width 125 height 26
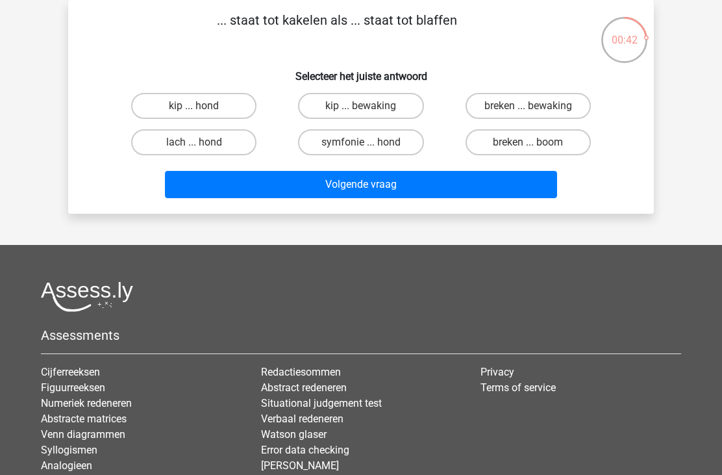
click at [203, 106] on input "kip ... hond" at bounding box center [198, 110] width 8 height 8
radio input "true"
click at [325, 193] on button "Volgende vraag" at bounding box center [361, 184] width 393 height 27
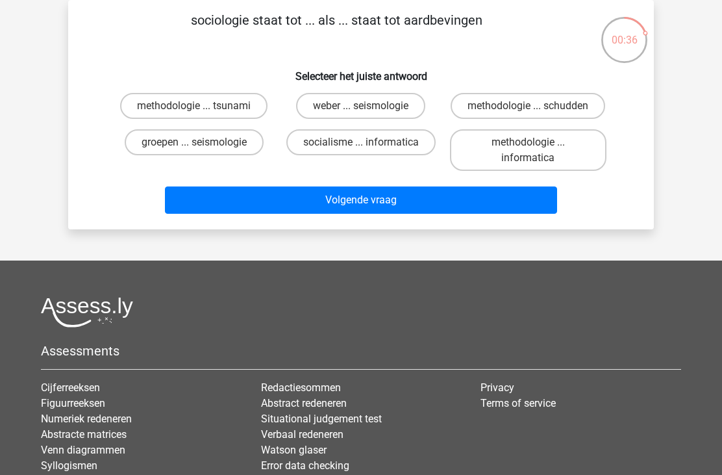
click at [229, 148] on label "groepen ... seismologie" at bounding box center [194, 142] width 139 height 26
click at [203, 148] on input "groepen ... seismologie" at bounding box center [198, 146] width 8 height 8
radio input "true"
click at [317, 201] on button "Volgende vraag" at bounding box center [361, 199] width 393 height 27
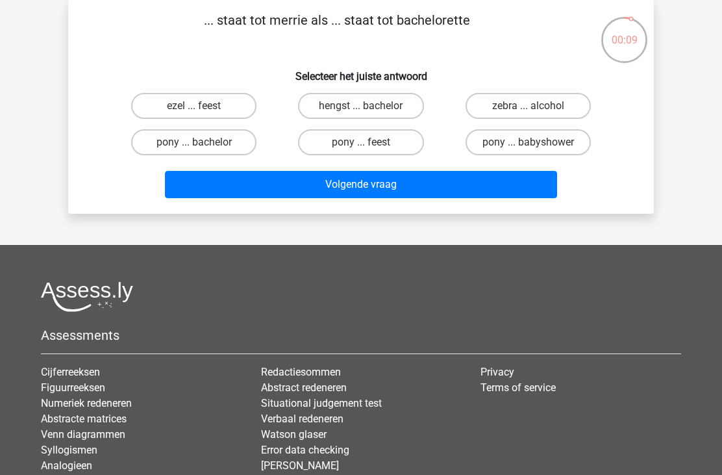
click at [25, 464] on footer "Assessments Cijferreeksen Figuurreeksen Numeriek redeneren Abstracte matrices V…" at bounding box center [361, 416] width 722 height 343
click at [236, 147] on label "pony ... bachelor" at bounding box center [193, 142] width 125 height 26
click at [203, 147] on input "pony ... bachelor" at bounding box center [198, 146] width 8 height 8
radio input "true"
click at [303, 188] on button "Volgende vraag" at bounding box center [361, 184] width 393 height 27
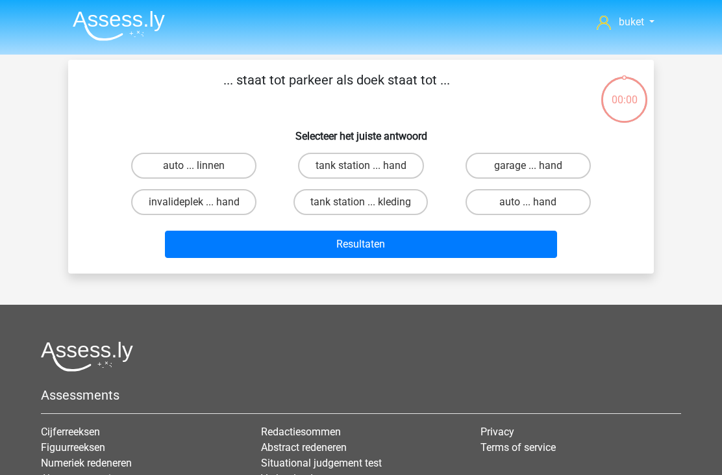
scroll to position [60, 0]
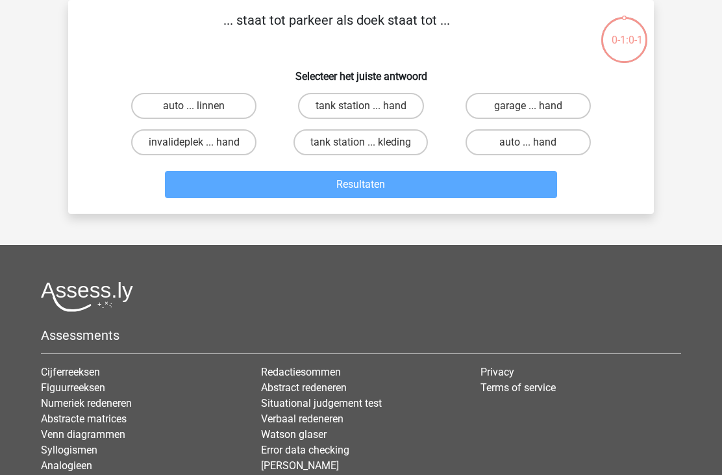
click at [228, 107] on label "auto ... linnen" at bounding box center [193, 106] width 125 height 26
click at [203, 107] on input "auto ... linnen" at bounding box center [198, 110] width 8 height 8
radio input "true"
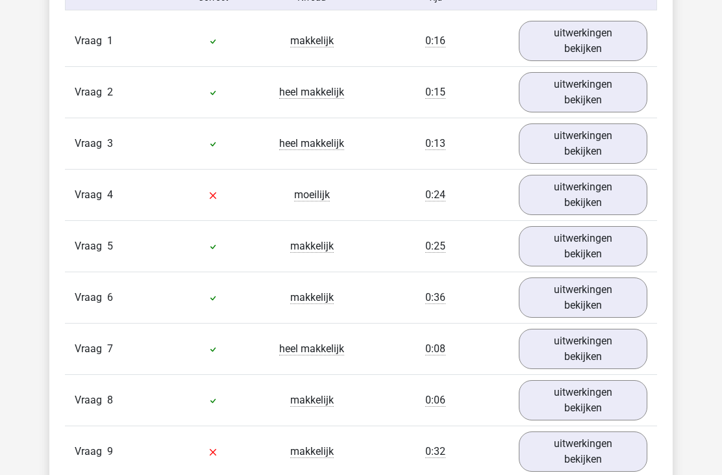
scroll to position [866, 0]
click at [600, 204] on link "uitwerkingen bekijken" at bounding box center [583, 195] width 129 height 40
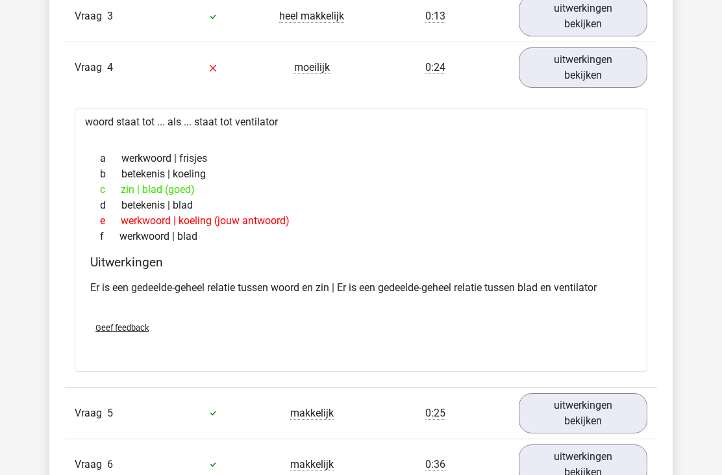
scroll to position [967, 0]
